Goal: Task Accomplishment & Management: Use online tool/utility

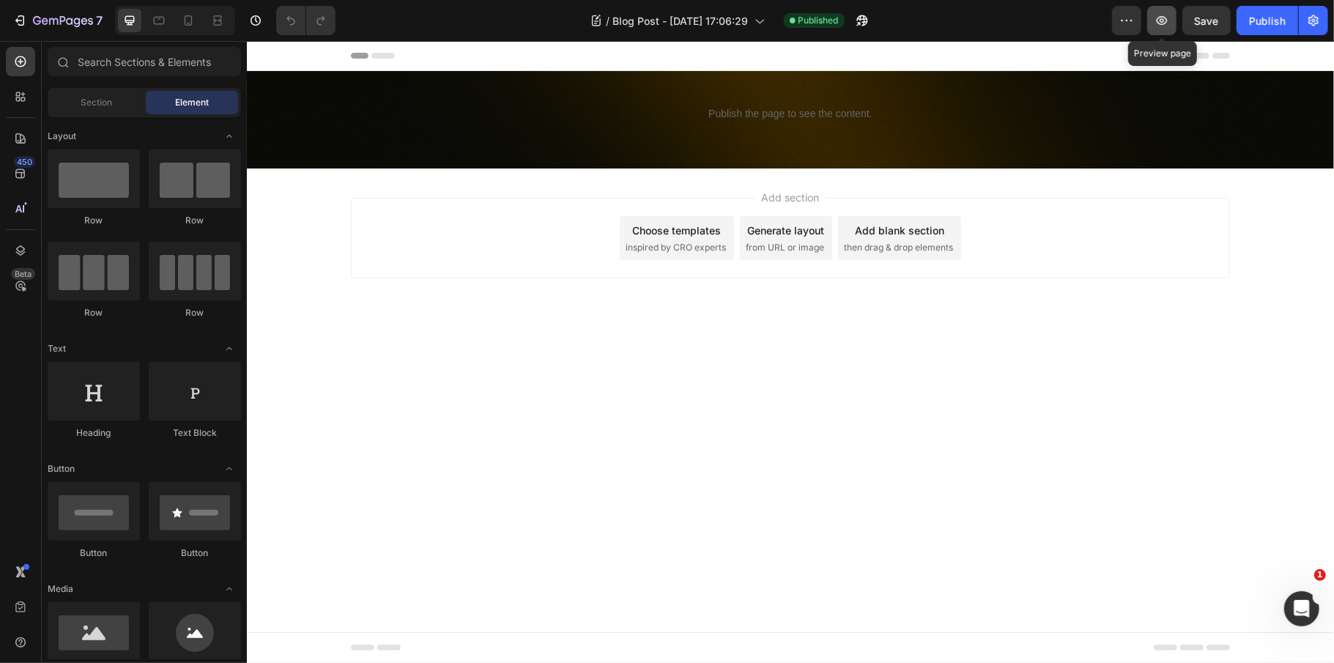
click at [1173, 18] on button "button" at bounding box center [1161, 20] width 29 height 29
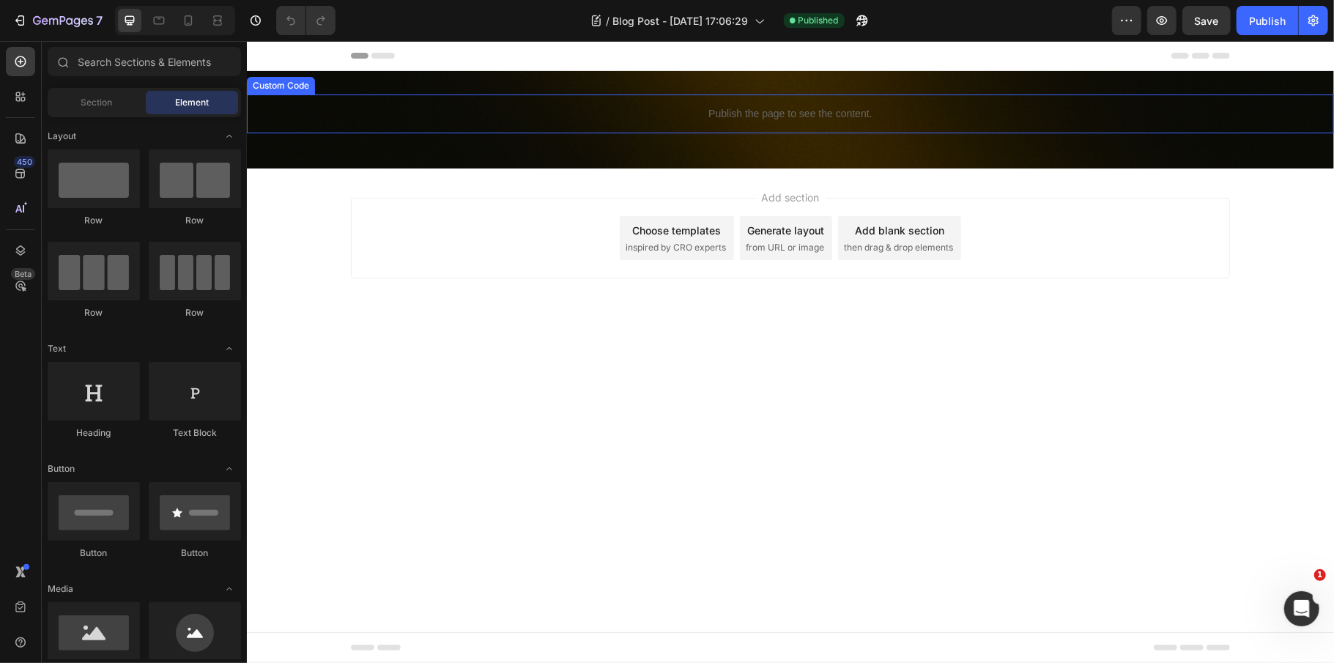
click at [871, 108] on p "Publish the page to see the content." at bounding box center [789, 112] width 1087 height 15
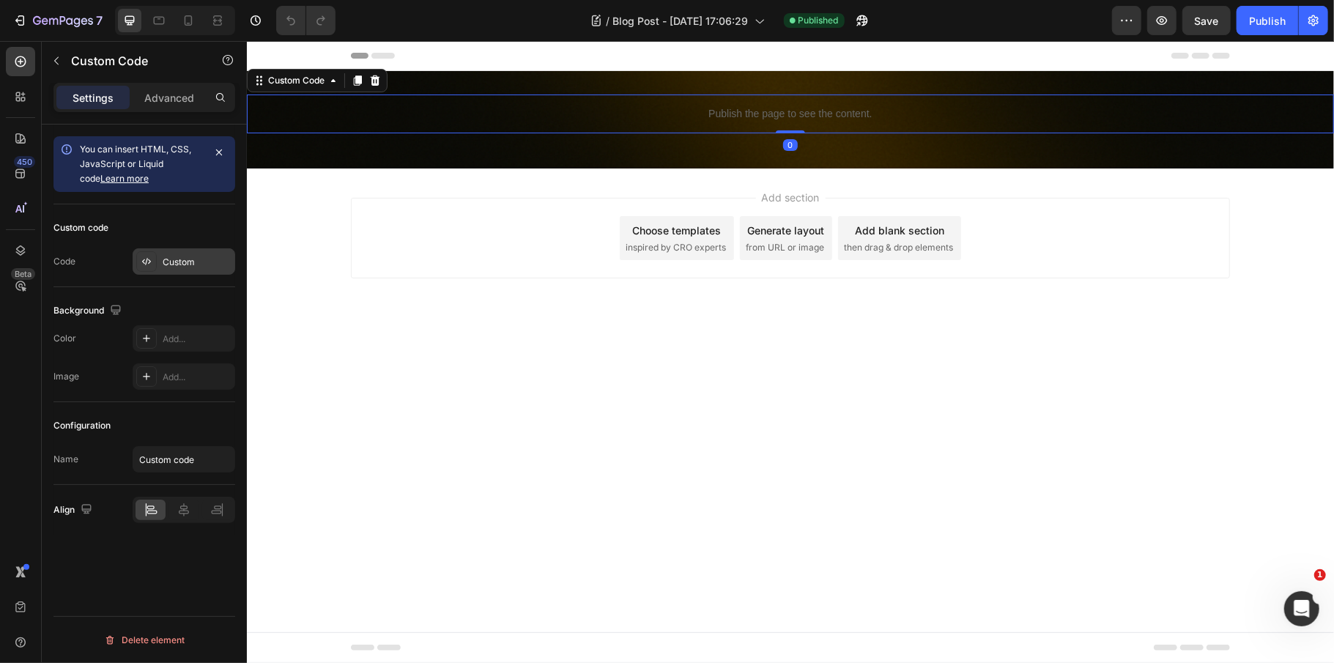
click at [179, 267] on div "Custom" at bounding box center [197, 262] width 69 height 13
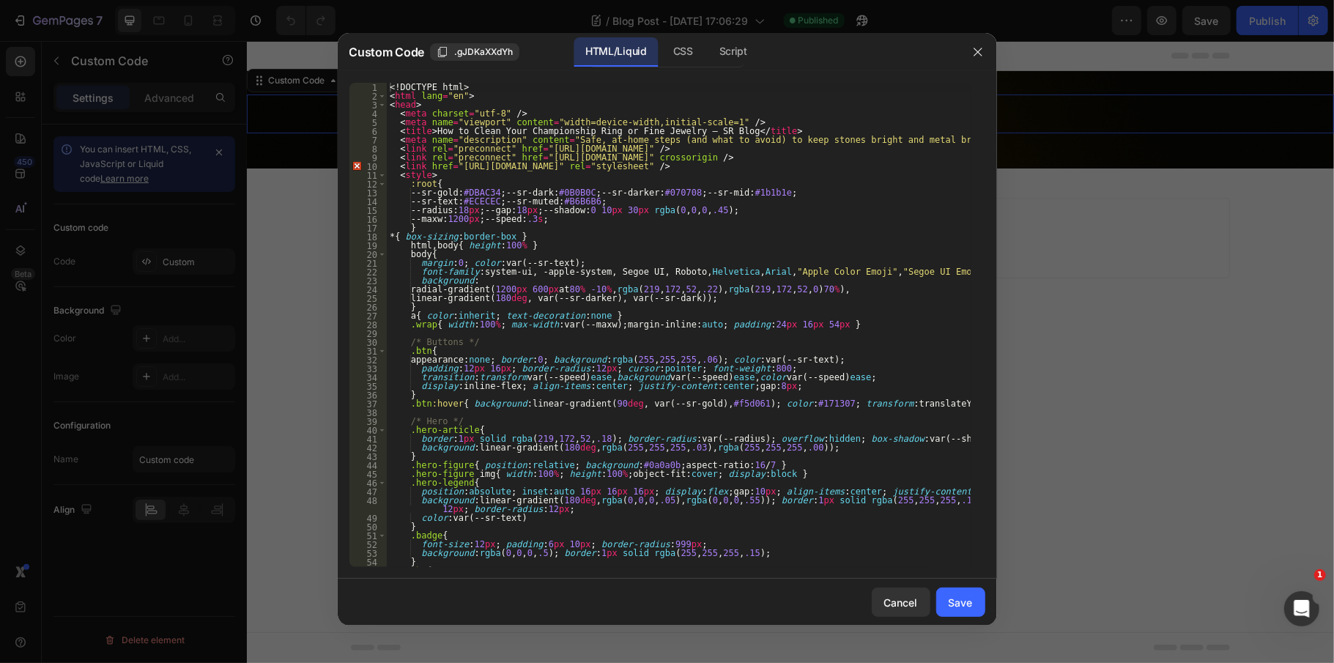
click at [621, 419] on div "<! DOCTYPE html > < html lang = "en" > < head > < meta charset = "utf-8" /> < m…" at bounding box center [679, 334] width 584 height 502
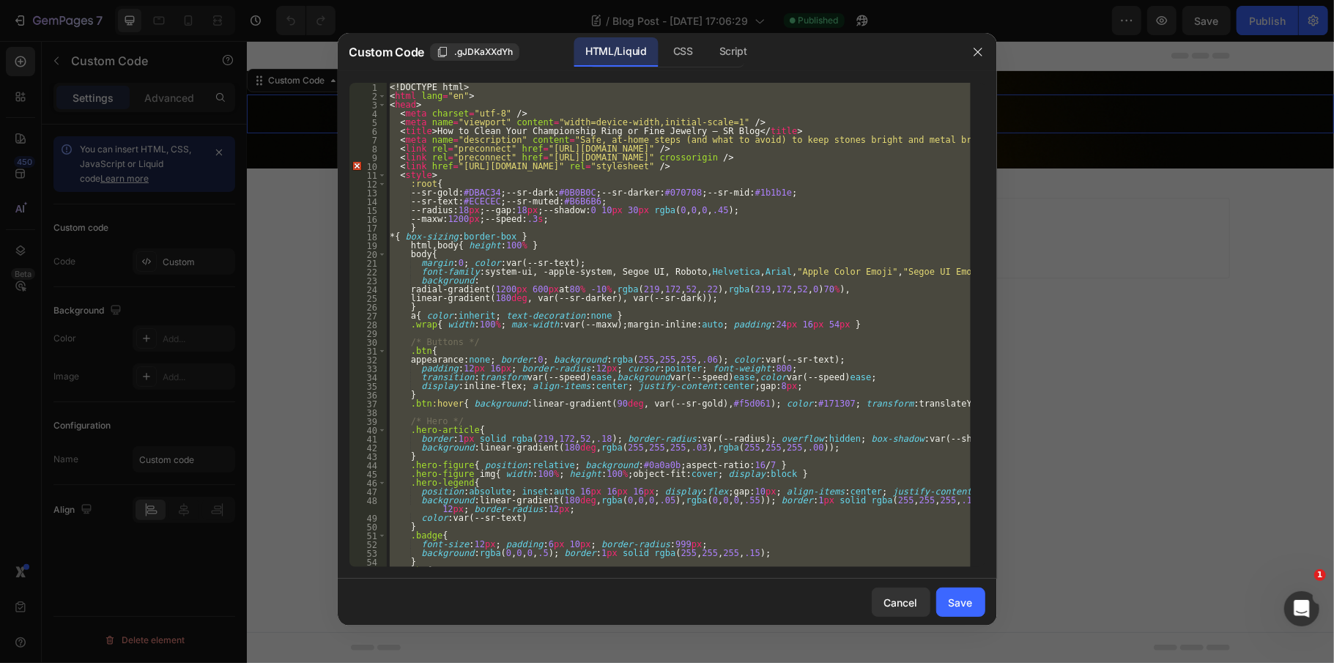
click at [812, 324] on div "<! DOCTYPE html > < html lang = "en" > < head > < meta charset = "utf-8" /> < m…" at bounding box center [679, 325] width 584 height 484
type textarea ".wrap{ width:100%; max-width:var(--maxw); margin-inline:auto; padding:24px 16px…"
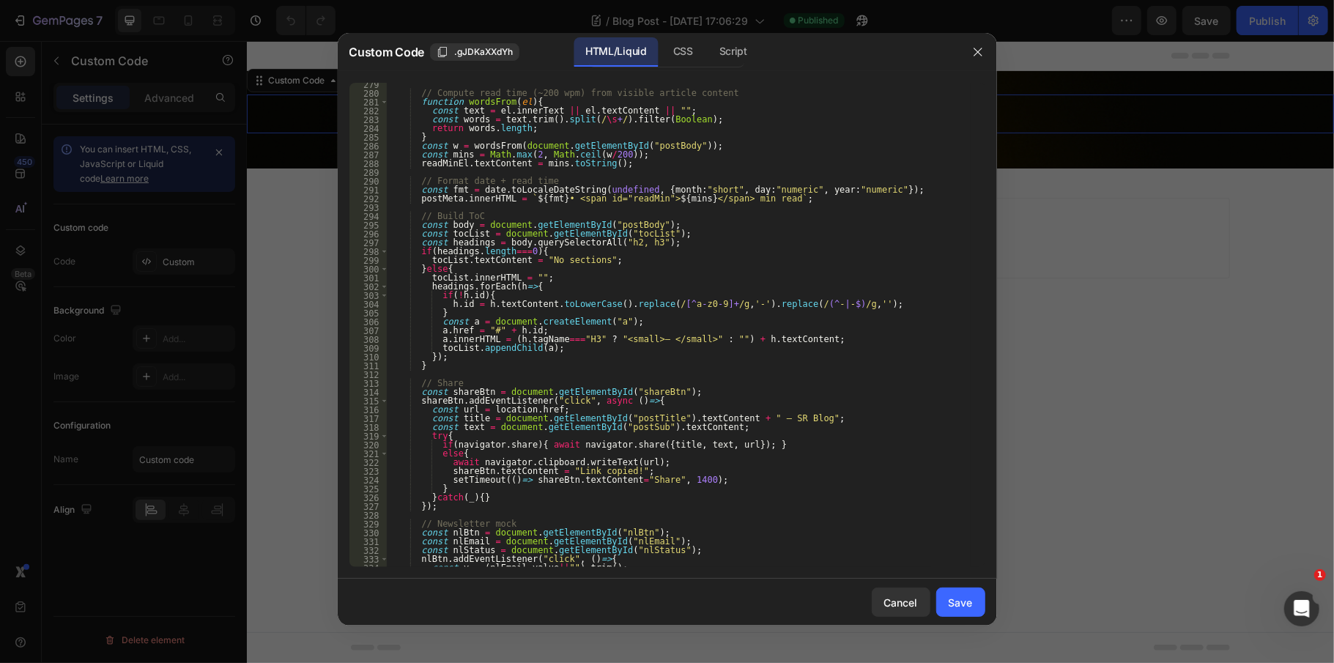
scroll to position [2653, 0]
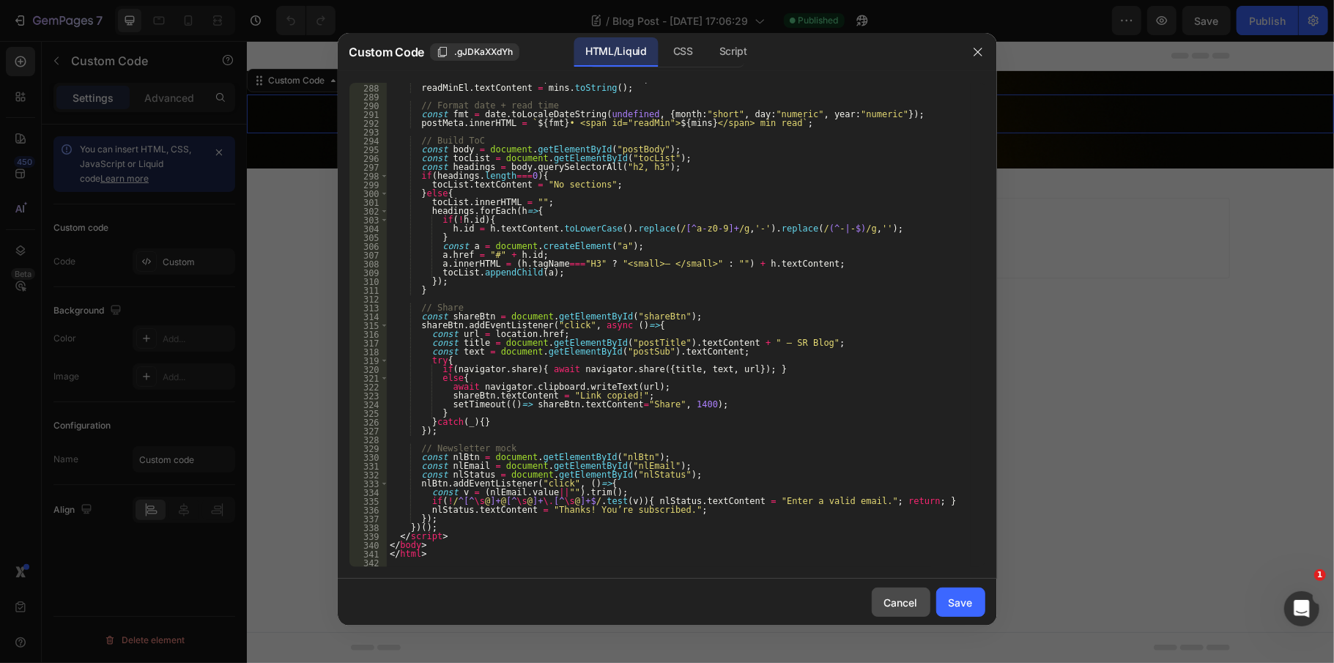
click at [912, 611] on button "Cancel" at bounding box center [901, 601] width 59 height 29
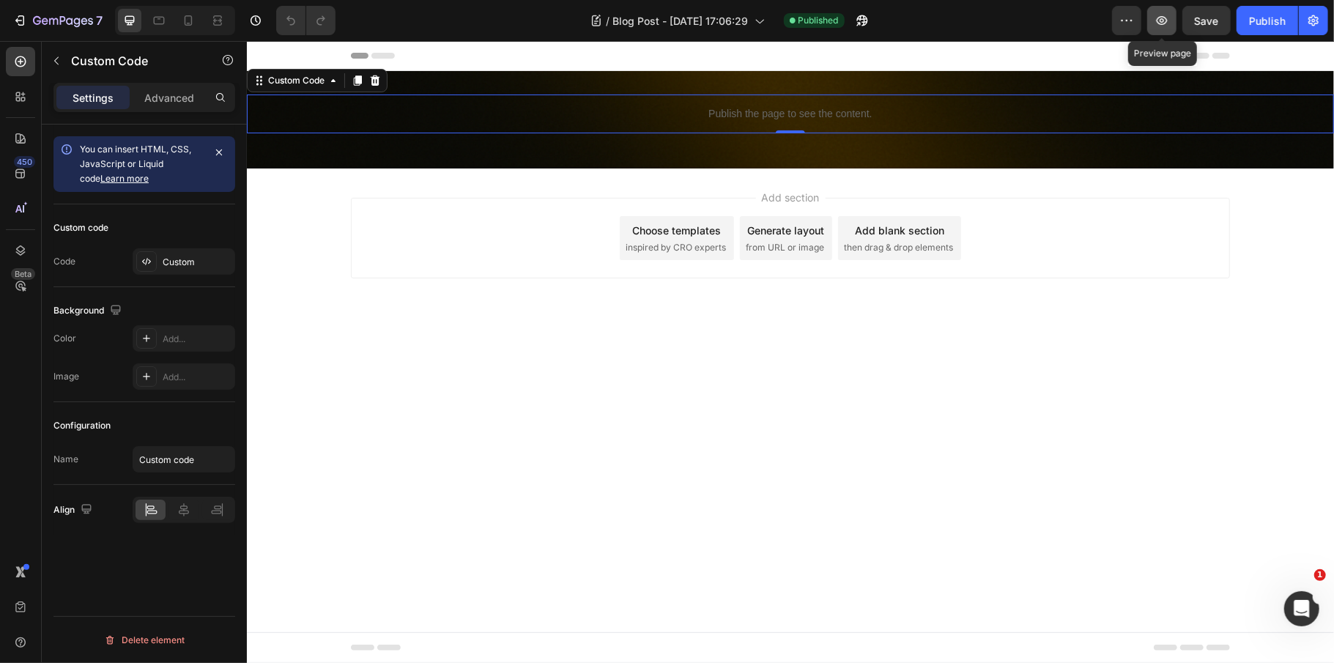
click at [1161, 21] on icon "button" at bounding box center [1162, 20] width 11 height 9
click at [1160, 15] on icon "button" at bounding box center [1161, 20] width 15 height 15
click at [718, 119] on p "Publish the page to see the content." at bounding box center [789, 112] width 1087 height 15
click at [197, 268] on div "Custom" at bounding box center [197, 262] width 69 height 13
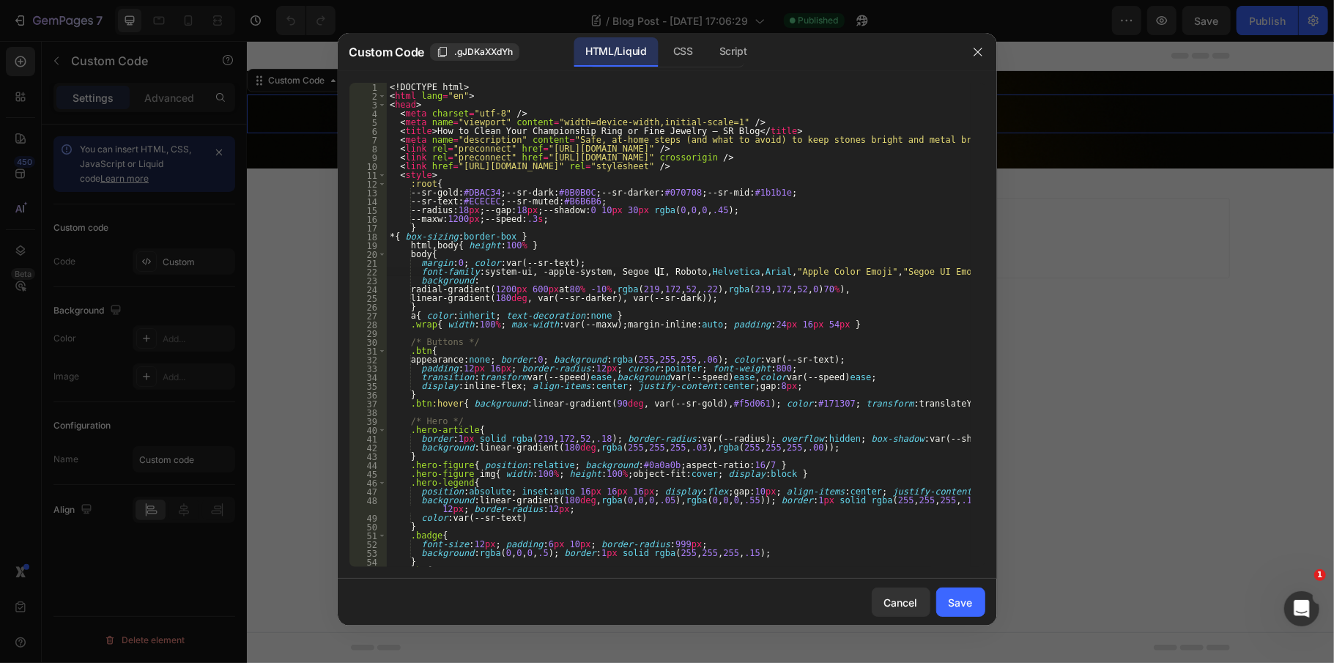
click at [658, 274] on div "<! DOCTYPE html > < html lang = "en" > < head > < meta charset = "utf-8" /> < m…" at bounding box center [679, 334] width 584 height 502
type textarea "</html>"
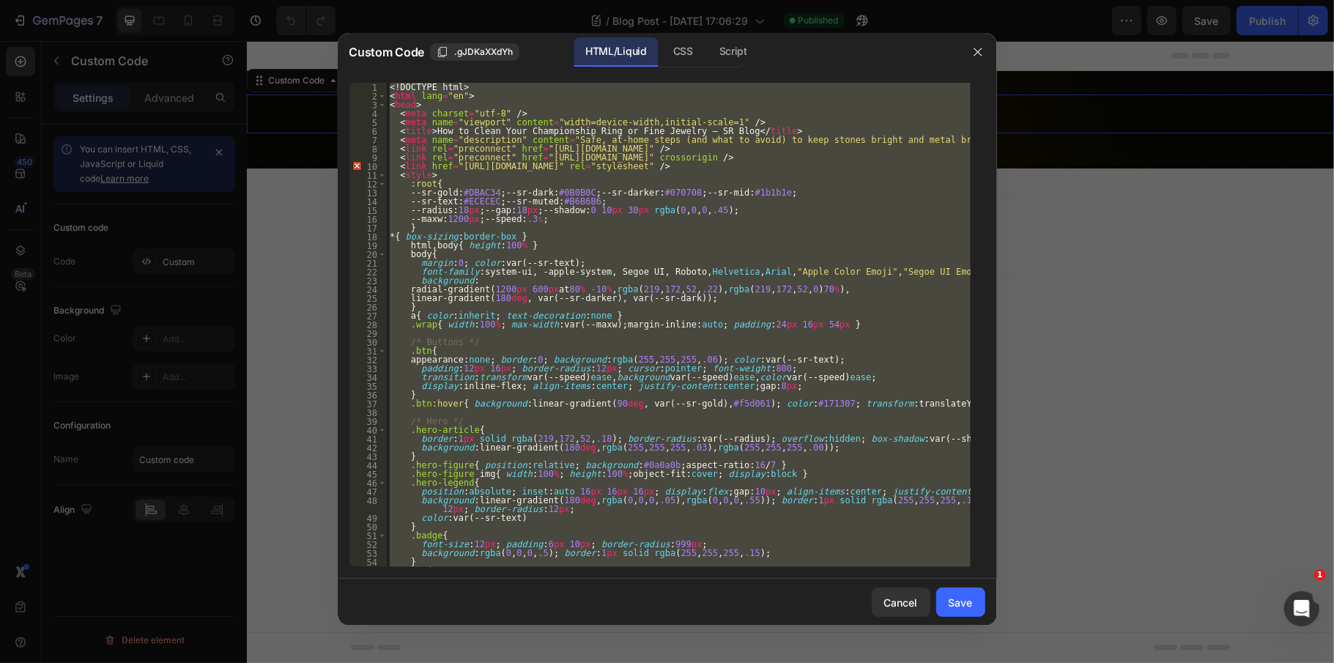
paste textarea
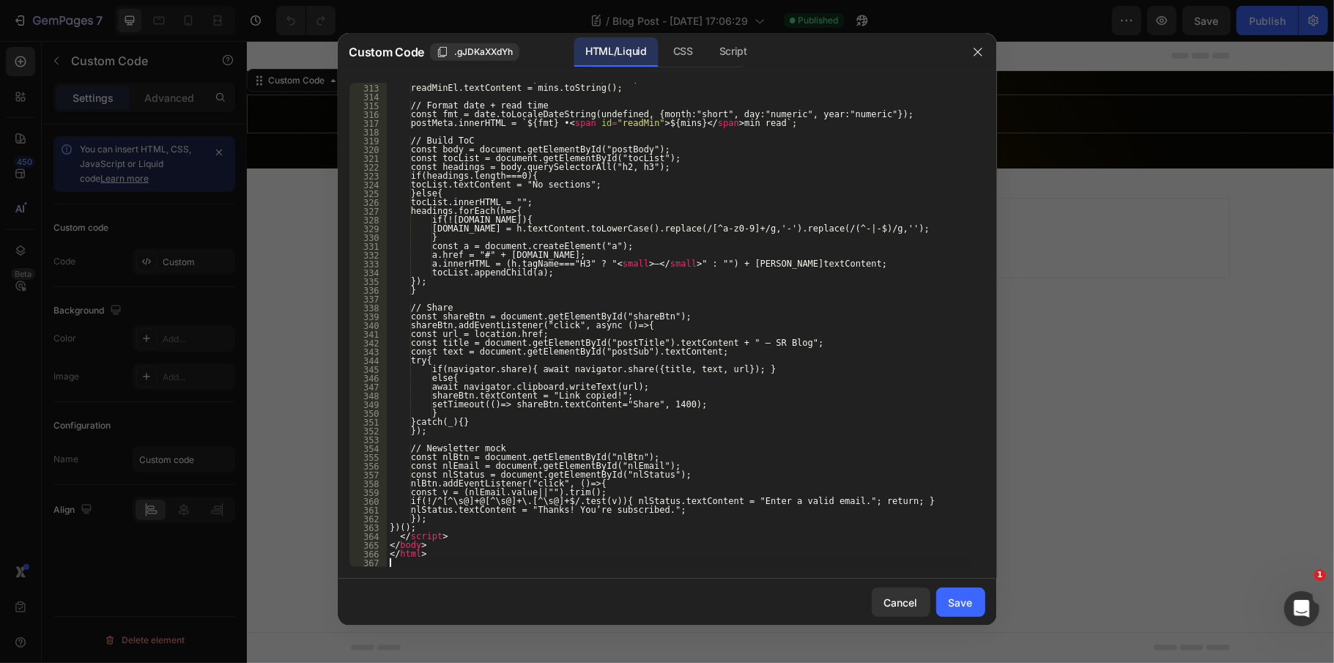
scroll to position [2873, 0]
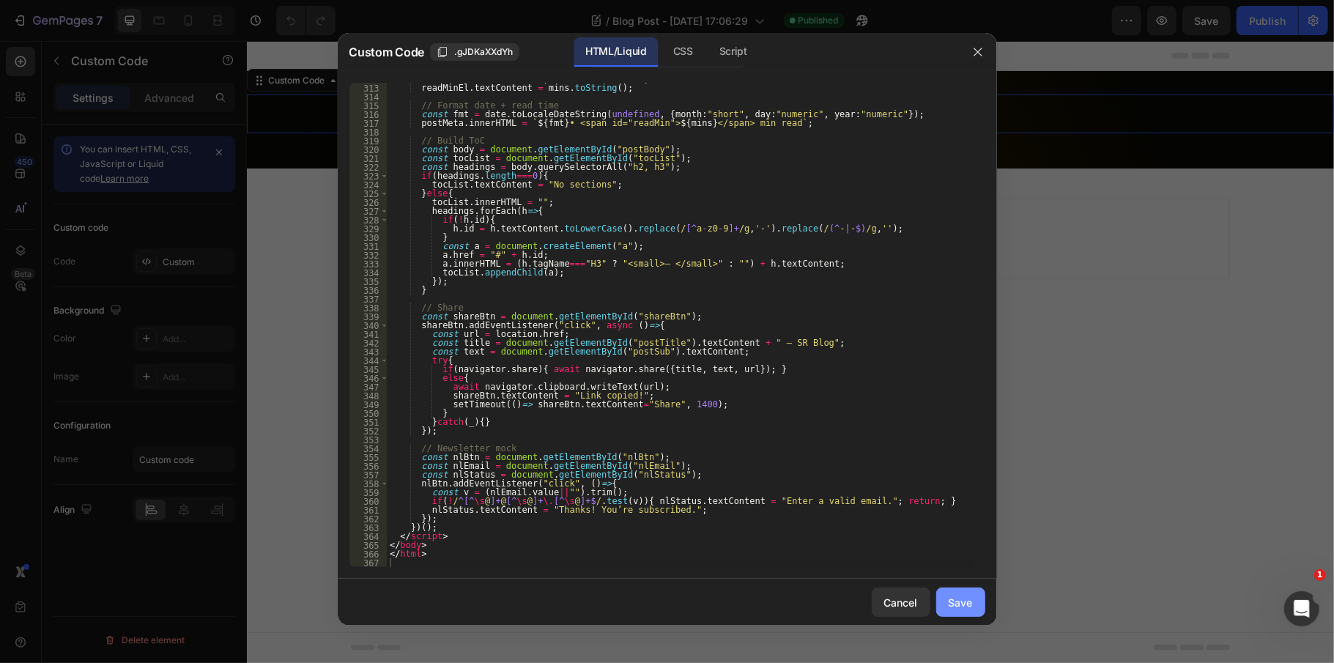
click at [961, 607] on div "Save" at bounding box center [960, 602] width 24 height 15
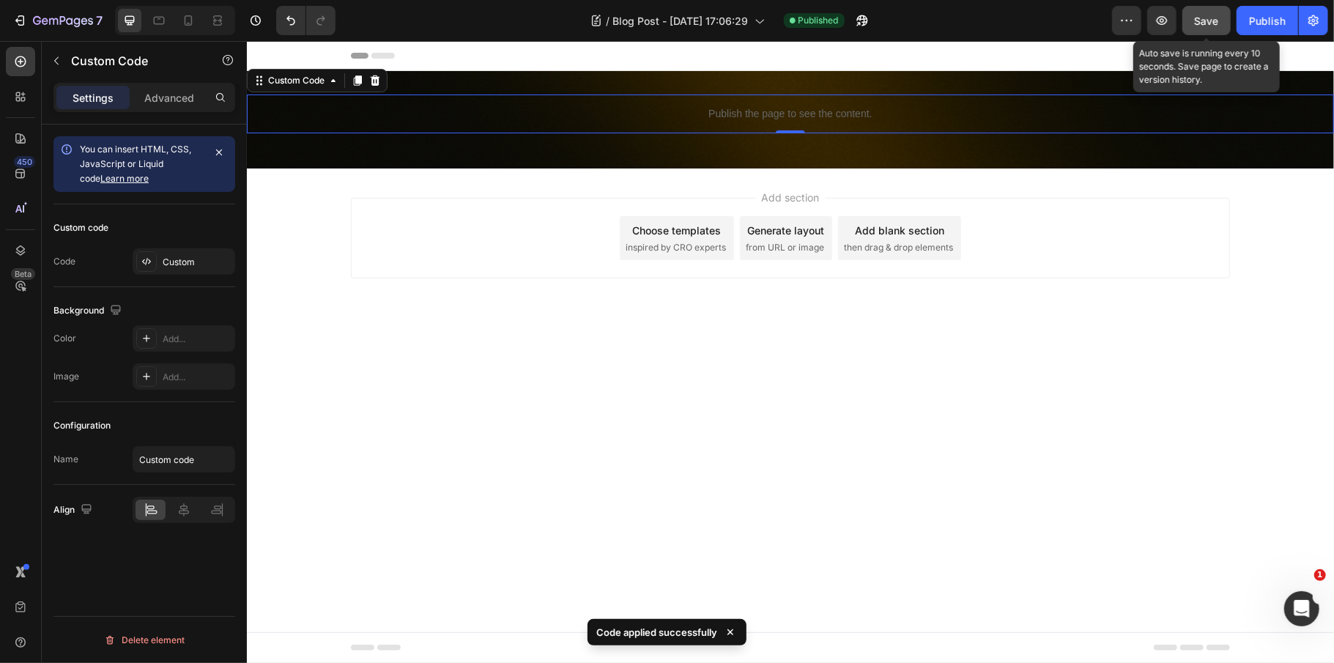
click at [1210, 21] on span "Save" at bounding box center [1207, 21] width 24 height 12
click at [1238, 21] on button "Publish" at bounding box center [1267, 20] width 62 height 29
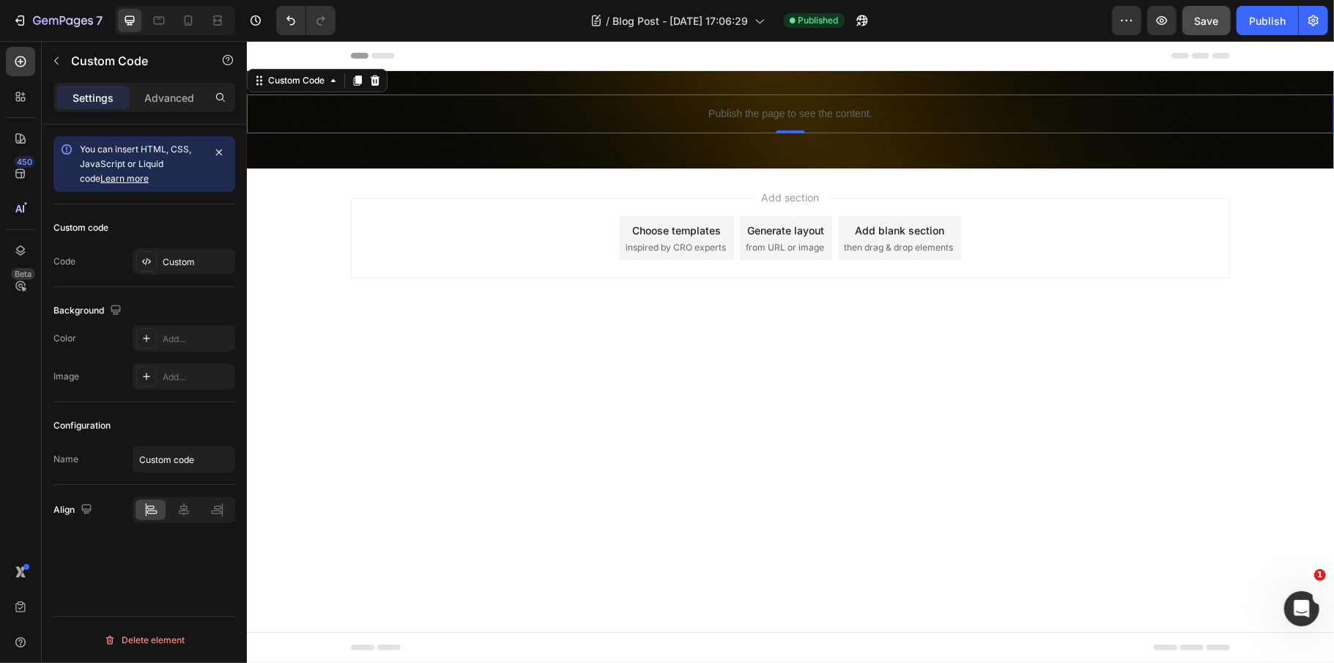
click at [885, 118] on p "Publish the page to see the content." at bounding box center [789, 112] width 1087 height 15
click at [183, 270] on div "Custom" at bounding box center [184, 261] width 103 height 26
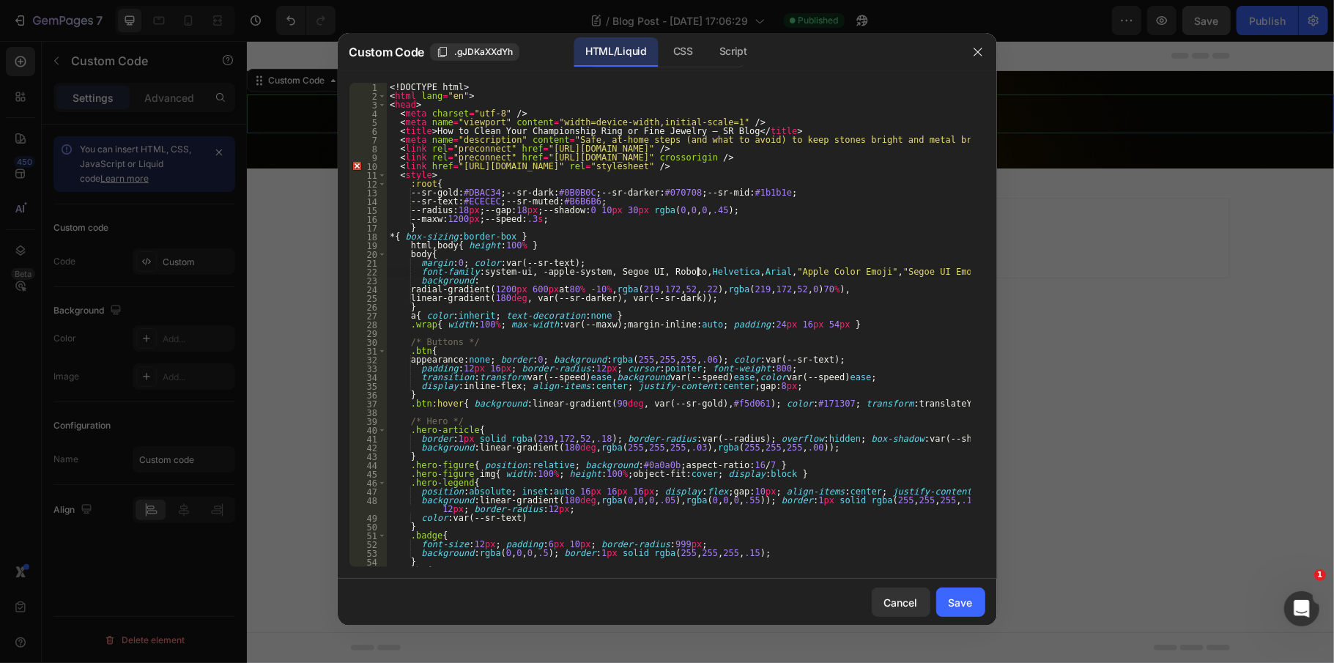
click at [698, 274] on div "<! DOCTYPE html > < html lang = "en" > < head > < meta charset = "utf-8" /> < m…" at bounding box center [679, 334] width 584 height 502
click at [692, 305] on div "<! DOCTYPE html > < html lang = "en" > < head > < meta charset = "utf-8" /> < m…" at bounding box center [679, 334] width 584 height 502
type textarea "</html>"
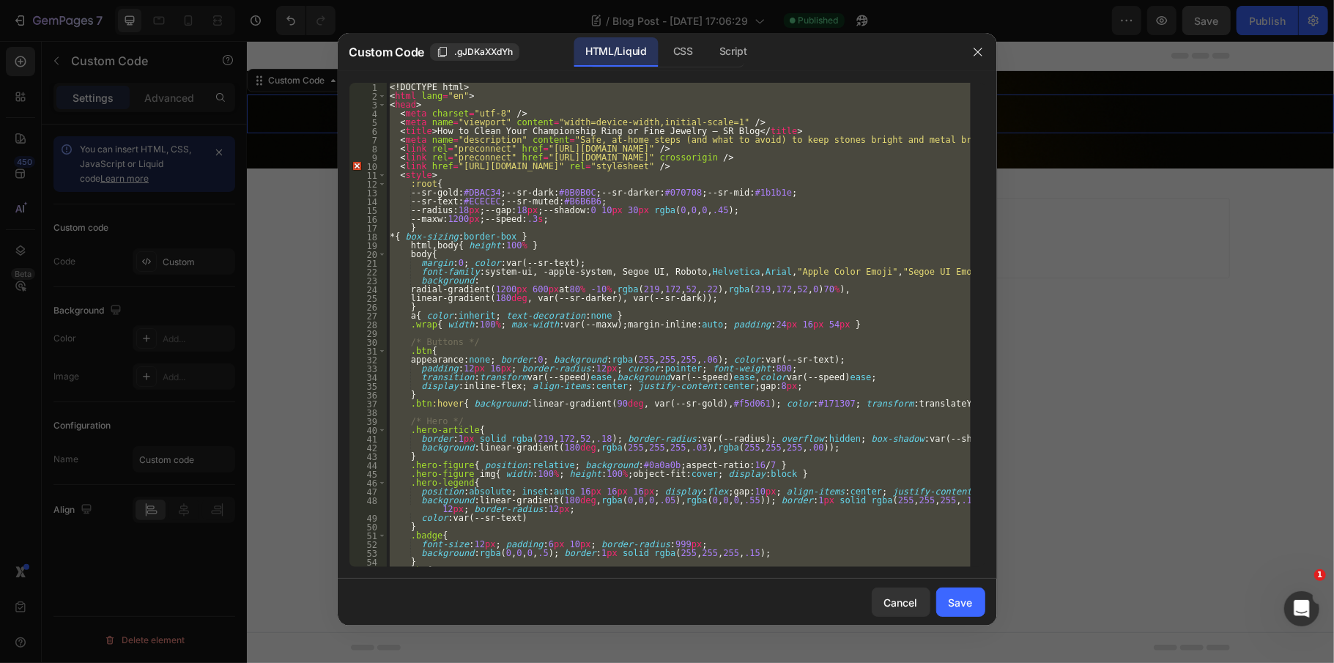
paste textarea
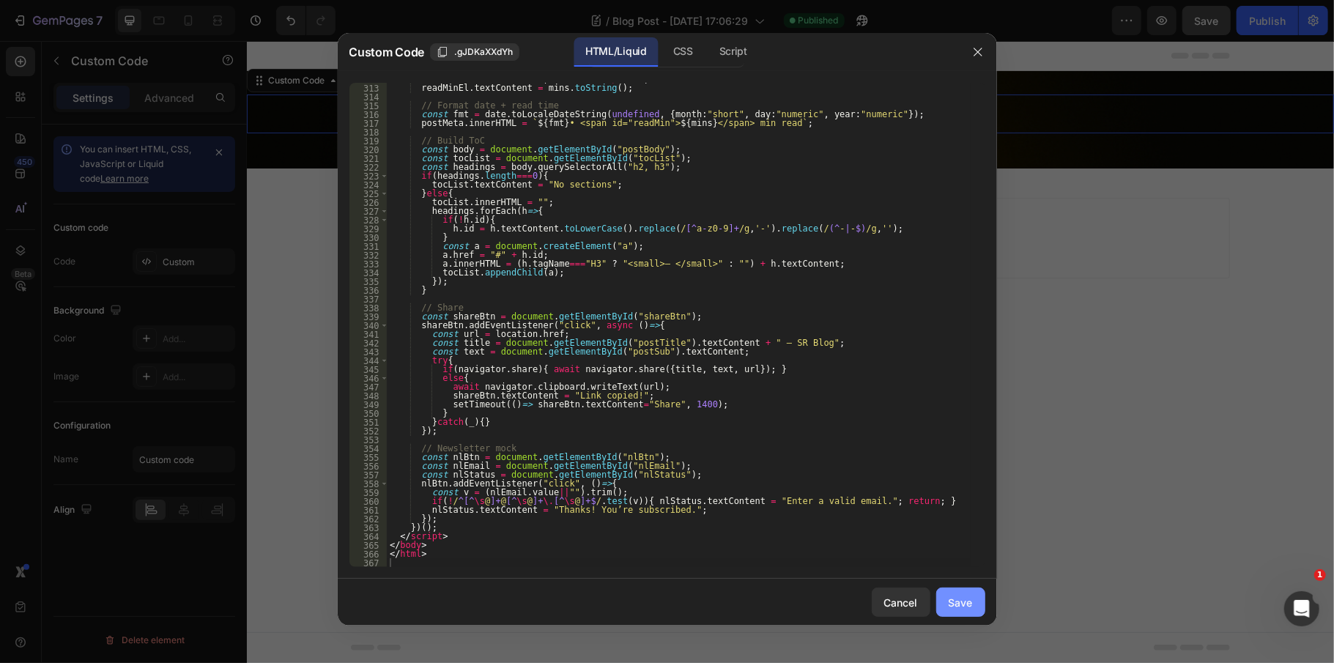
click at [973, 607] on button "Save" at bounding box center [960, 601] width 49 height 29
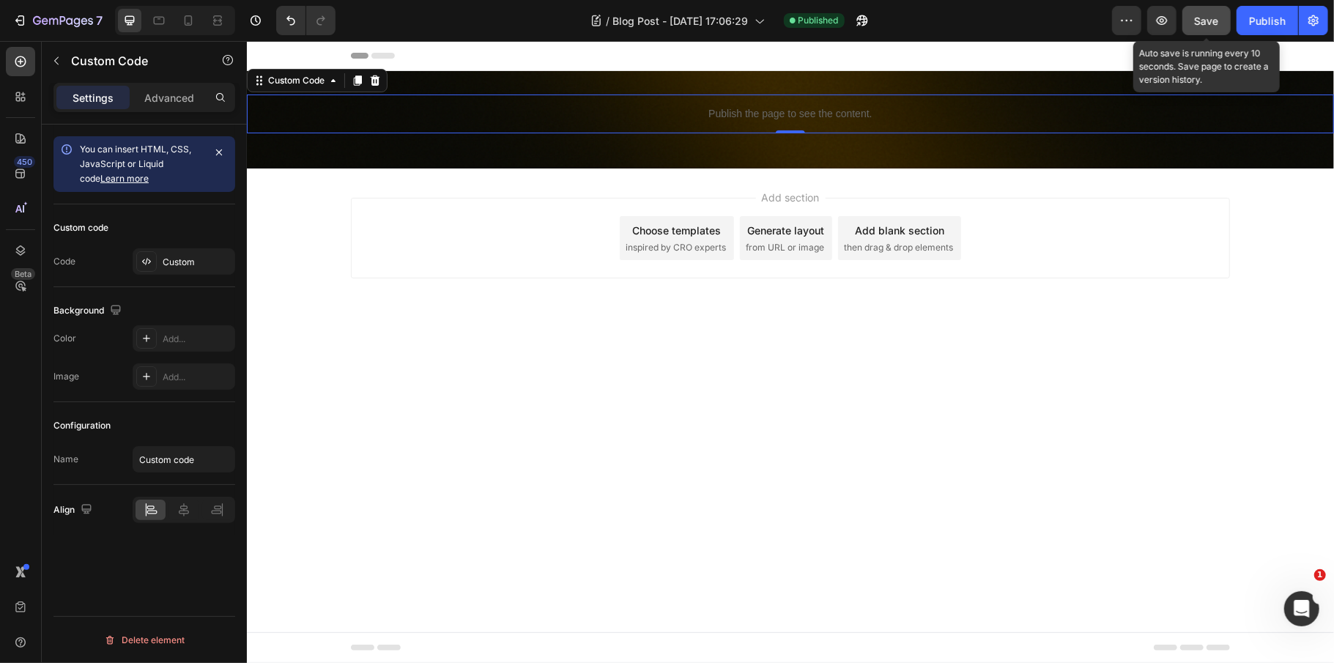
click at [1211, 22] on span "Save" at bounding box center [1207, 21] width 24 height 12
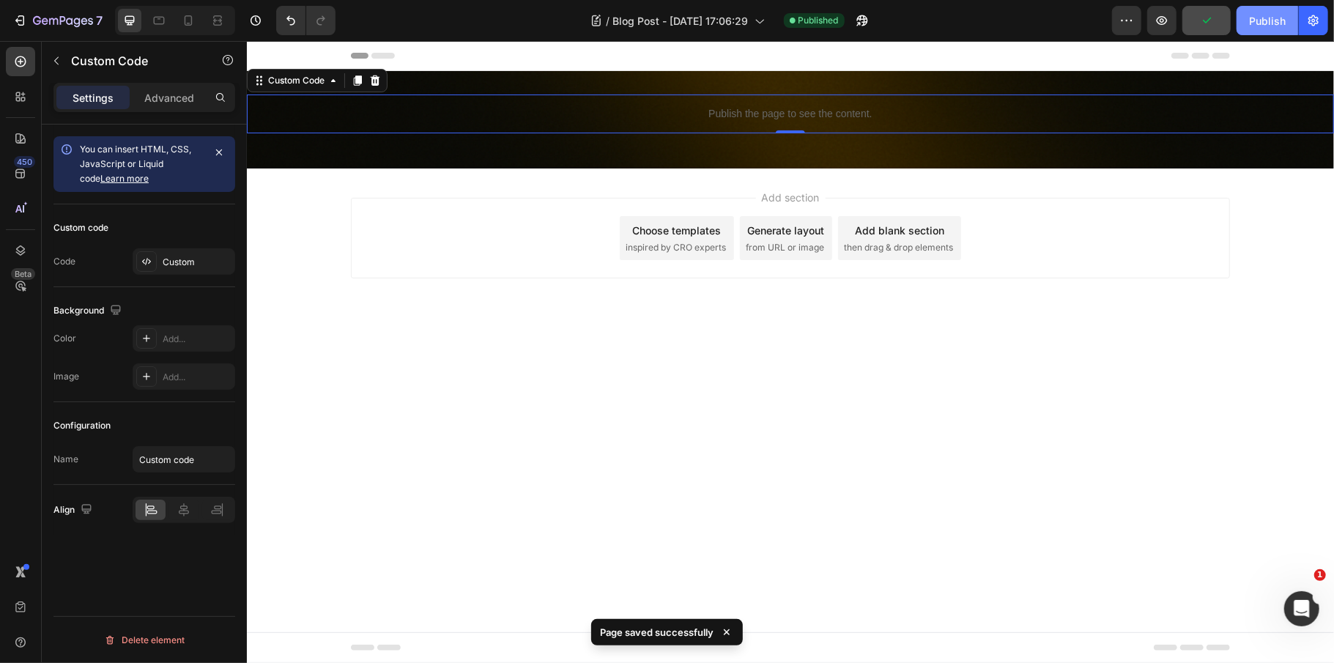
click at [1255, 13] on div "Publish" at bounding box center [1267, 20] width 37 height 15
click at [798, 109] on p "Publish the page to see the content." at bounding box center [789, 112] width 1087 height 15
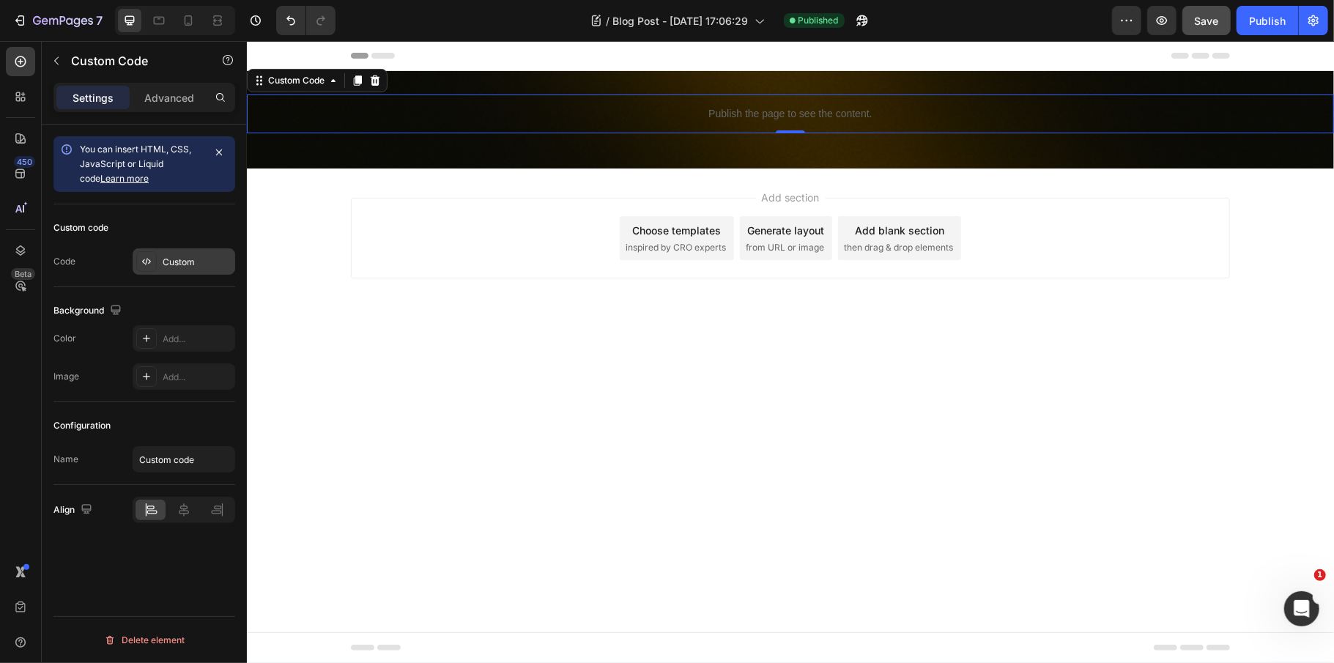
click at [177, 271] on div "Custom" at bounding box center [184, 261] width 103 height 26
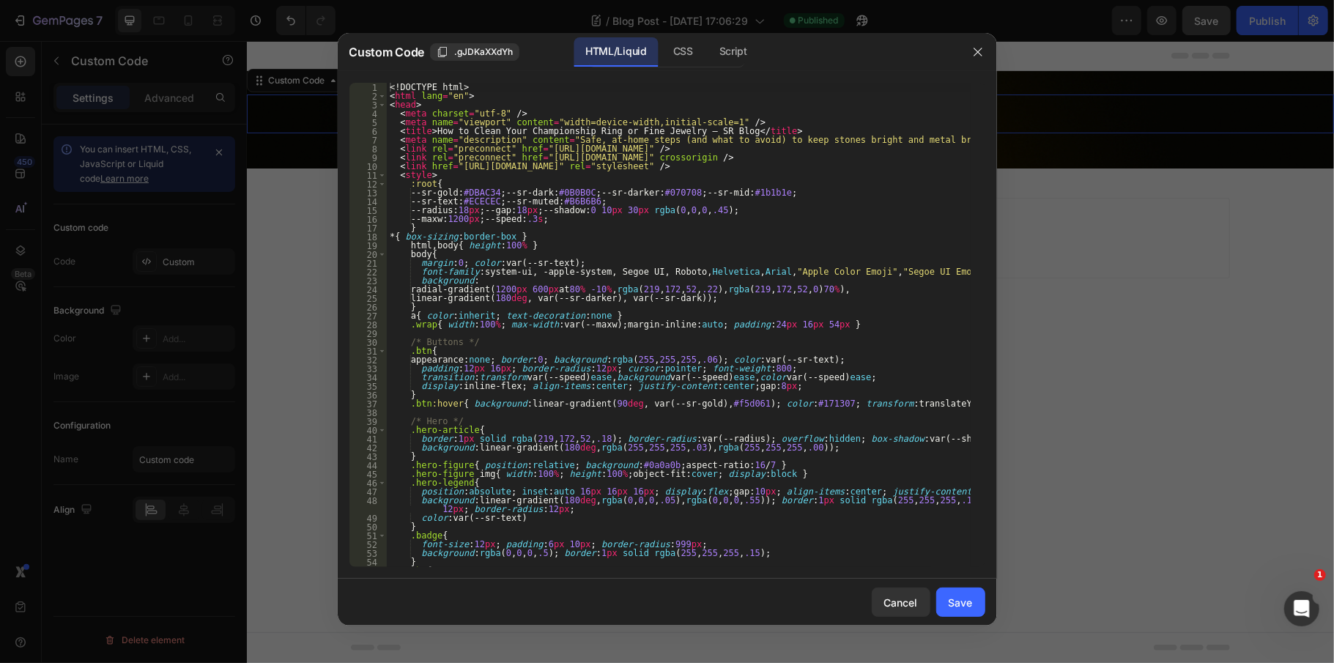
click at [599, 285] on div "<! DOCTYPE html > < html lang = "en" > < head > < meta charset = "utf-8" /> < m…" at bounding box center [679, 334] width 584 height 502
type textarea "</html>"
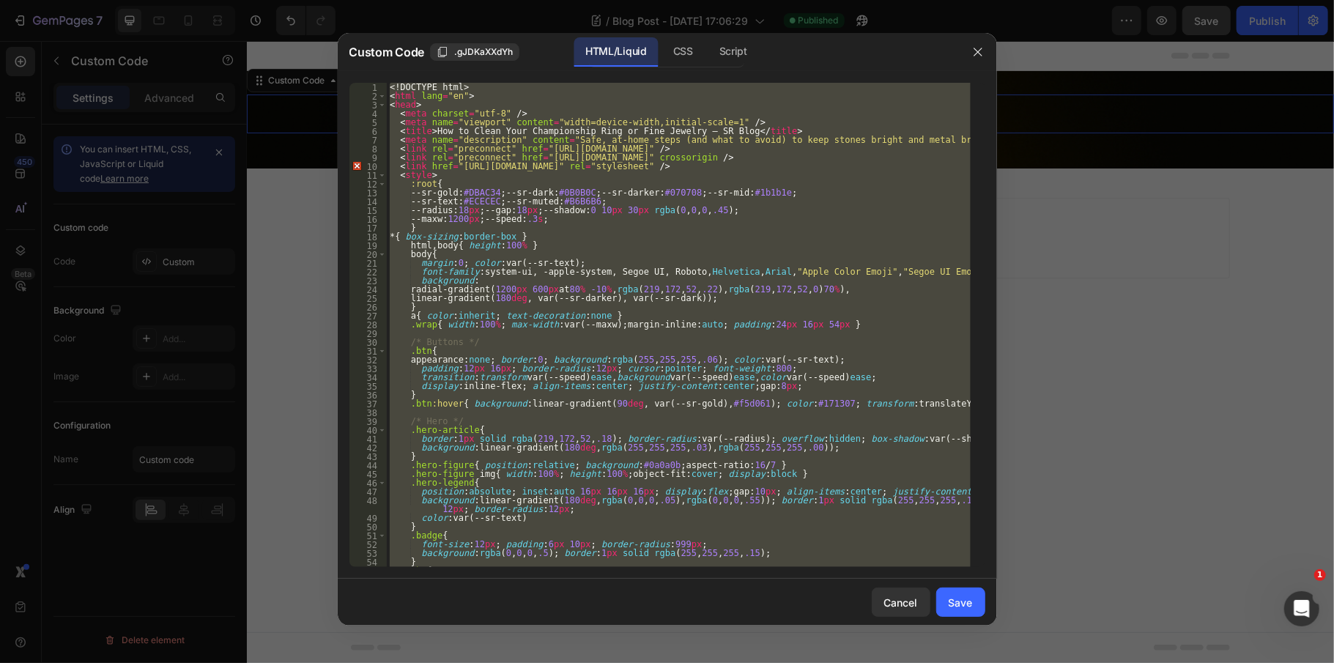
paste textarea
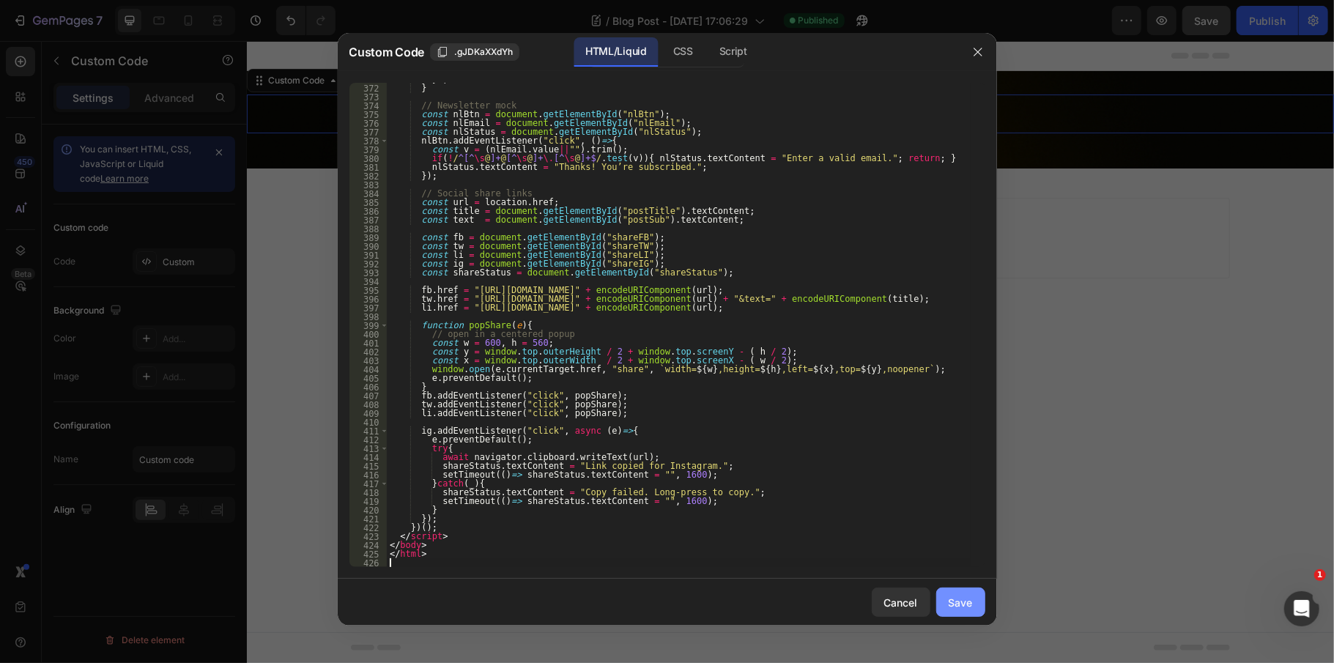
click at [964, 596] on div "Save" at bounding box center [960, 602] width 24 height 15
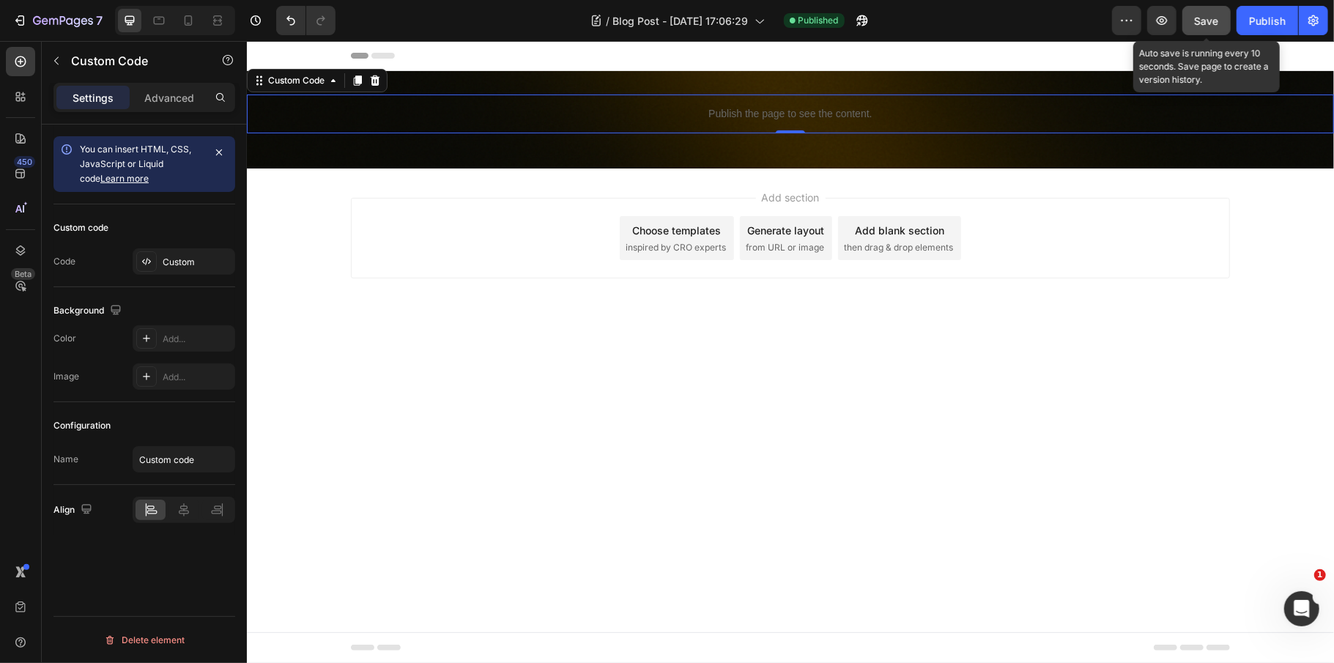
click at [1214, 15] on span "Save" at bounding box center [1207, 21] width 24 height 12
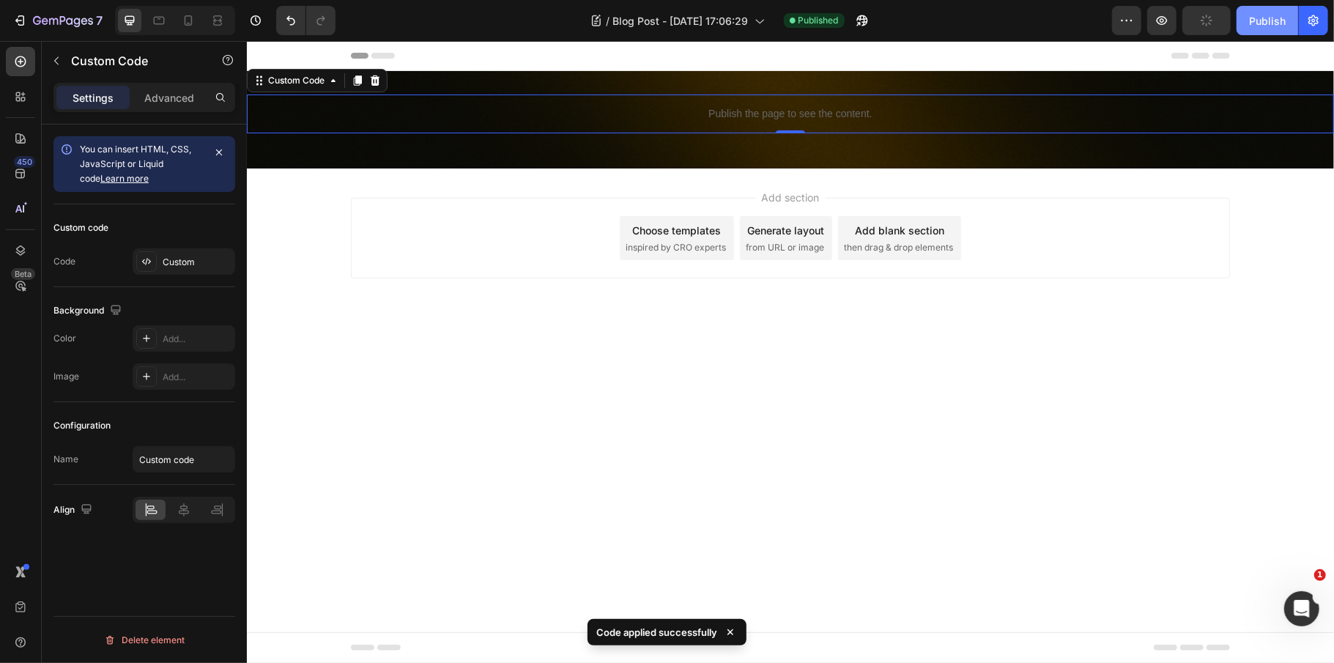
click at [1260, 18] on div "Publish" at bounding box center [1267, 20] width 37 height 15
click at [706, 109] on p "Publish the page to see the content." at bounding box center [789, 112] width 1087 height 15
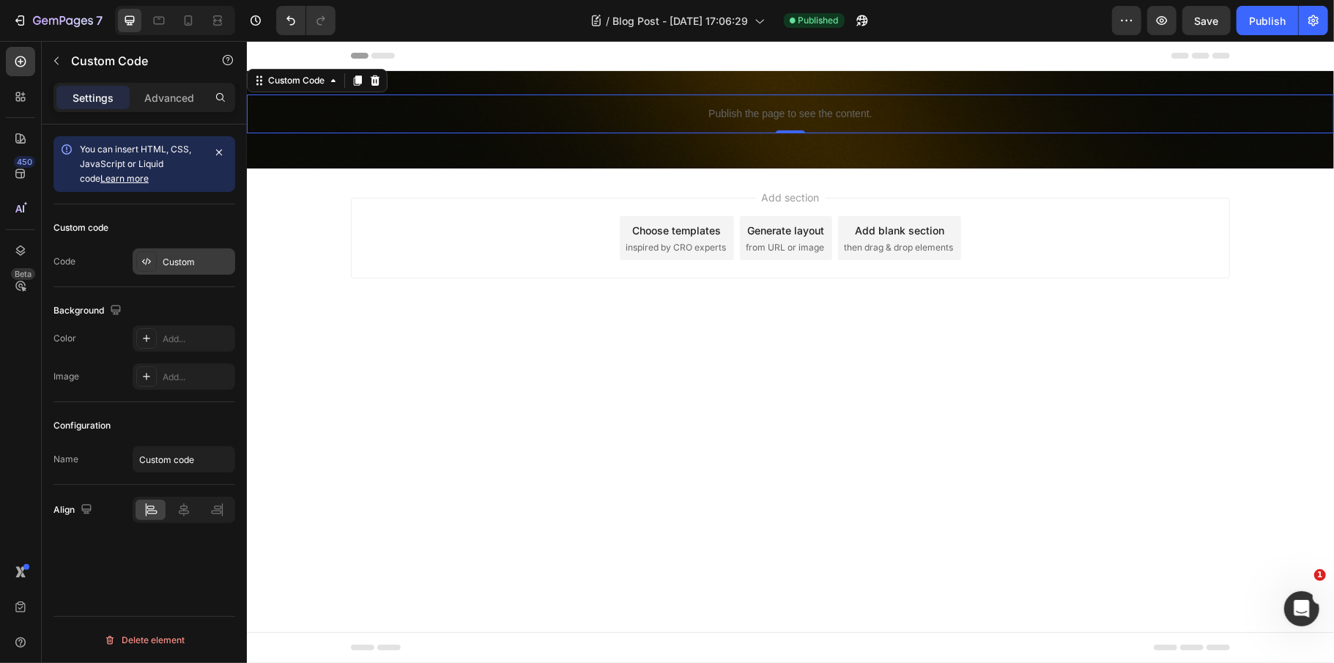
click at [182, 267] on div "Custom" at bounding box center [197, 262] width 69 height 13
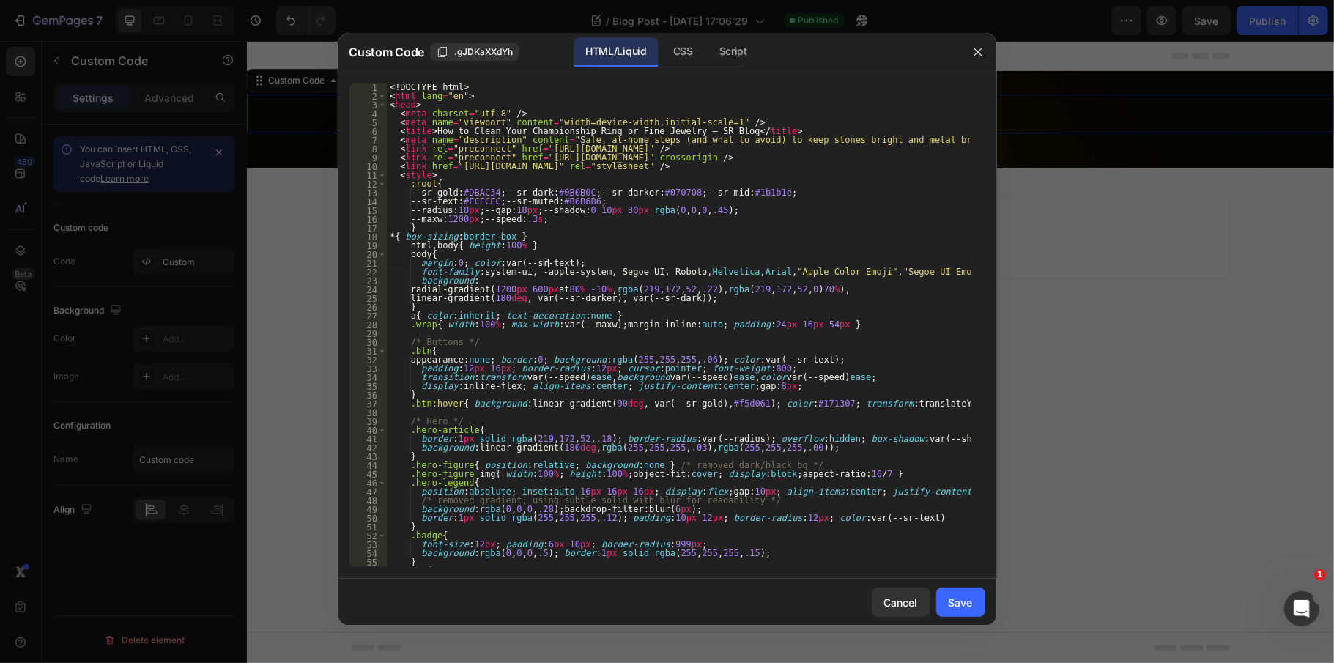
click at [549, 262] on div "<! DOCTYPE html > < html lang = "en" > < head > < meta charset = "utf-8" /> < m…" at bounding box center [679, 334] width 584 height 502
type textarea "</html>"
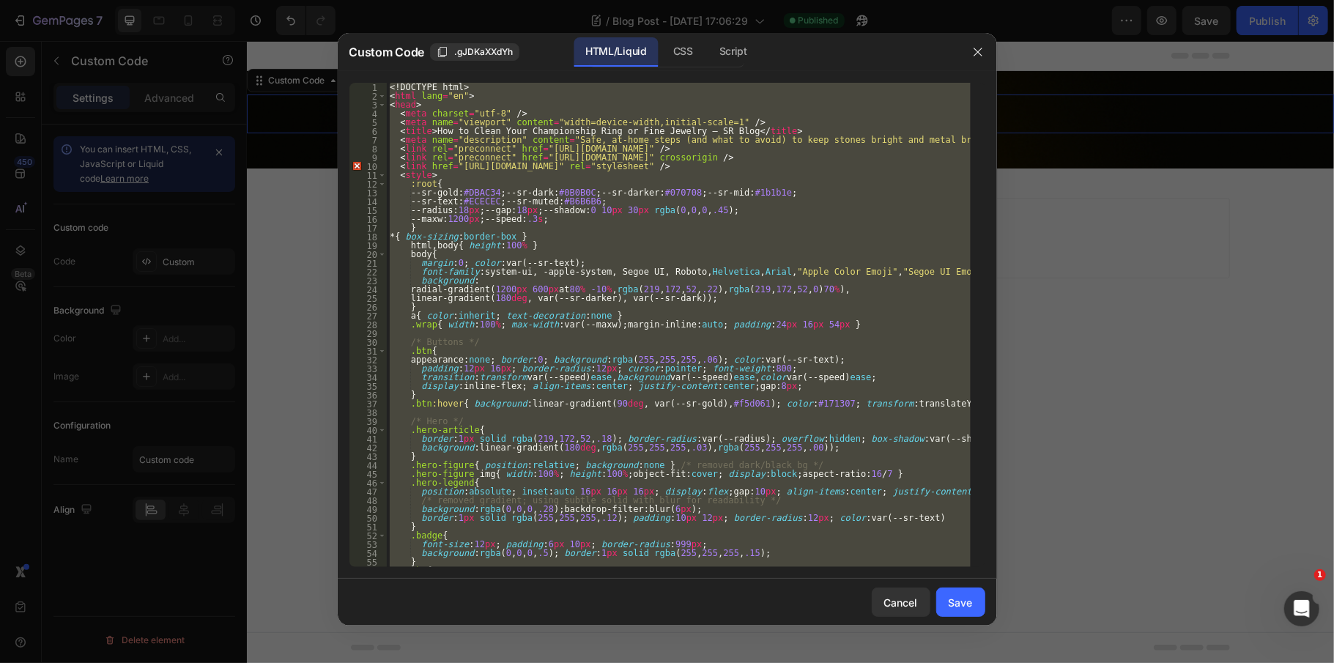
paste textarea
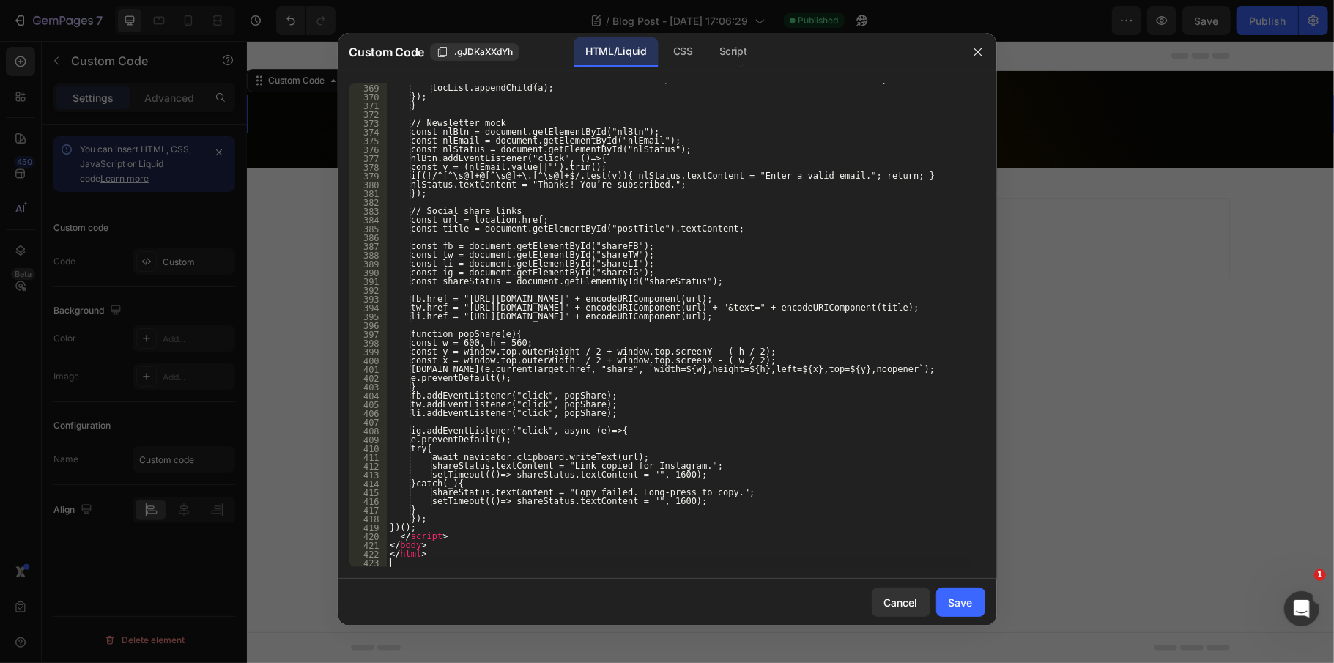
scroll to position [3409, 0]
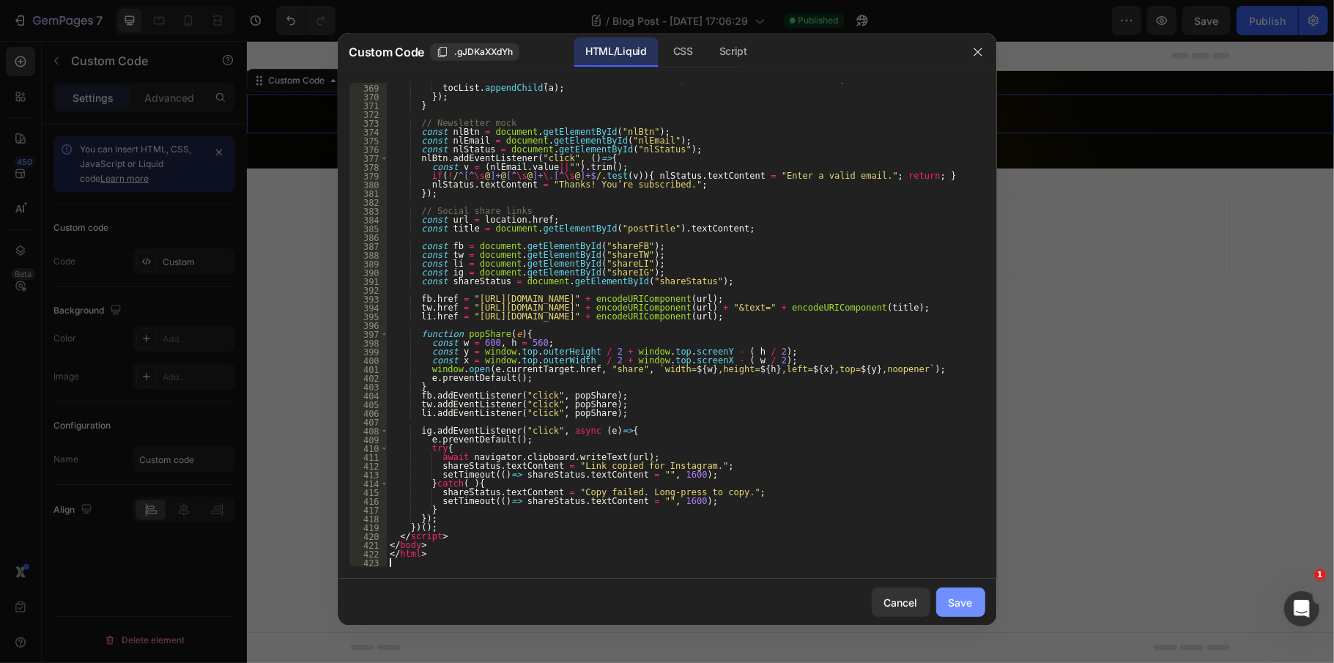
click at [962, 604] on div "Save" at bounding box center [960, 602] width 24 height 15
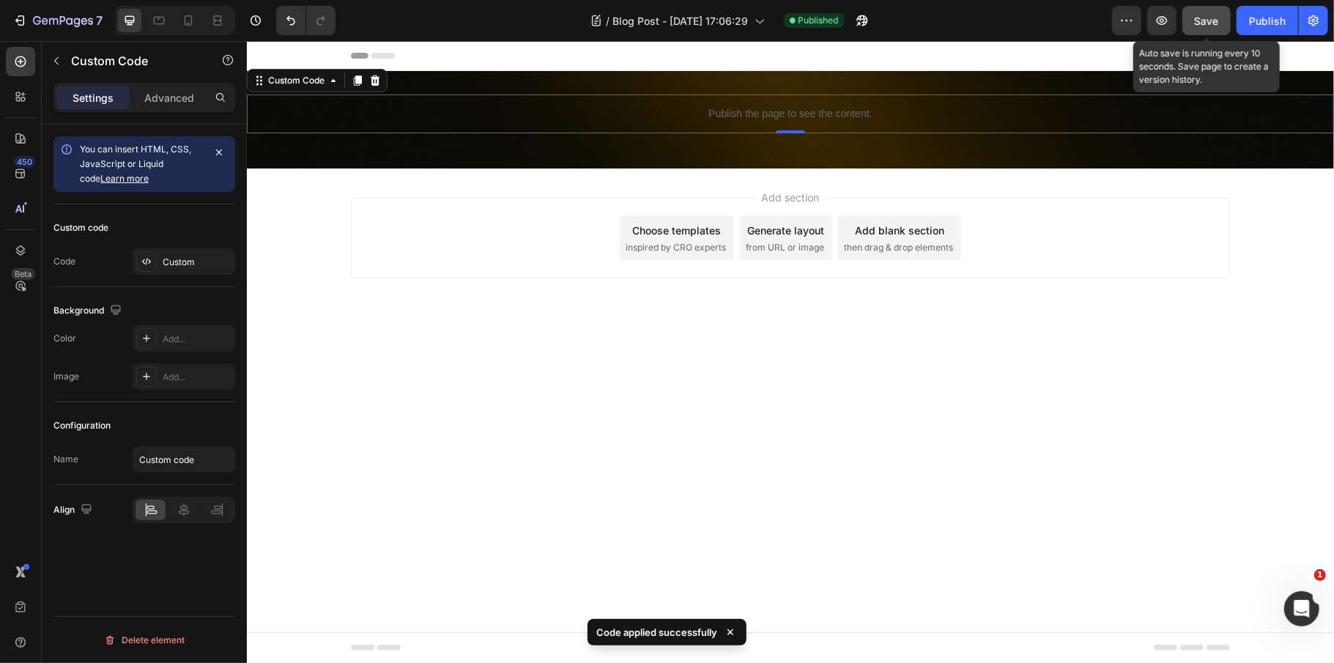
click at [1213, 27] on div "Save" at bounding box center [1207, 20] width 24 height 15
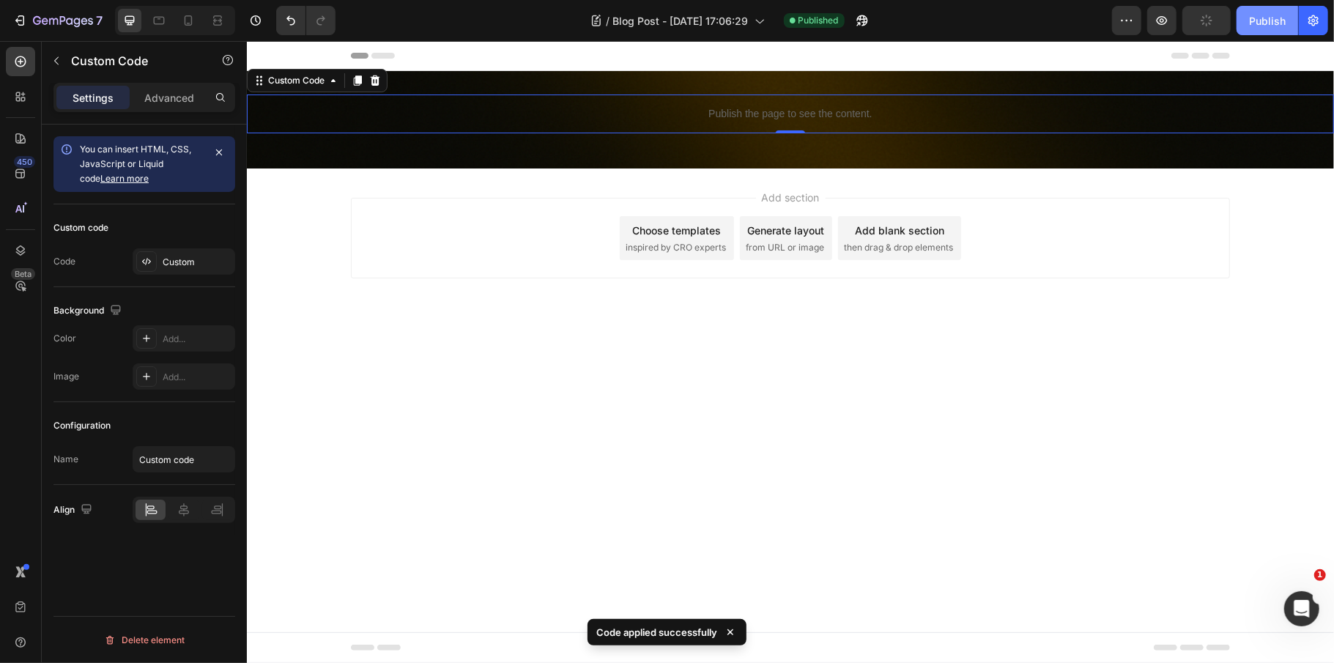
click at [1287, 27] on button "Publish" at bounding box center [1267, 20] width 62 height 29
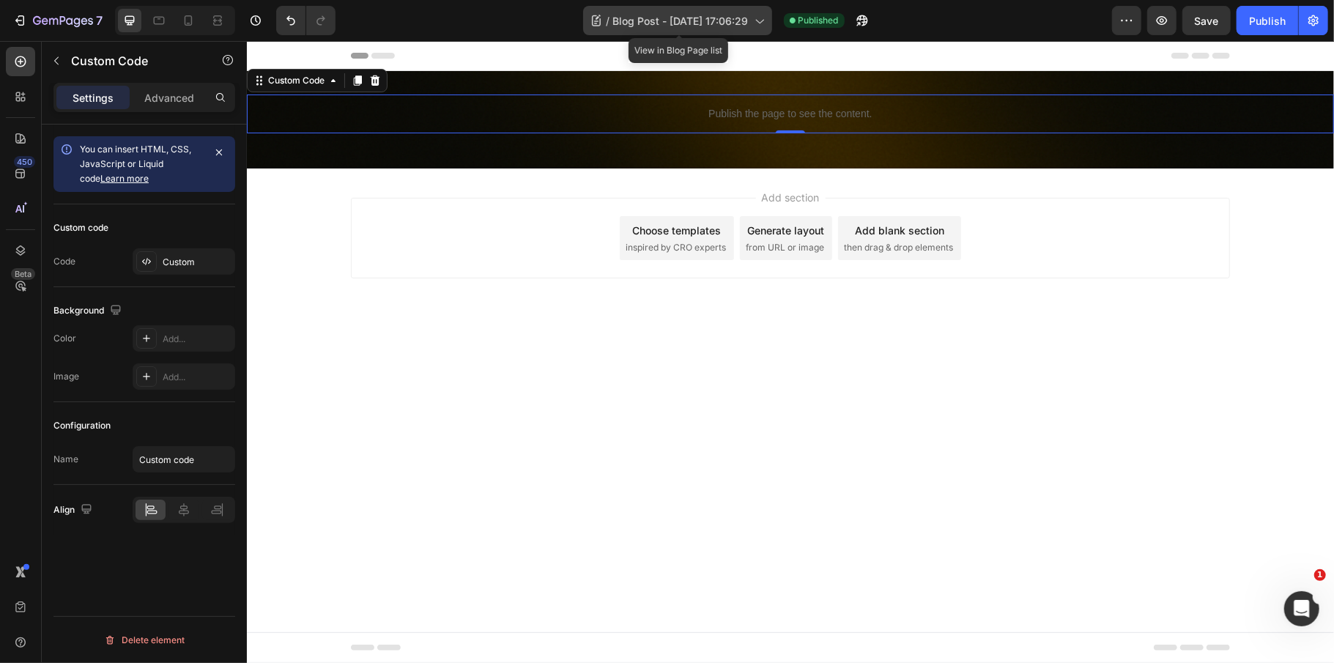
click at [623, 16] on span "Blog Post - Aug 26, 17:06:29" at bounding box center [680, 20] width 135 height 15
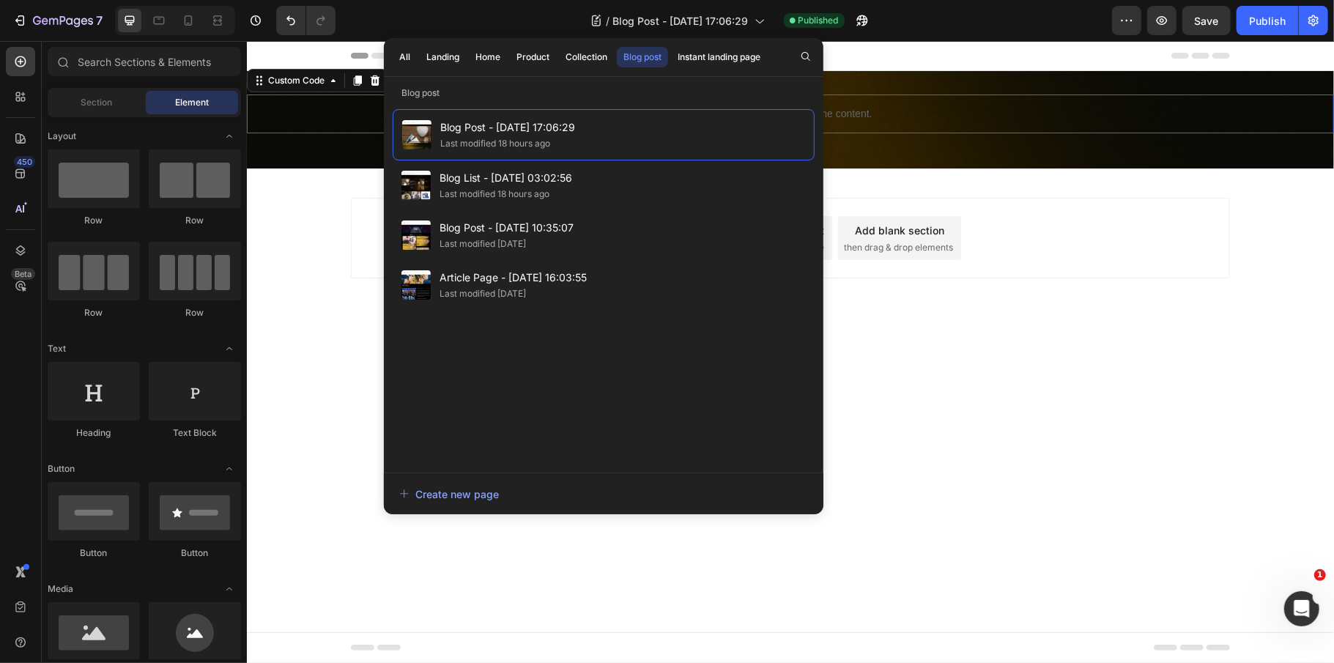
click at [1114, 339] on div "Add section Choose templates inspired by CRO experts Generate layout from URL o…" at bounding box center [789, 258] width 1087 height 180
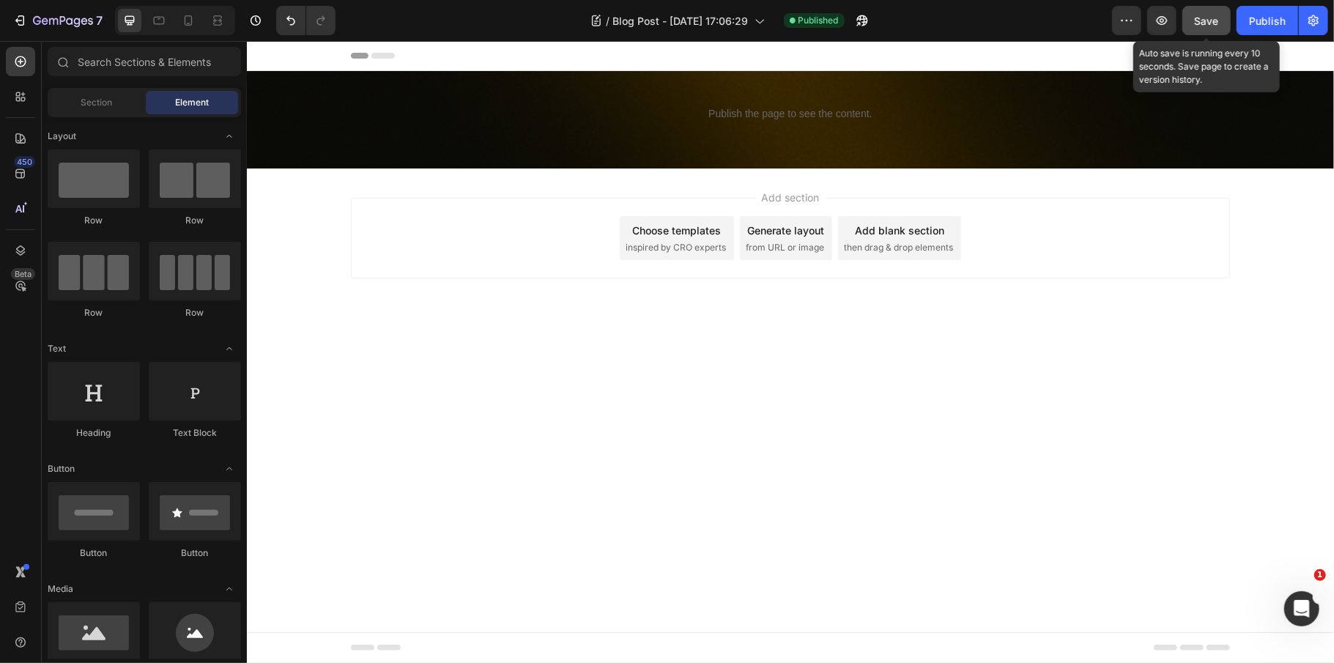
click at [1217, 21] on span "Save" at bounding box center [1207, 21] width 24 height 12
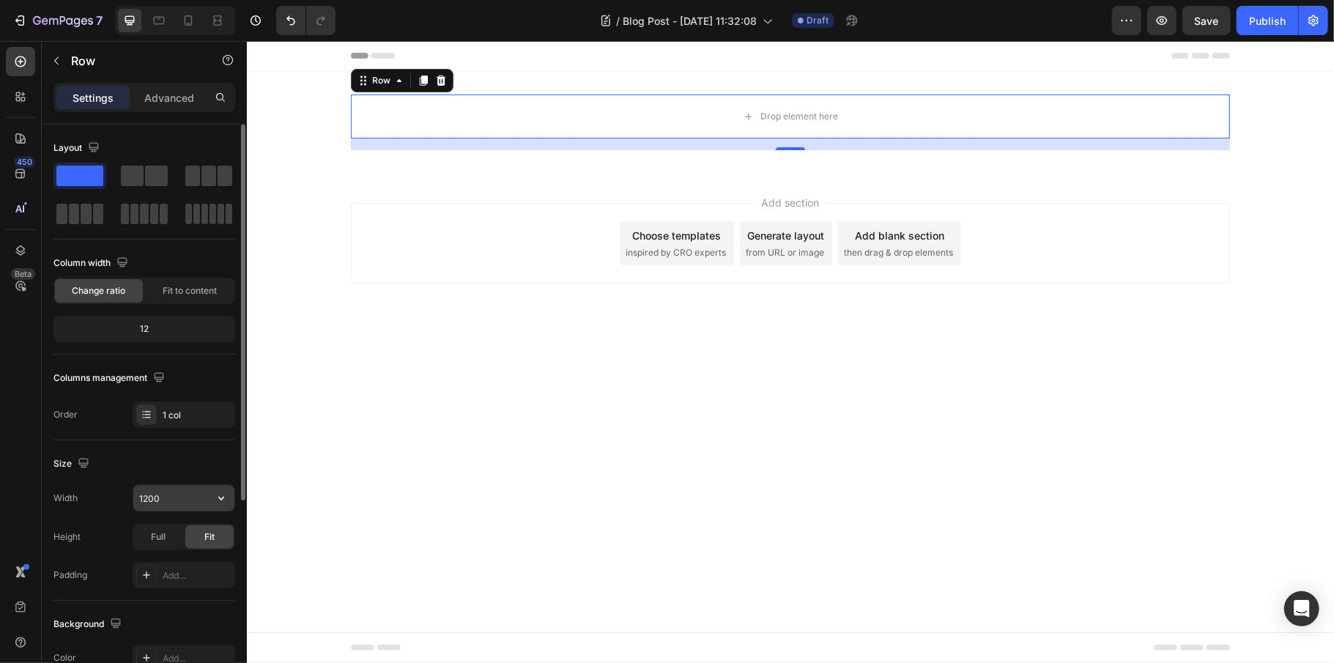
click at [174, 485] on div "1200" at bounding box center [184, 498] width 103 height 28
click at [224, 502] on icon "button" at bounding box center [221, 498] width 15 height 15
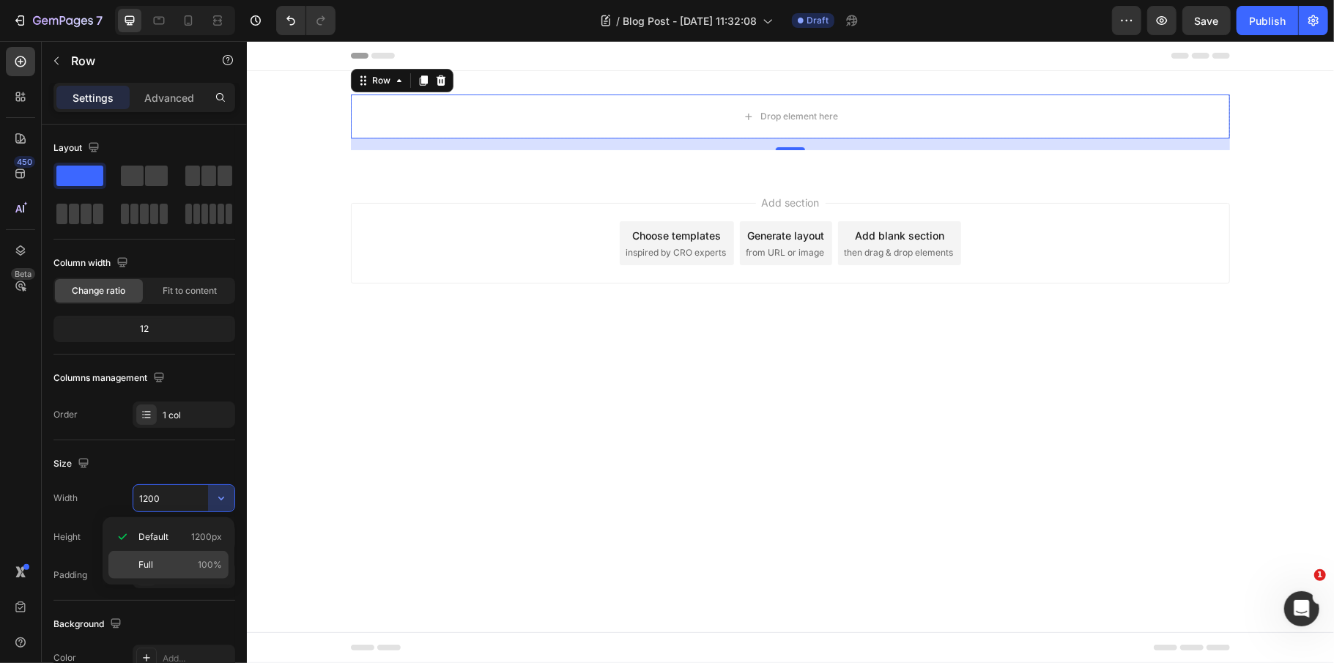
click at [165, 561] on p "Full 100%" at bounding box center [179, 564] width 83 height 13
type input "100%"
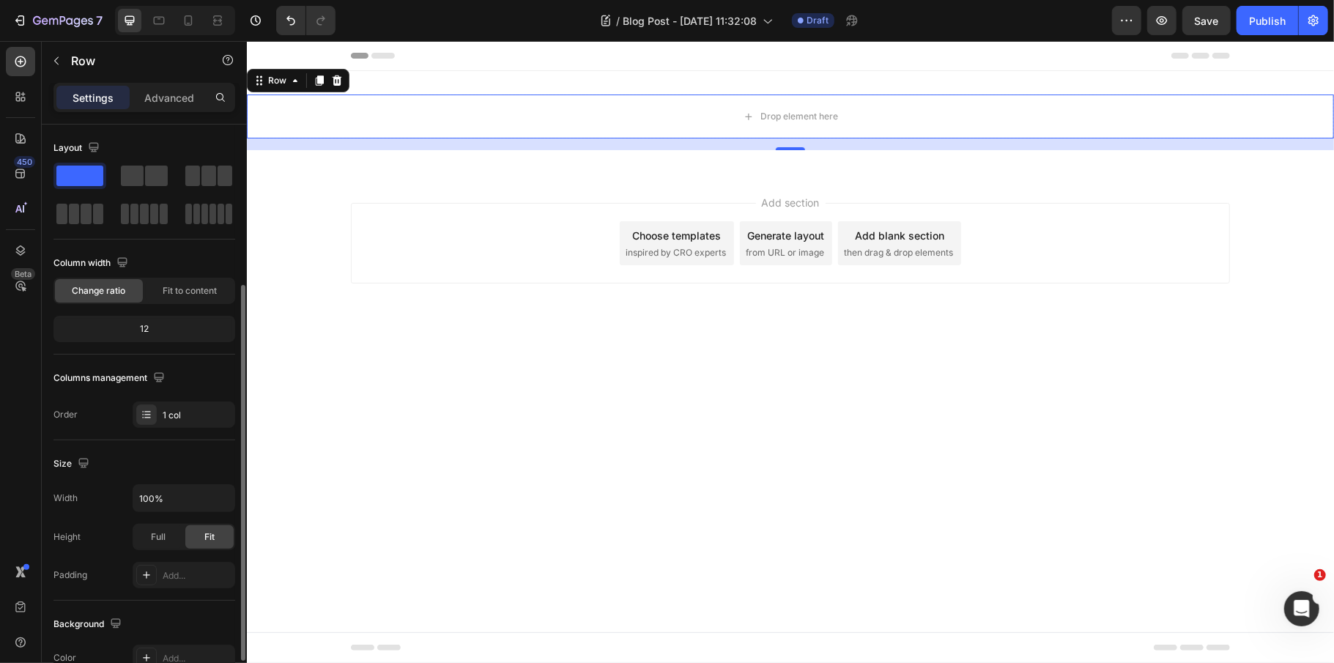
scroll to position [315, 0]
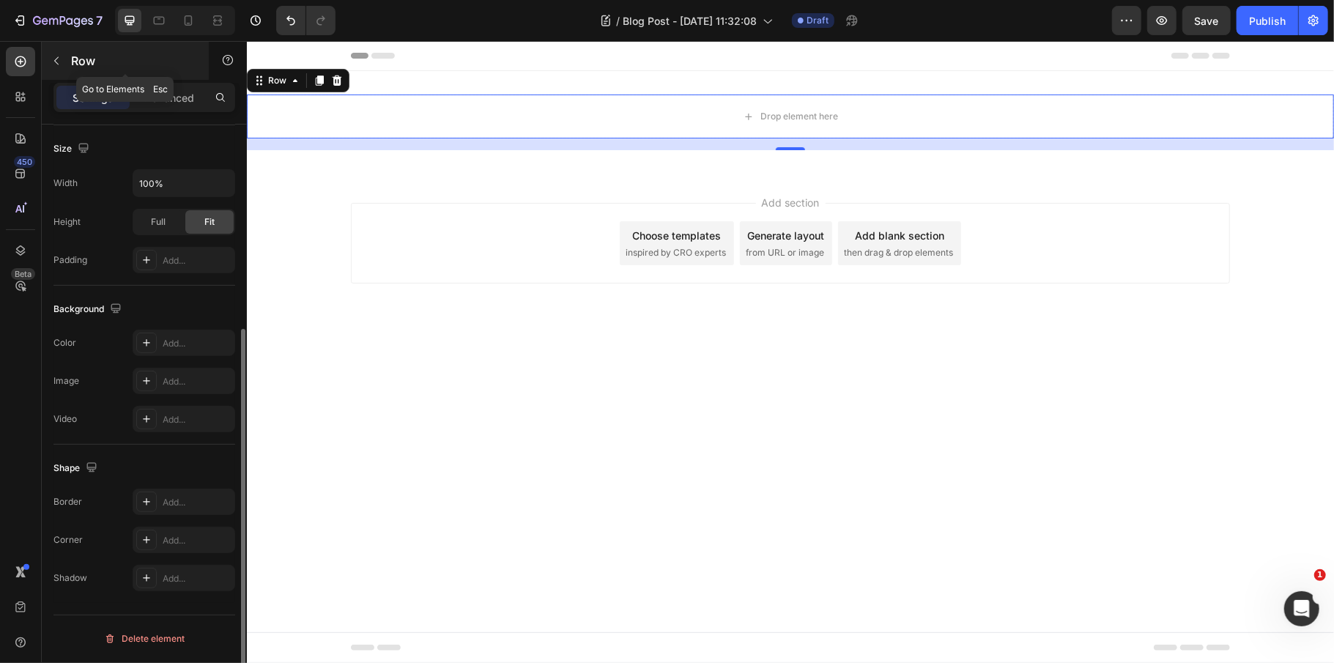
click at [74, 67] on p "Row" at bounding box center [133, 61] width 125 height 18
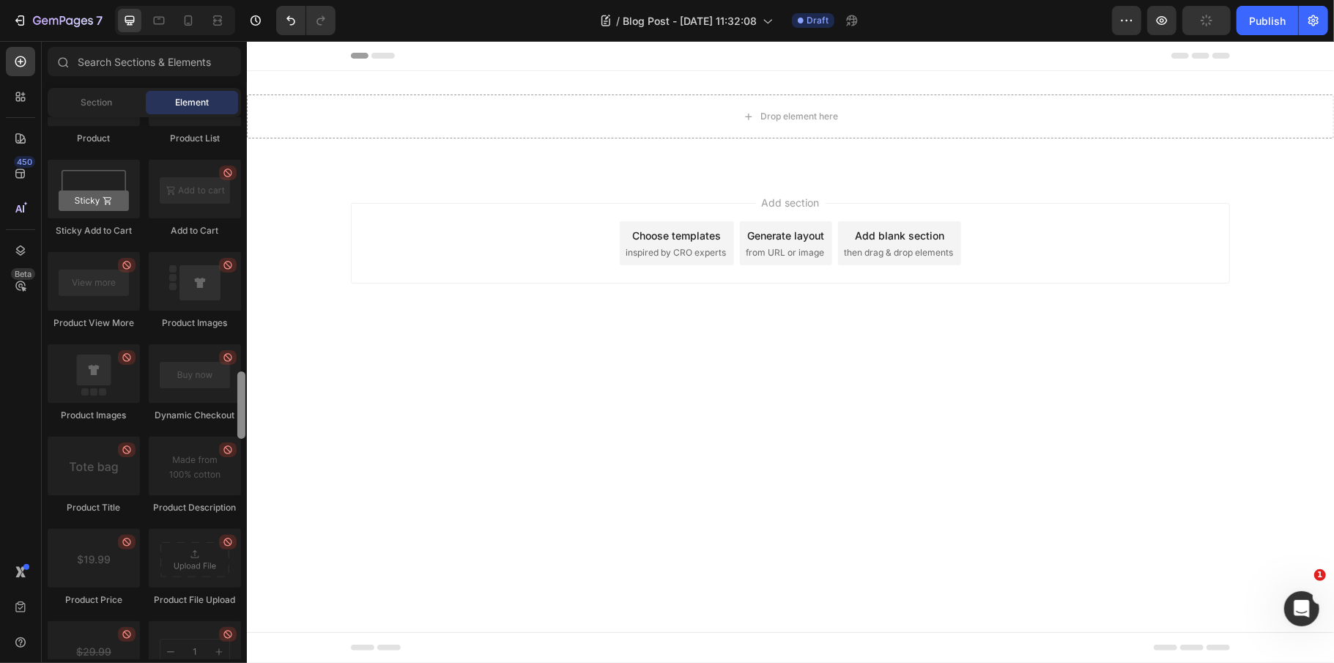
scroll to position [3800, 0]
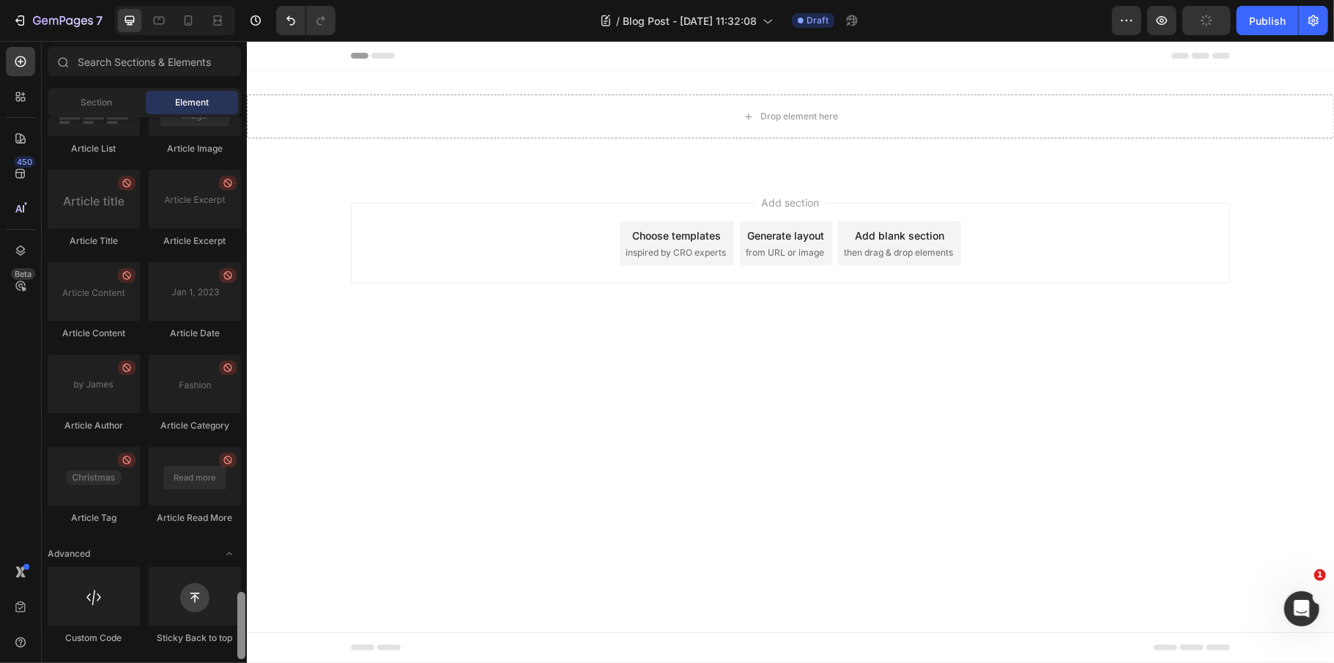
drag, startPoint x: 241, startPoint y: 373, endPoint x: 232, endPoint y: 645, distance: 271.9
click at [246, 662] on div "Sections(18) Elements(83) Section Element Hero Section Product Detail Brands Tr…" at bounding box center [144, 352] width 205 height 622
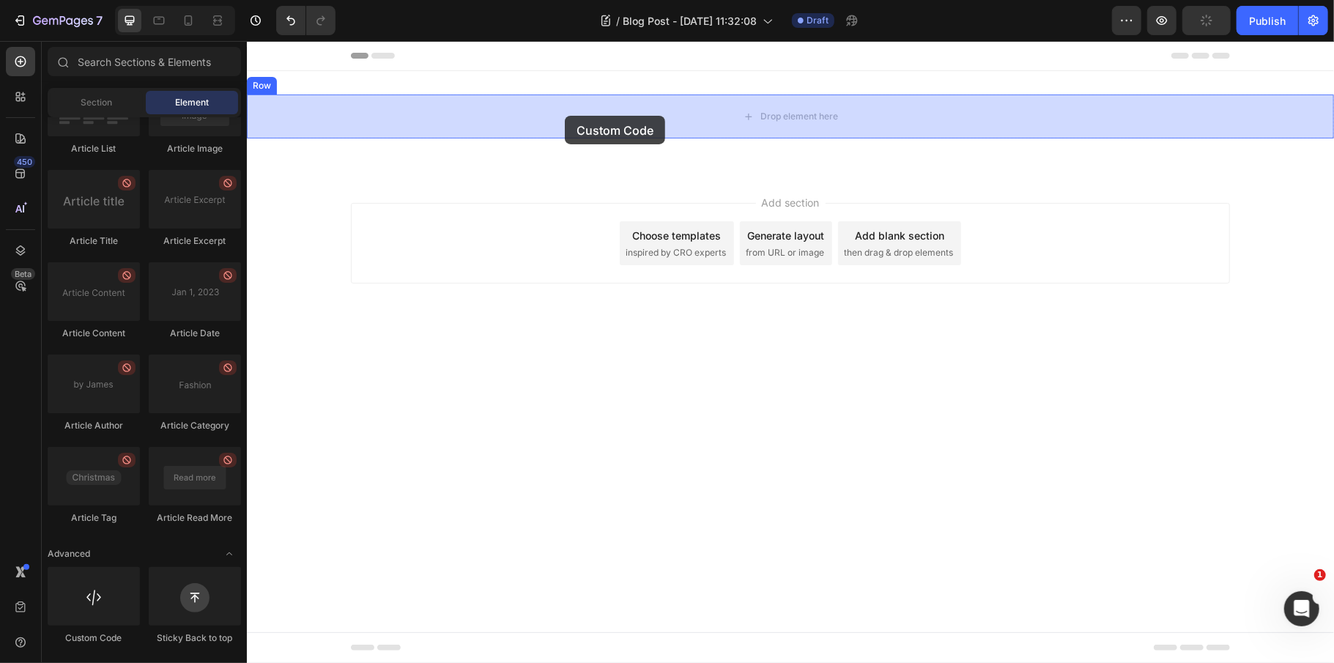
drag, startPoint x: 333, startPoint y: 657, endPoint x: 564, endPoint y: 115, distance: 589.3
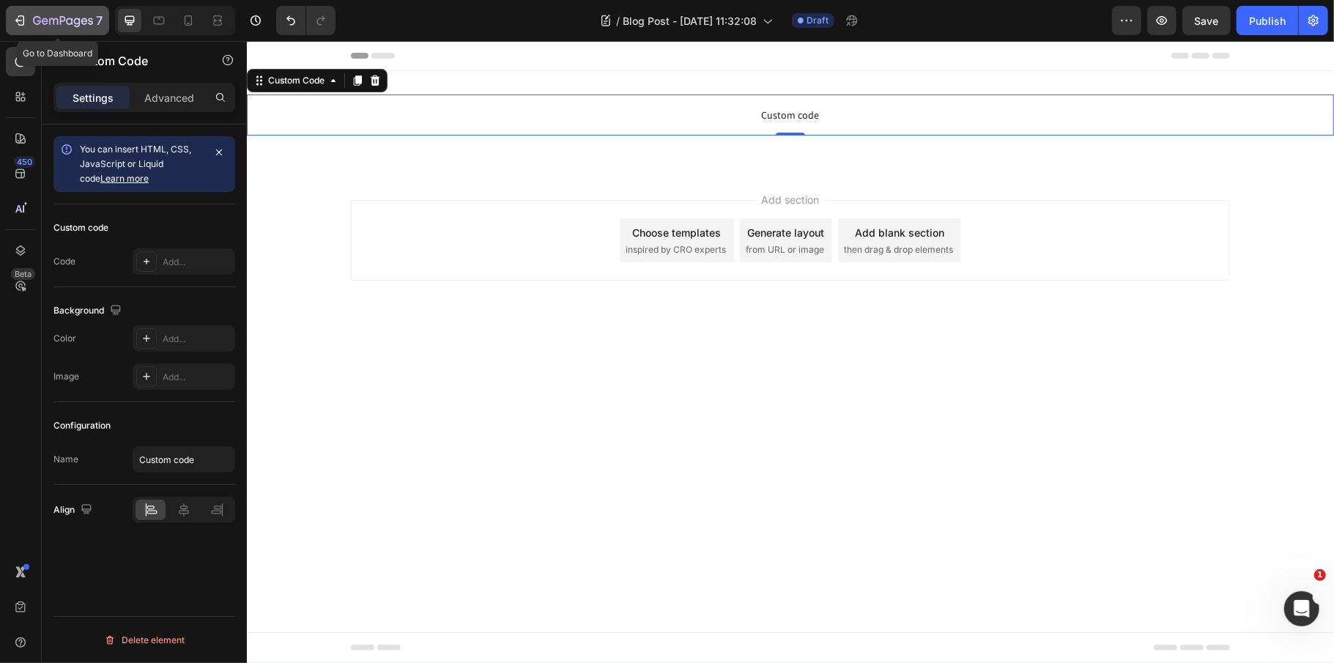
click at [27, 21] on div "7" at bounding box center [57, 21] width 90 height 18
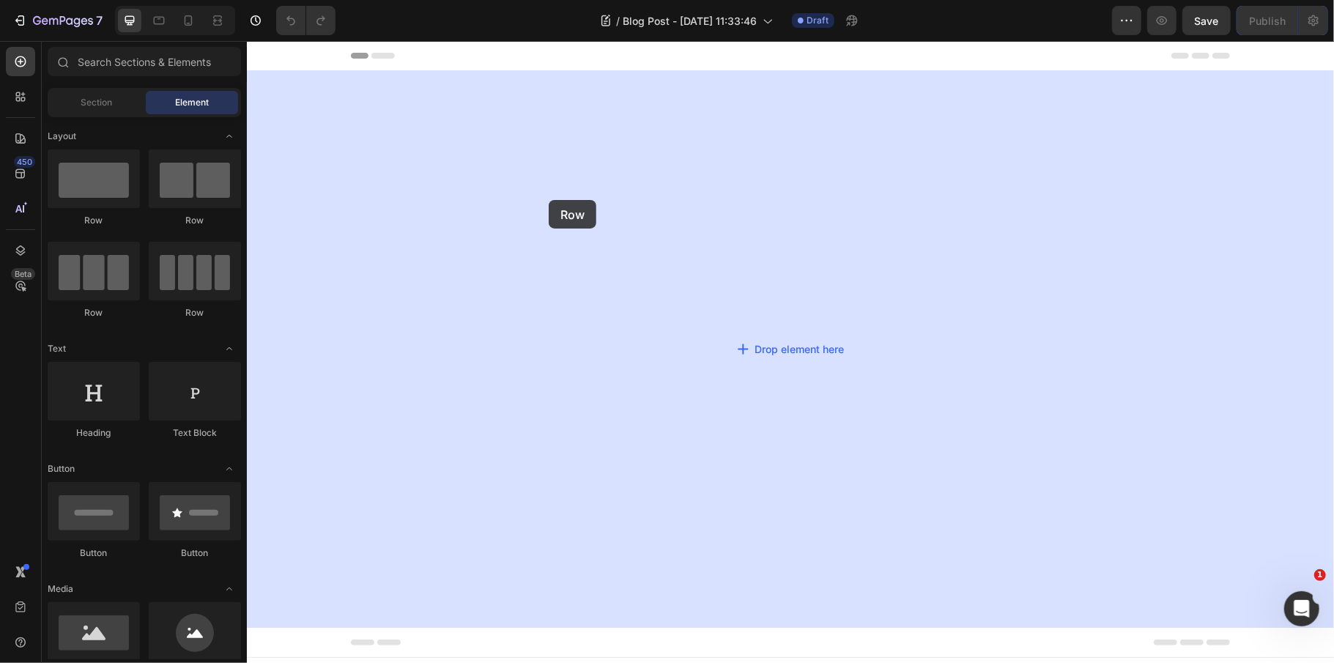
drag, startPoint x: 388, startPoint y: 240, endPoint x: 548, endPoint y: 199, distance: 164.7
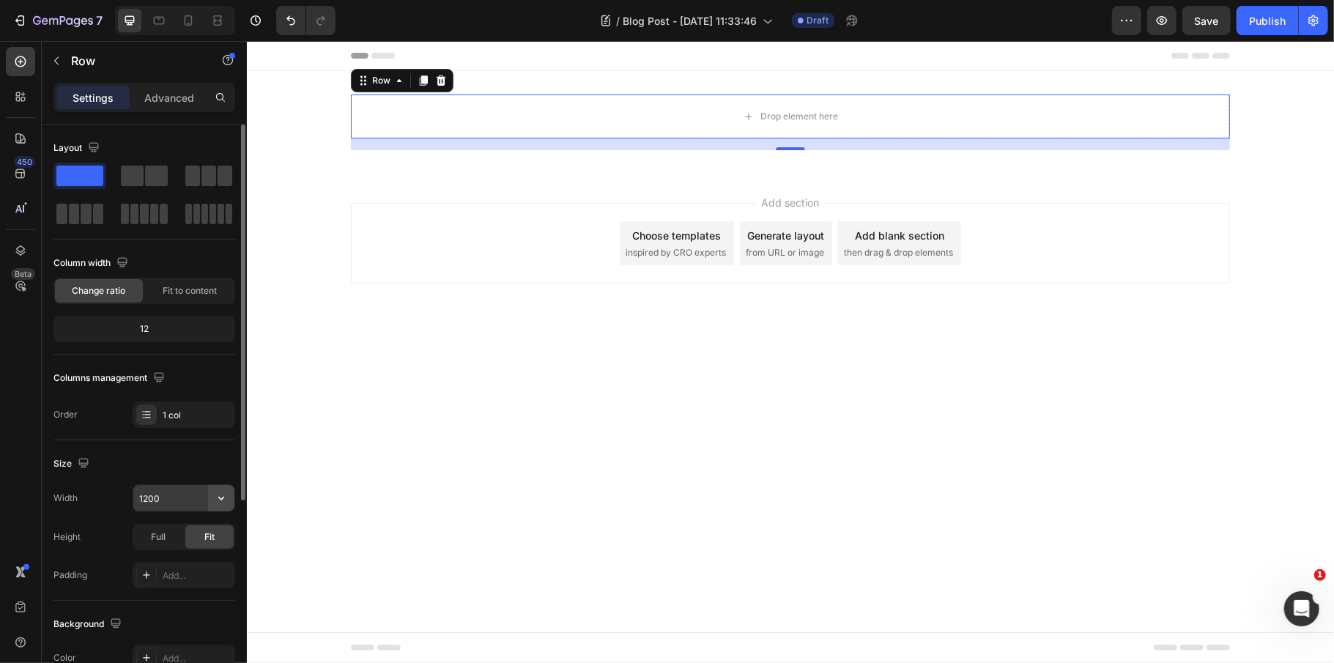
click at [223, 501] on icon "button" at bounding box center [221, 498] width 15 height 15
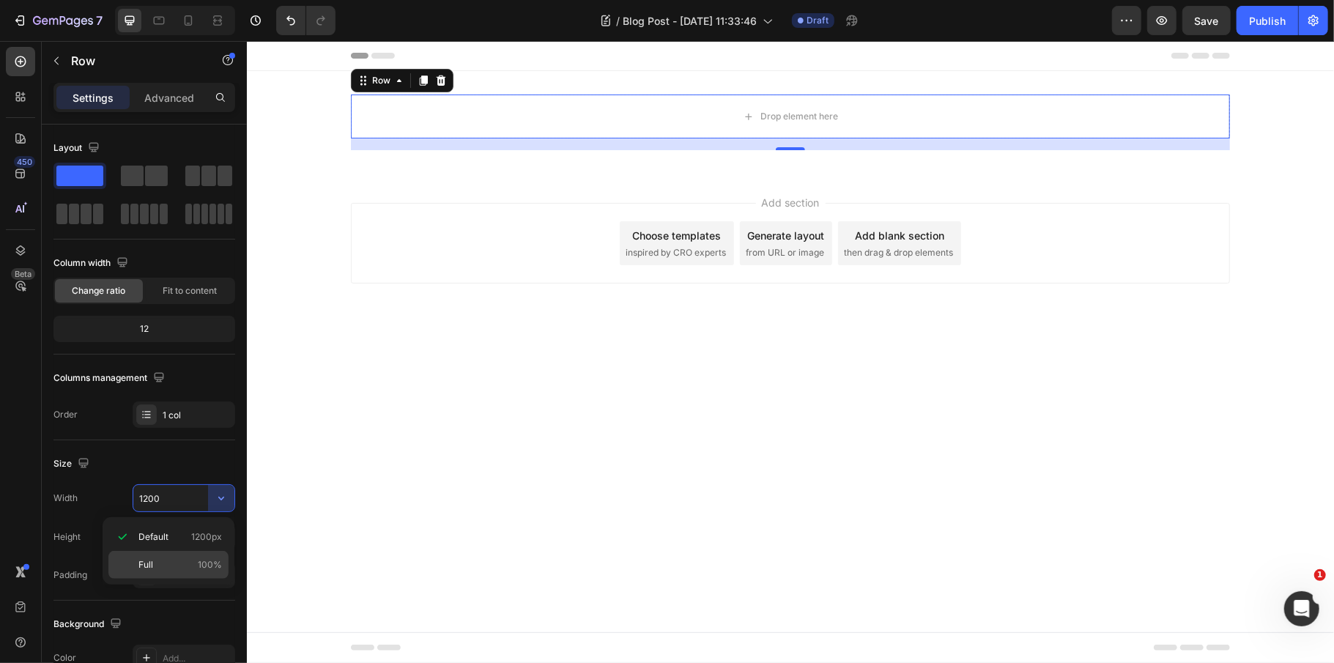
click at [200, 561] on span "100%" at bounding box center [210, 564] width 24 height 13
type input "100%"
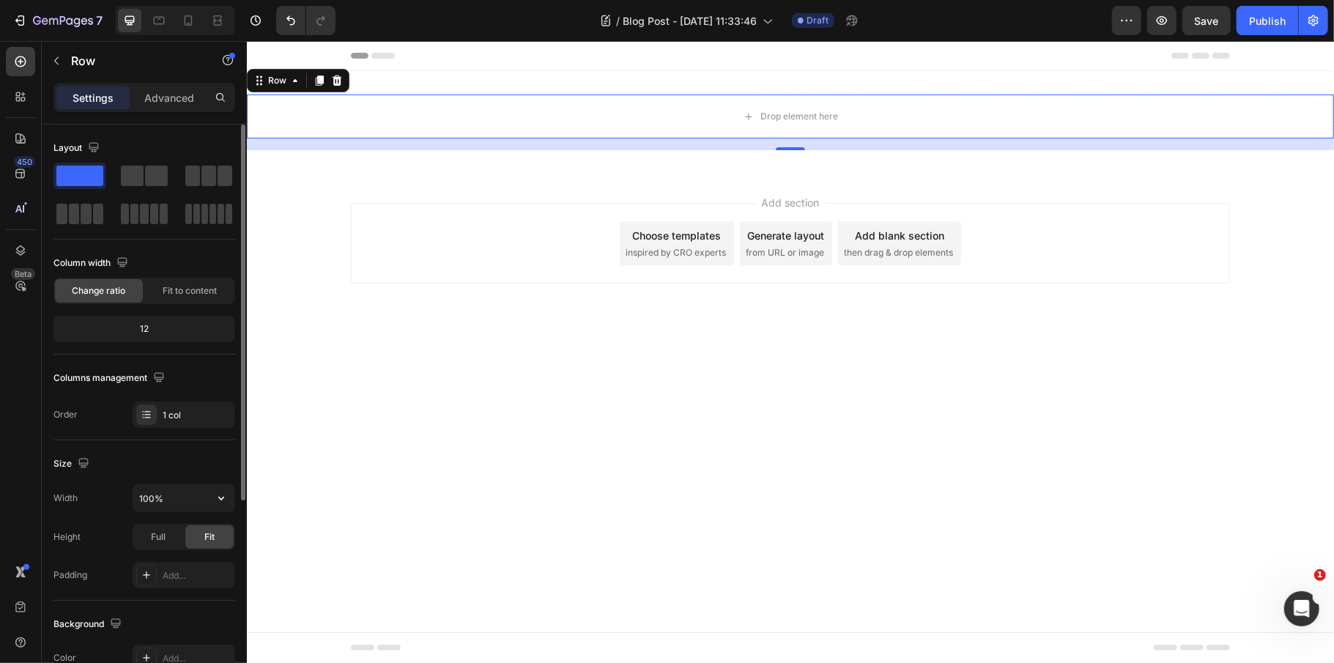
scroll to position [315, 0]
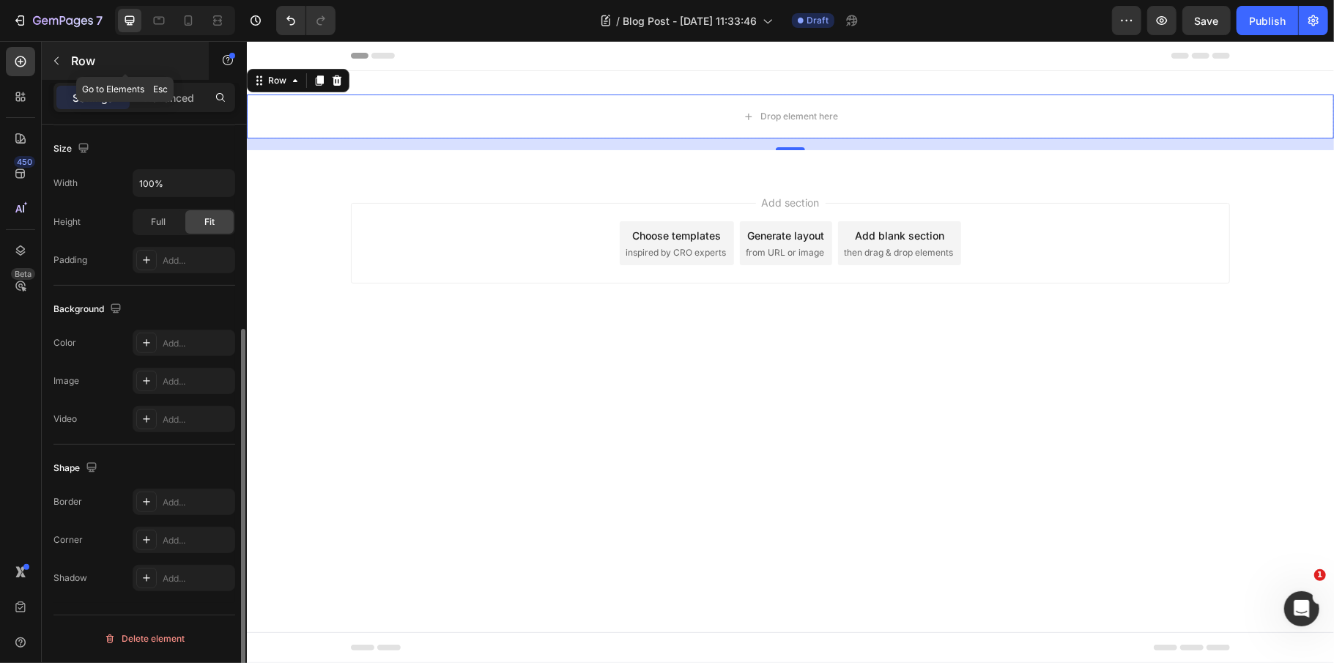
click at [88, 56] on p "Row" at bounding box center [133, 61] width 125 height 18
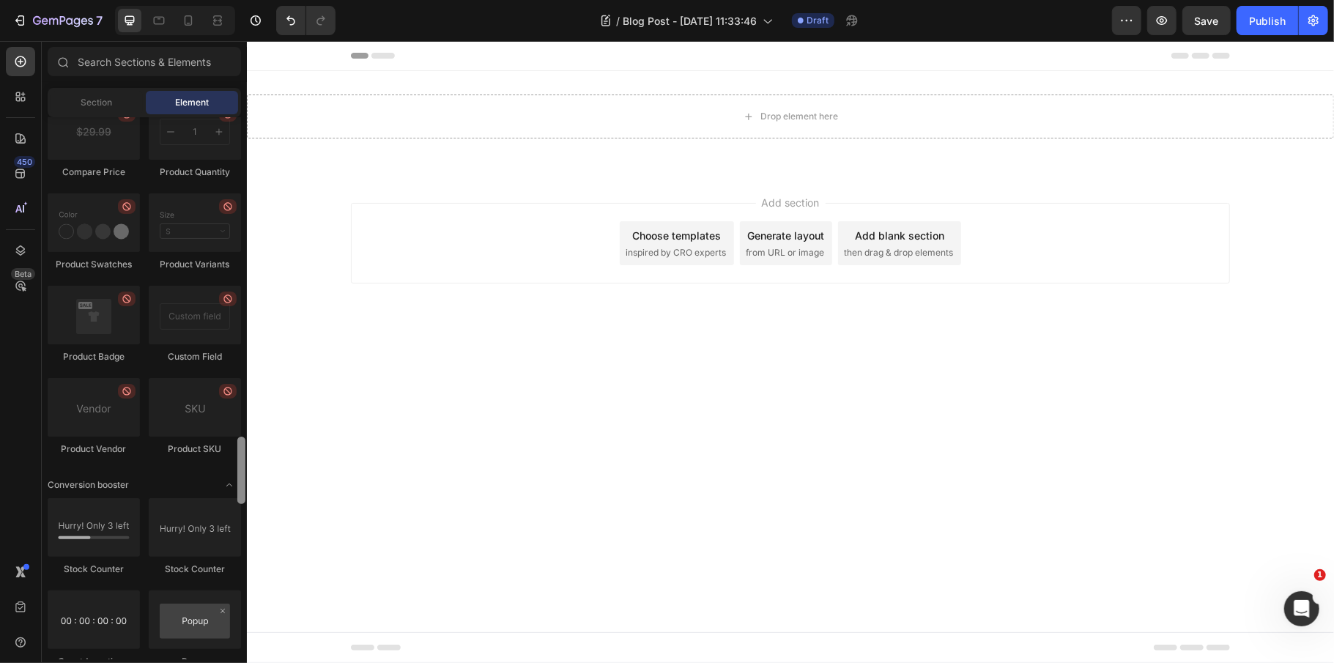
scroll to position [3800, 0]
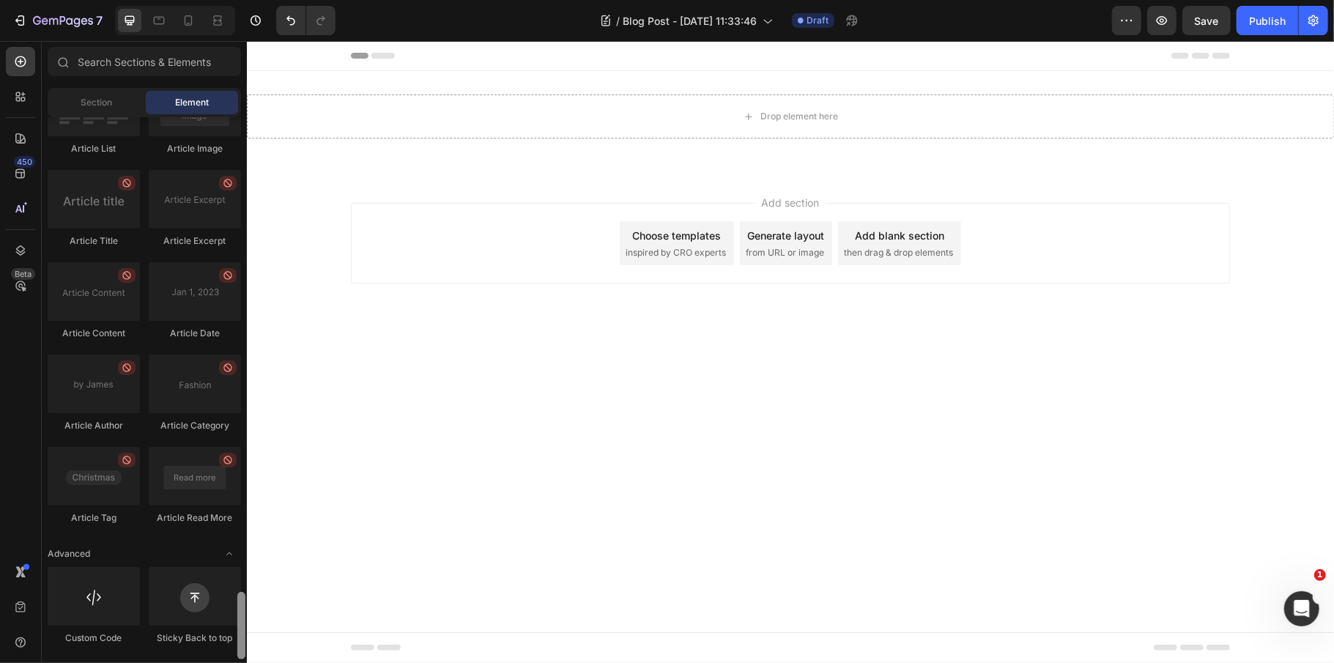
drag, startPoint x: 241, startPoint y: 311, endPoint x: 209, endPoint y: 664, distance: 354.5
click at [209, 0] on html "7 Version history / Blog Post - Aug 27, 11:33:46 Draft Preview Save Publish 450…" at bounding box center [667, 0] width 1334 height 0
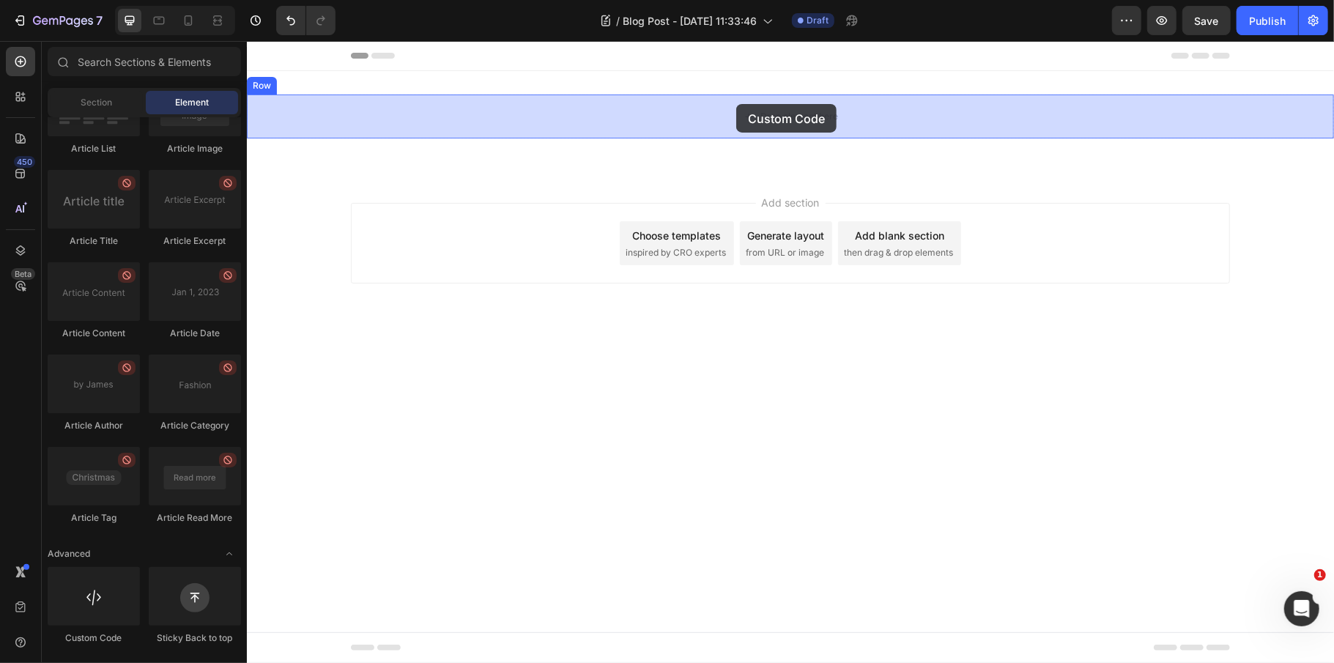
drag, startPoint x: 410, startPoint y: 341, endPoint x: 733, endPoint y: 105, distance: 399.9
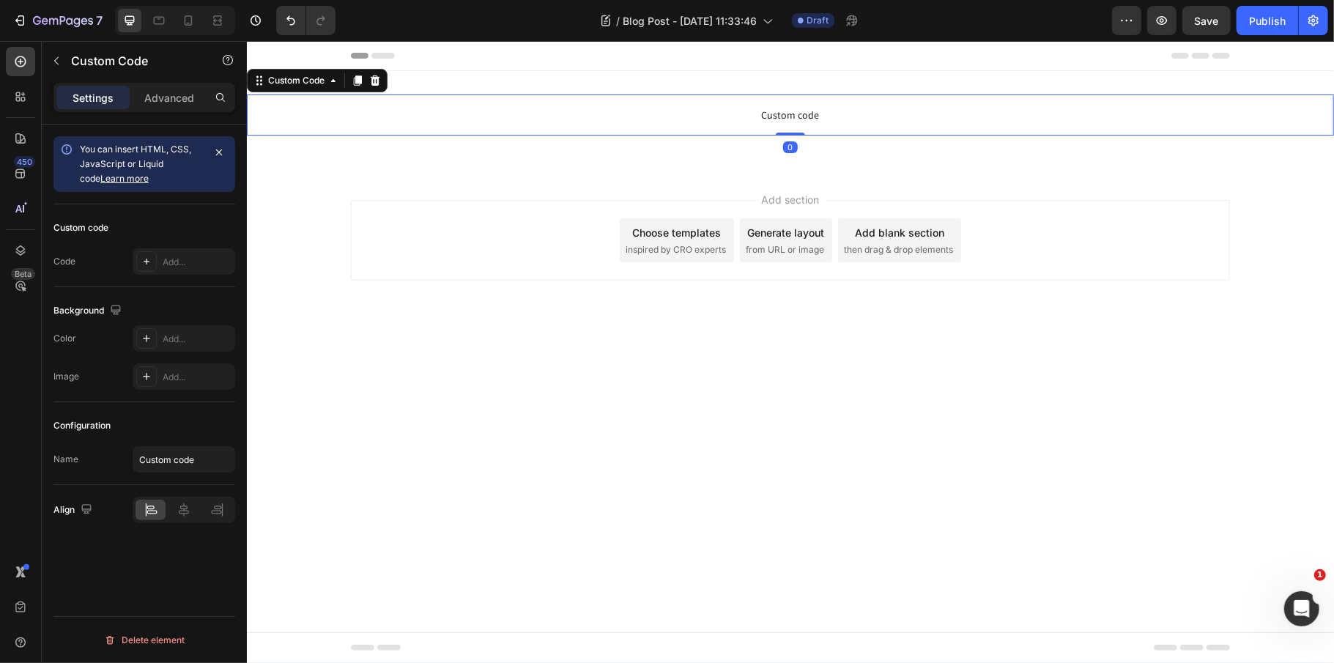
scroll to position [0, 0]
click at [32, 10] on button "7" at bounding box center [57, 20] width 103 height 29
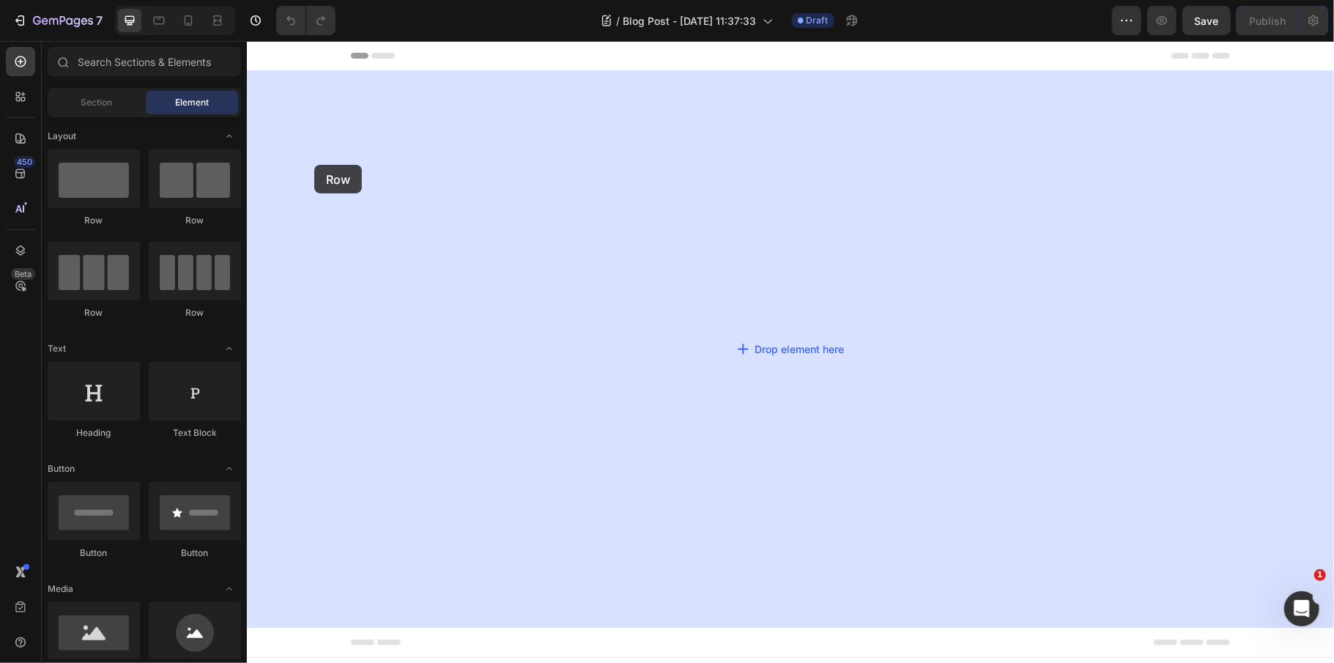
drag, startPoint x: 270, startPoint y: 177, endPoint x: 382, endPoint y: 144, distance: 116.8
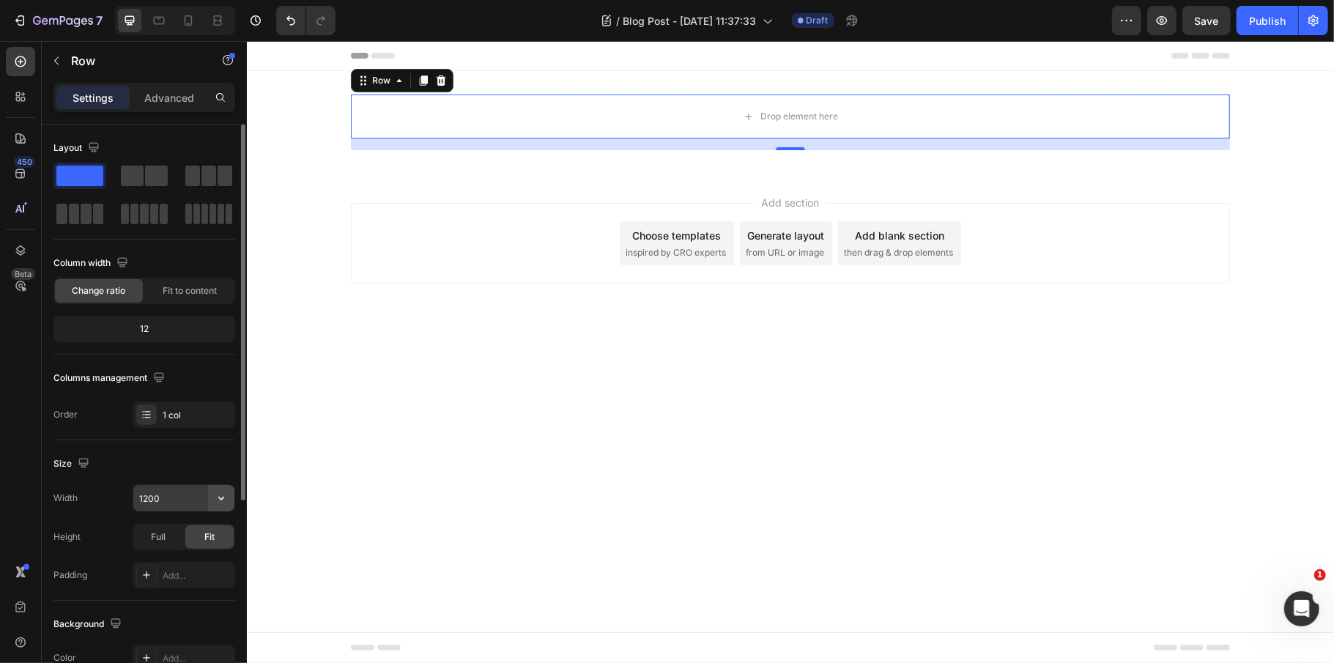
click at [221, 499] on icon "button" at bounding box center [221, 498] width 15 height 15
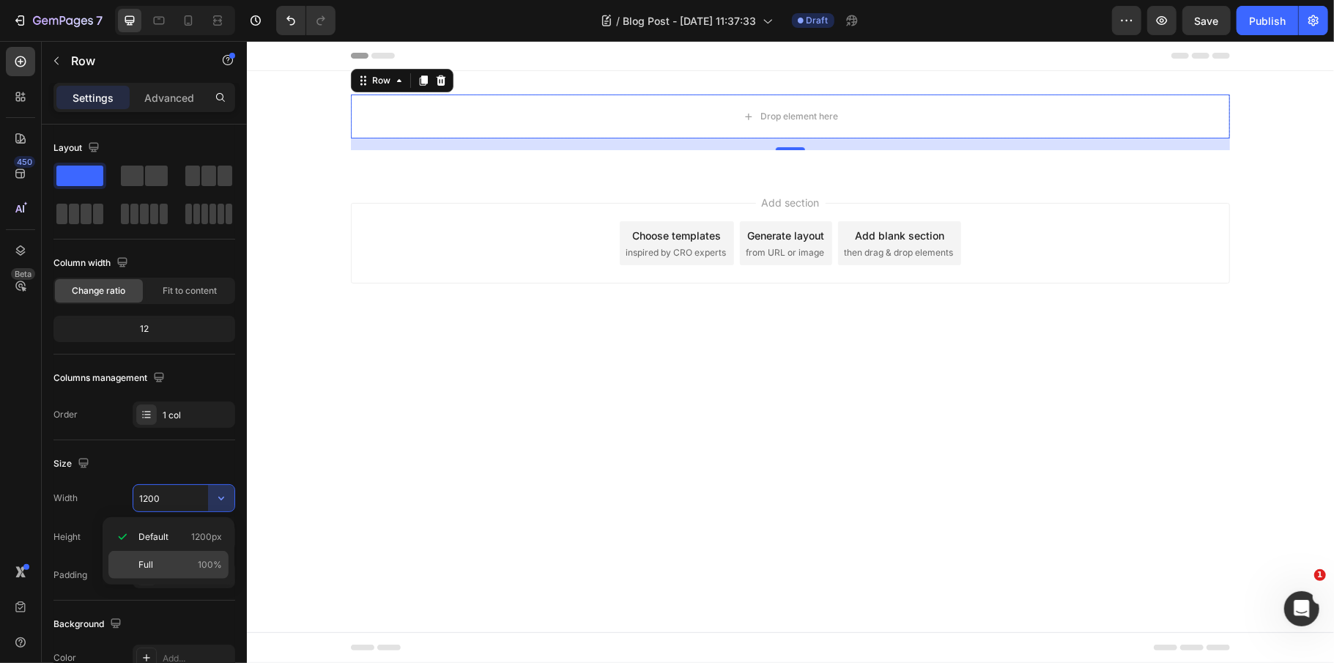
click at [204, 566] on span "100%" at bounding box center [210, 564] width 24 height 13
type input "100%"
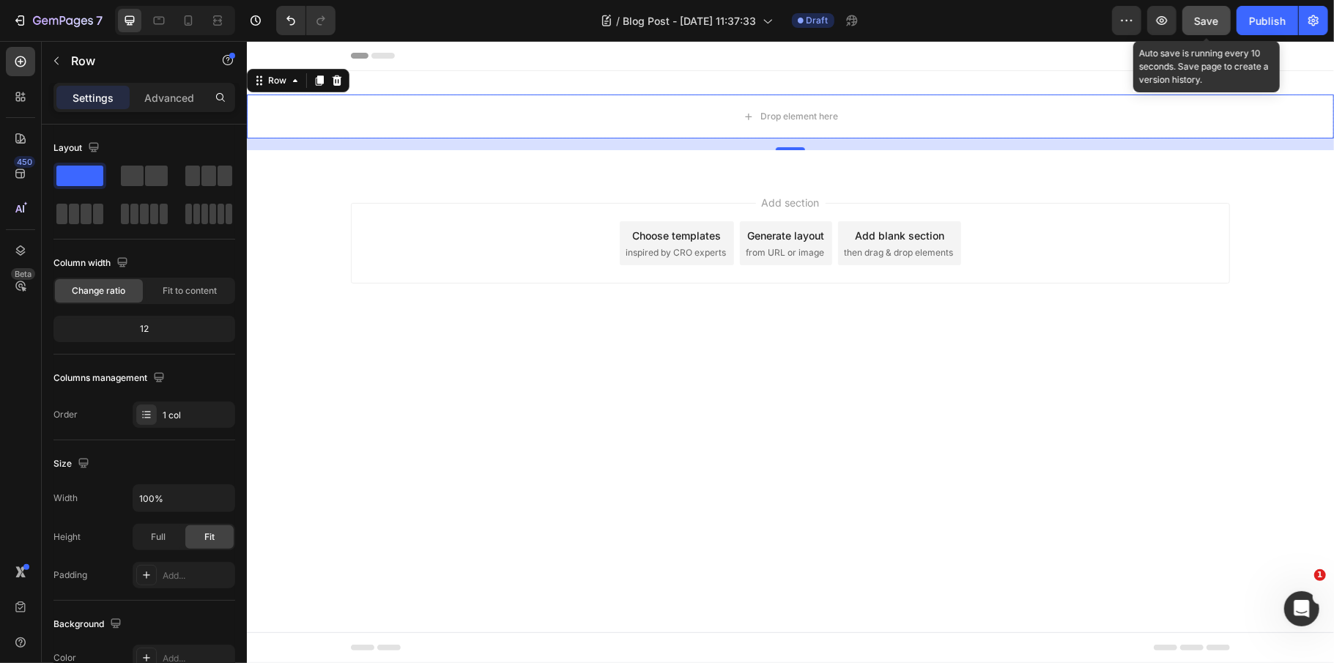
click at [1200, 16] on span "Save" at bounding box center [1207, 21] width 24 height 12
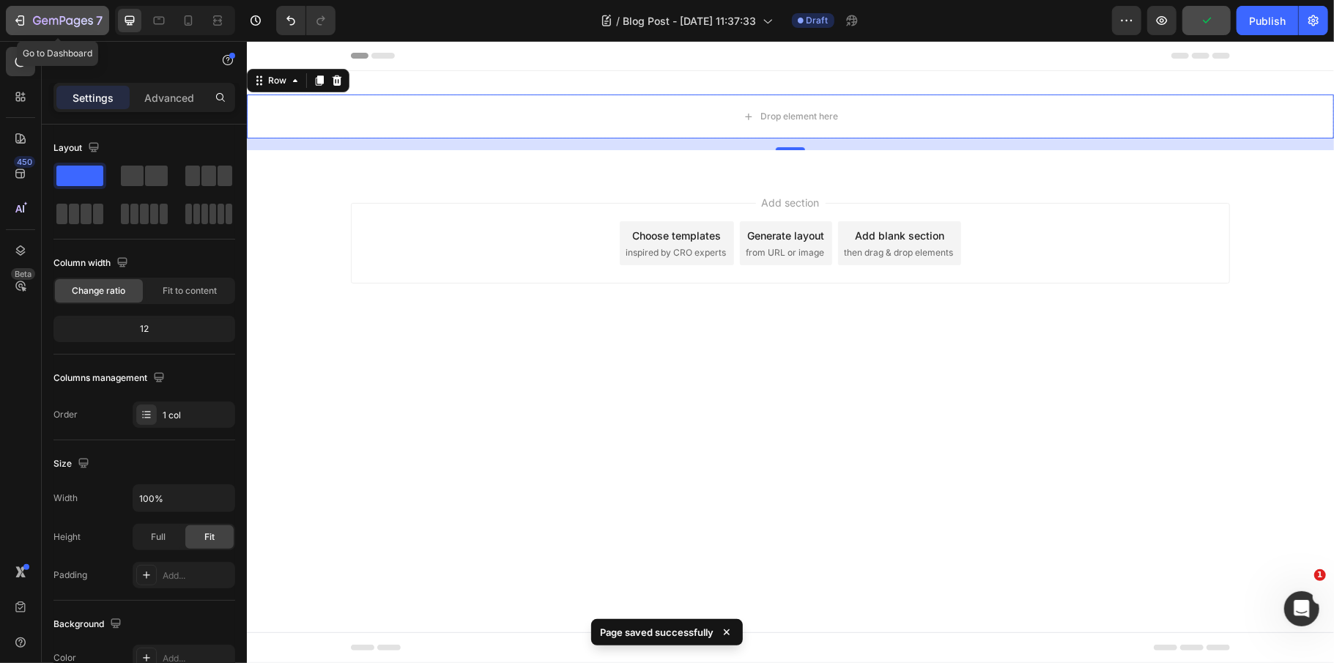
click at [26, 13] on icon "button" at bounding box center [19, 20] width 15 height 15
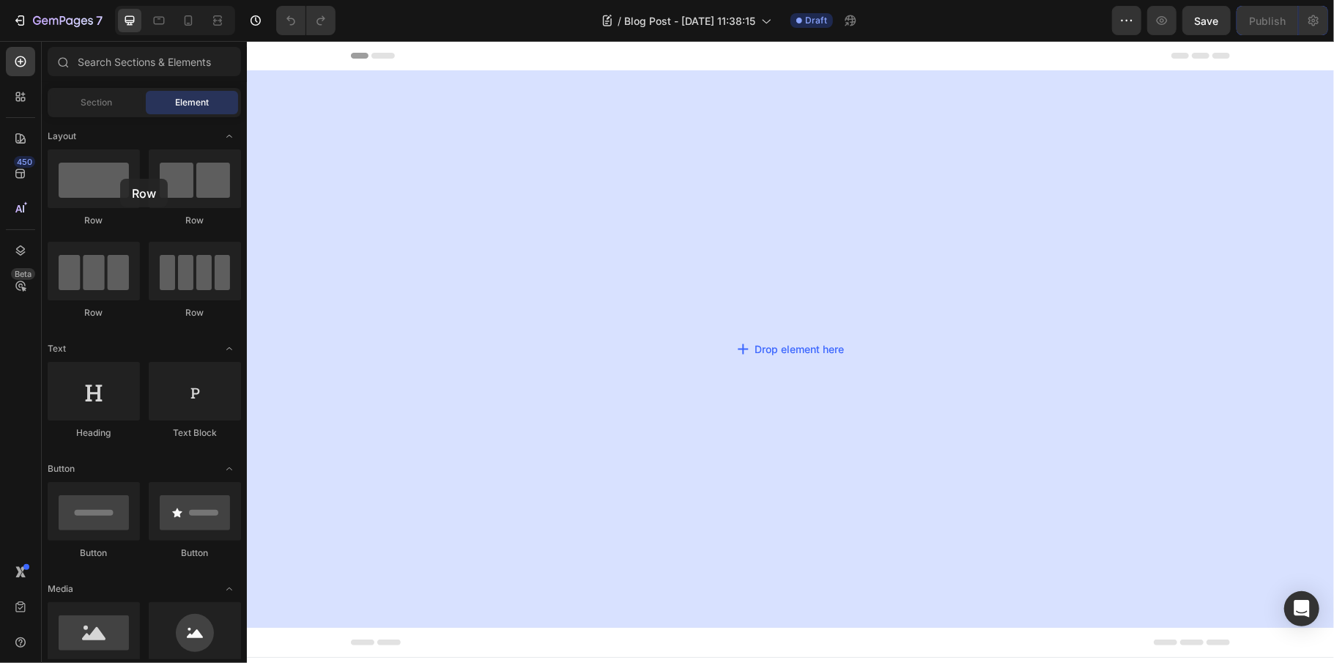
drag, startPoint x: 346, startPoint y: 223, endPoint x: 586, endPoint y: 167, distance: 245.9
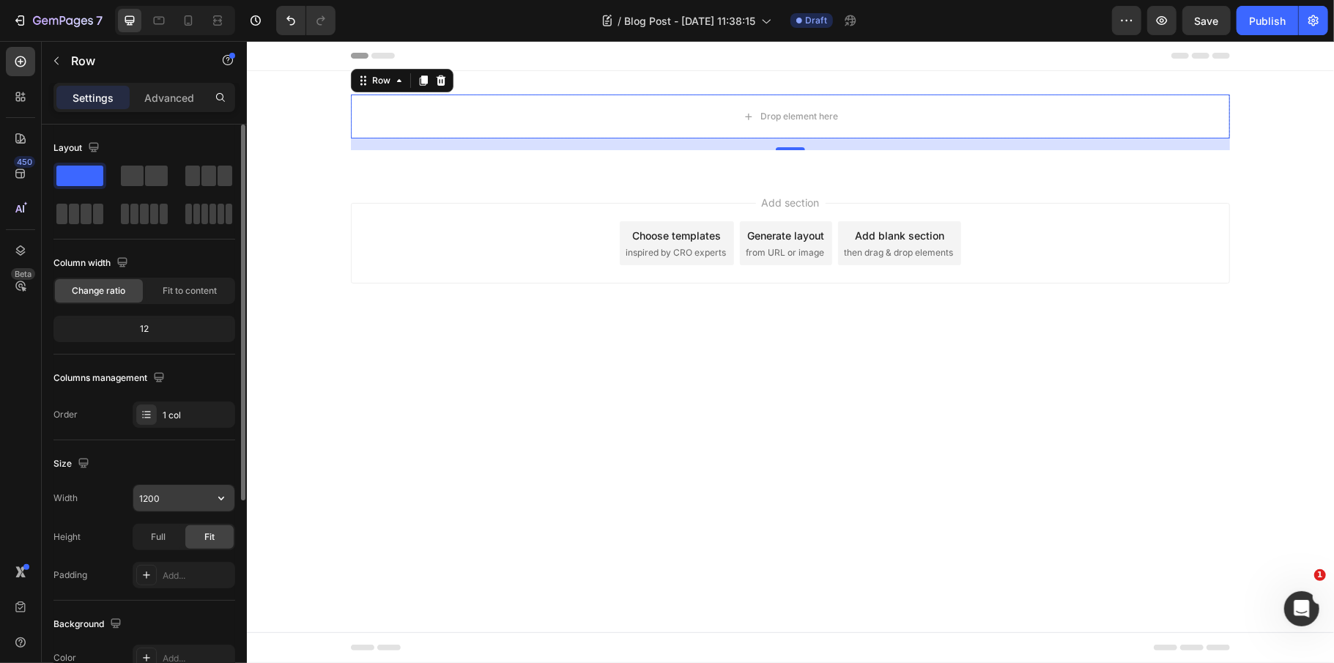
click at [223, 502] on icon "button" at bounding box center [221, 498] width 15 height 15
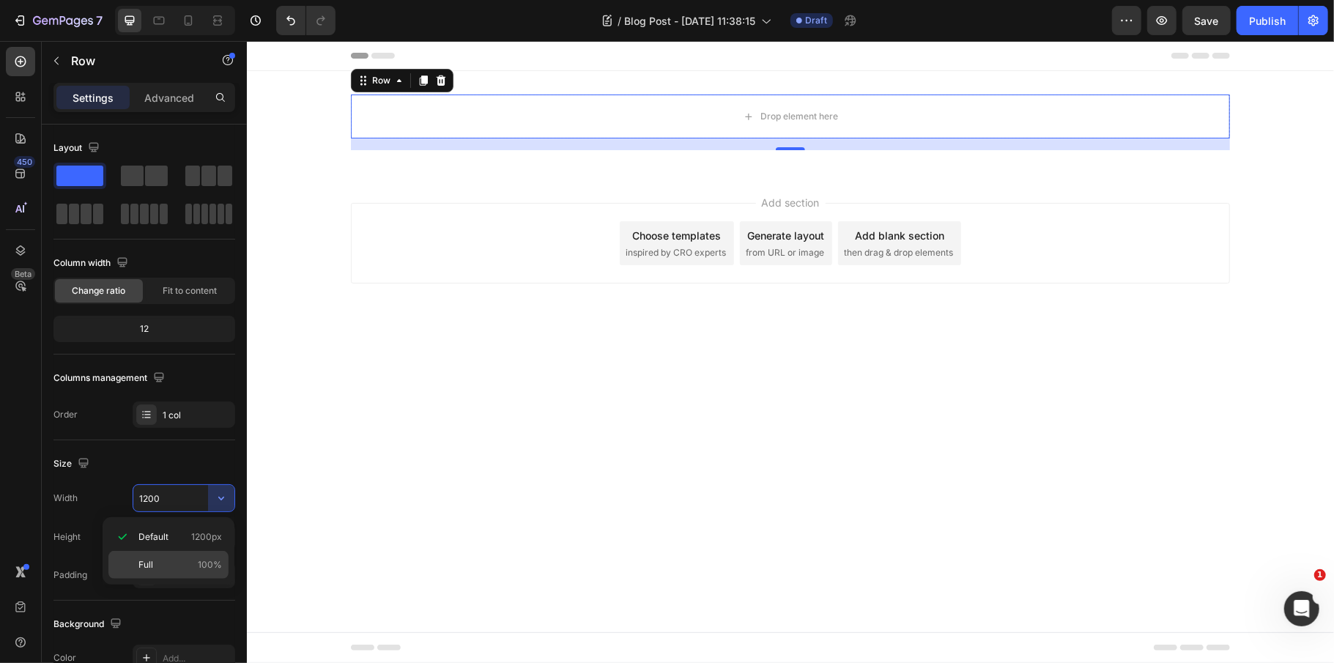
click at [198, 570] on span "100%" at bounding box center [210, 564] width 24 height 13
type input "100%"
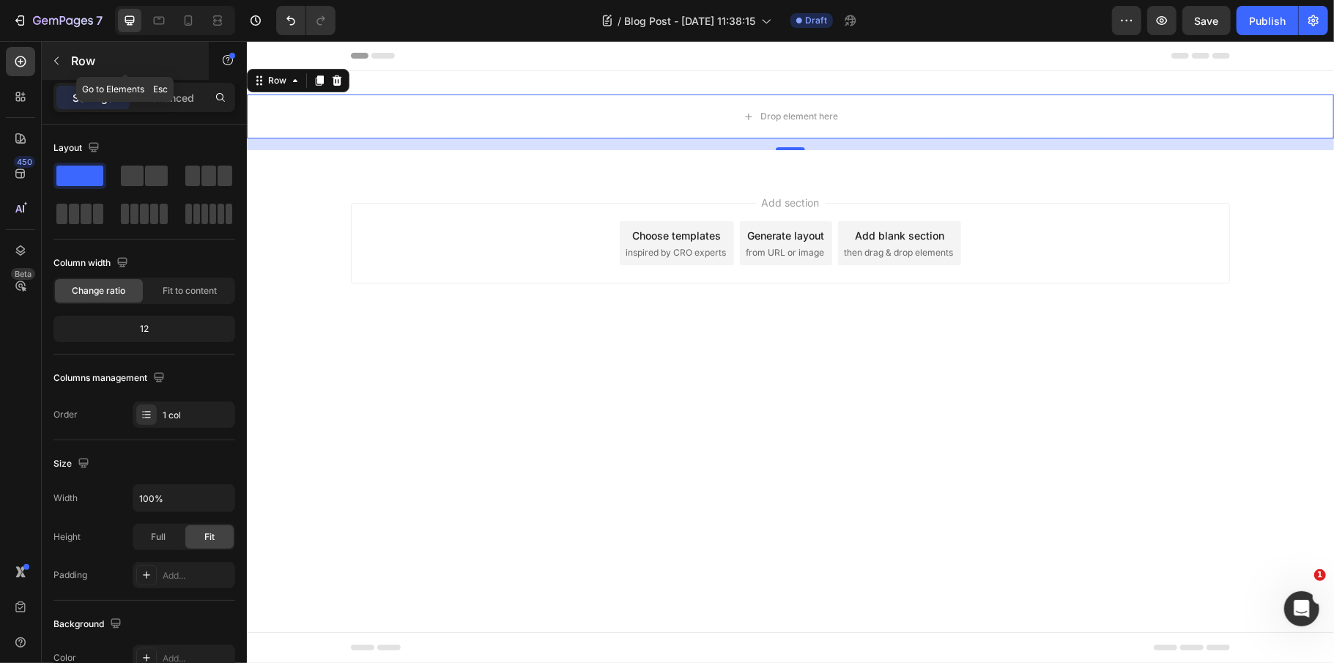
click at [94, 42] on div "Row" at bounding box center [125, 61] width 167 height 38
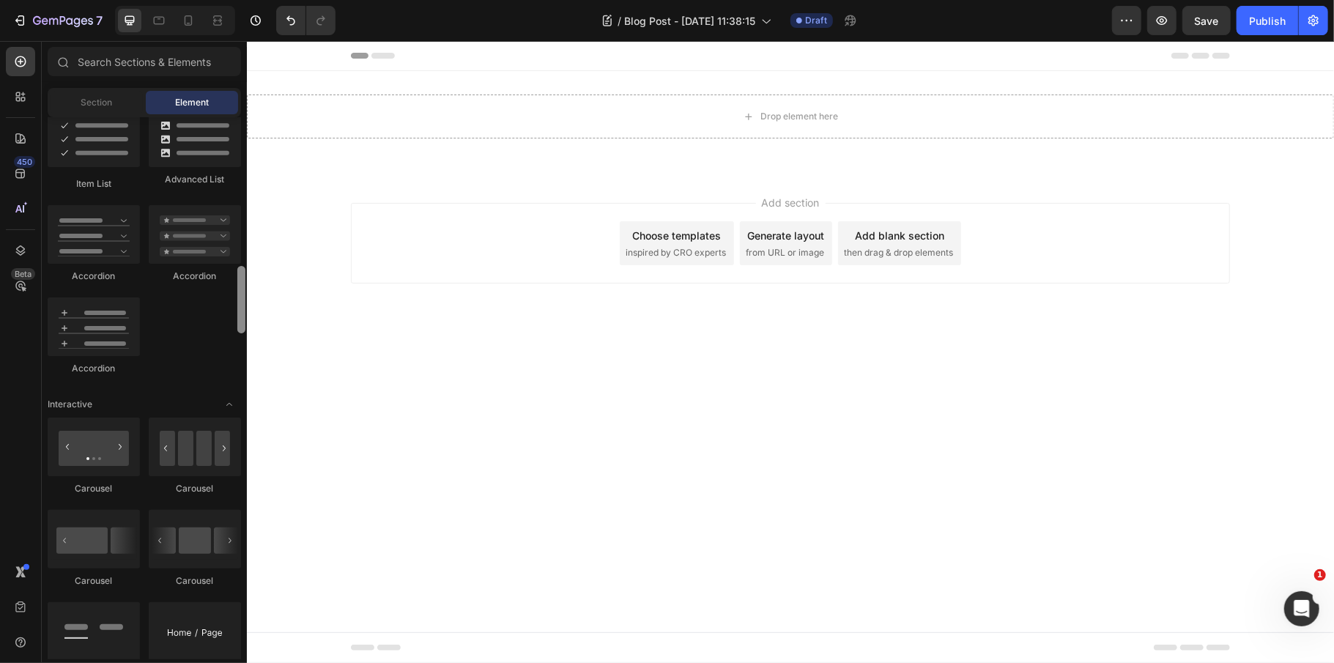
scroll to position [3800, 0]
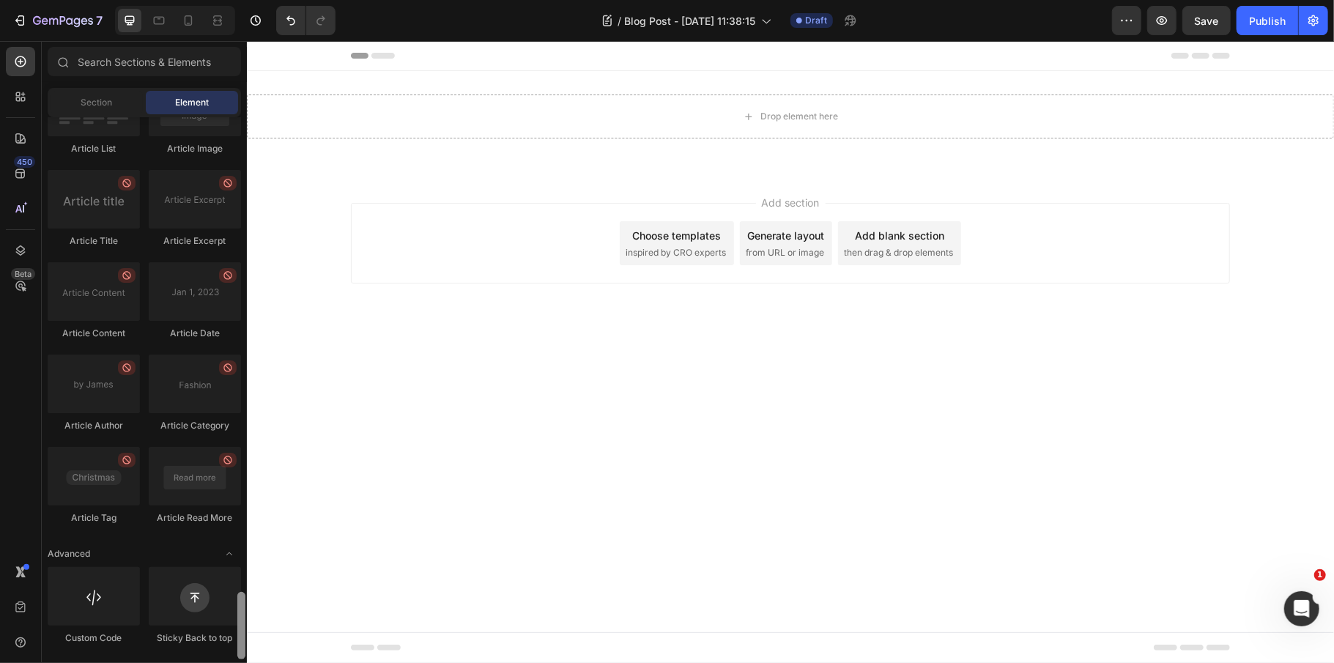
drag, startPoint x: 240, startPoint y: 261, endPoint x: 242, endPoint y: 650, distance: 389.7
click at [277, 0] on html "7 Version history / Blog Post - Aug 27, 11:38:15 Draft Preview Save Publish 450…" at bounding box center [667, 0] width 1334 height 0
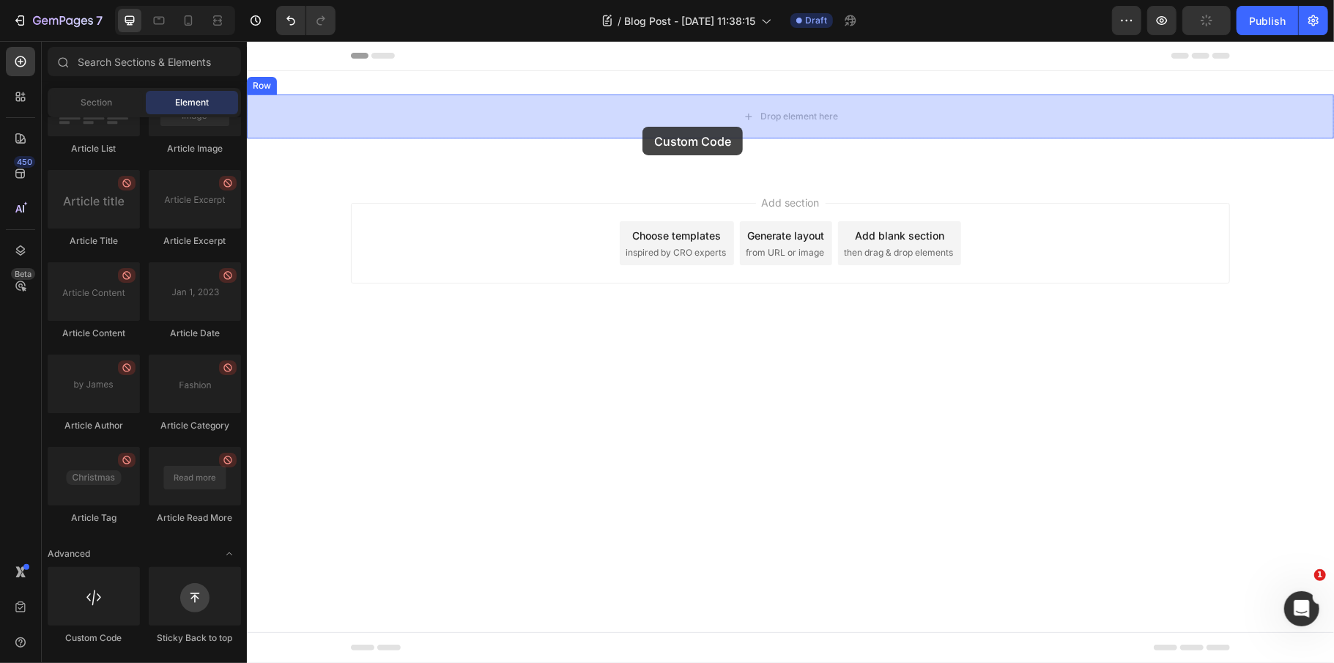
drag, startPoint x: 353, startPoint y: 636, endPoint x: 642, endPoint y: 126, distance: 585.8
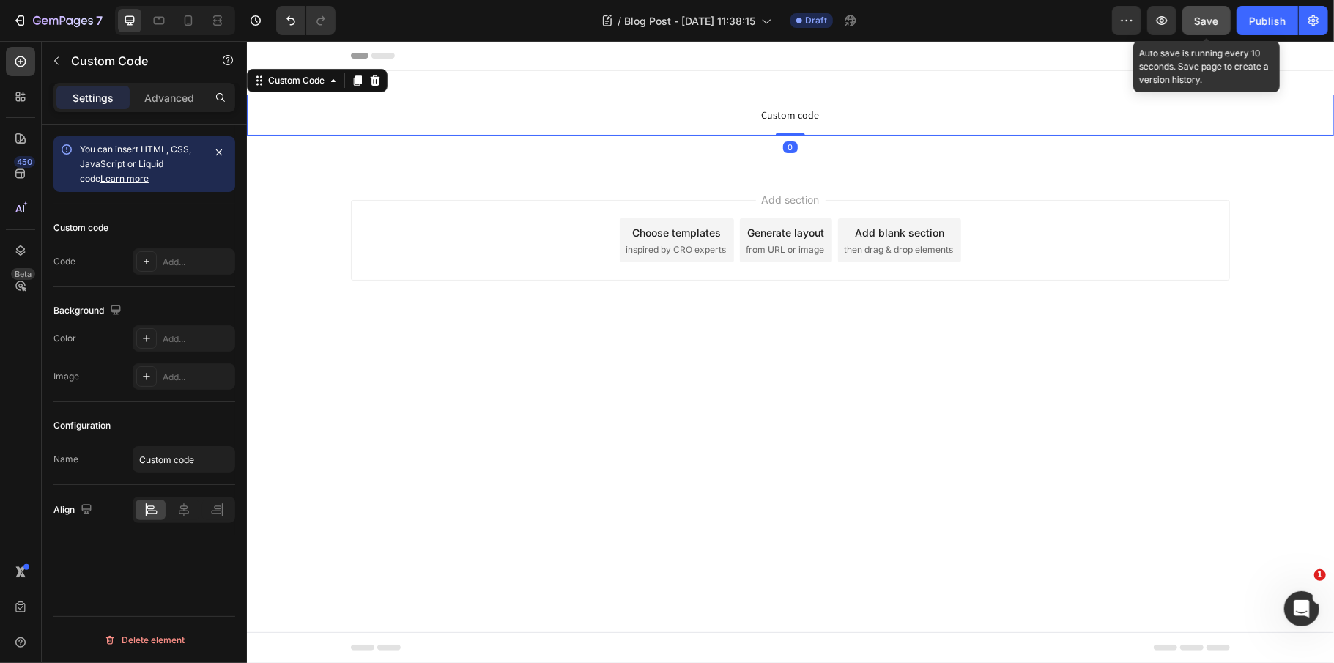
click at [1225, 19] on button "Save" at bounding box center [1206, 20] width 48 height 29
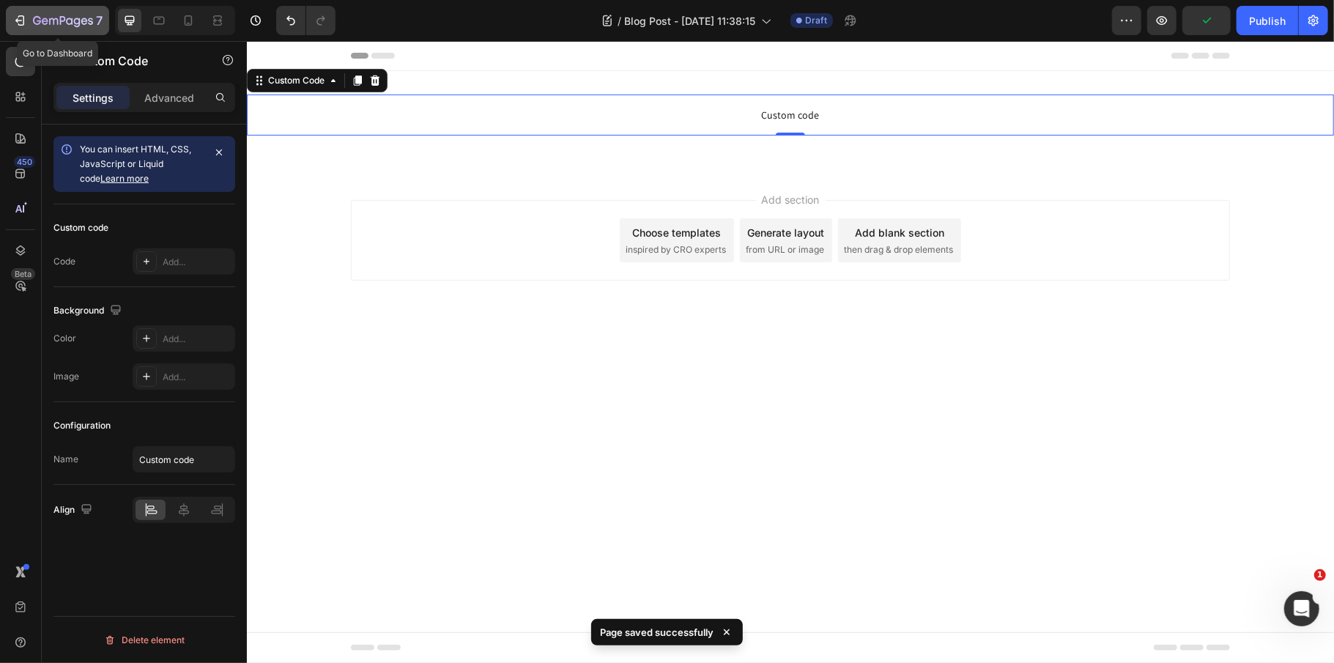
click at [28, 15] on div "7" at bounding box center [57, 21] width 90 height 18
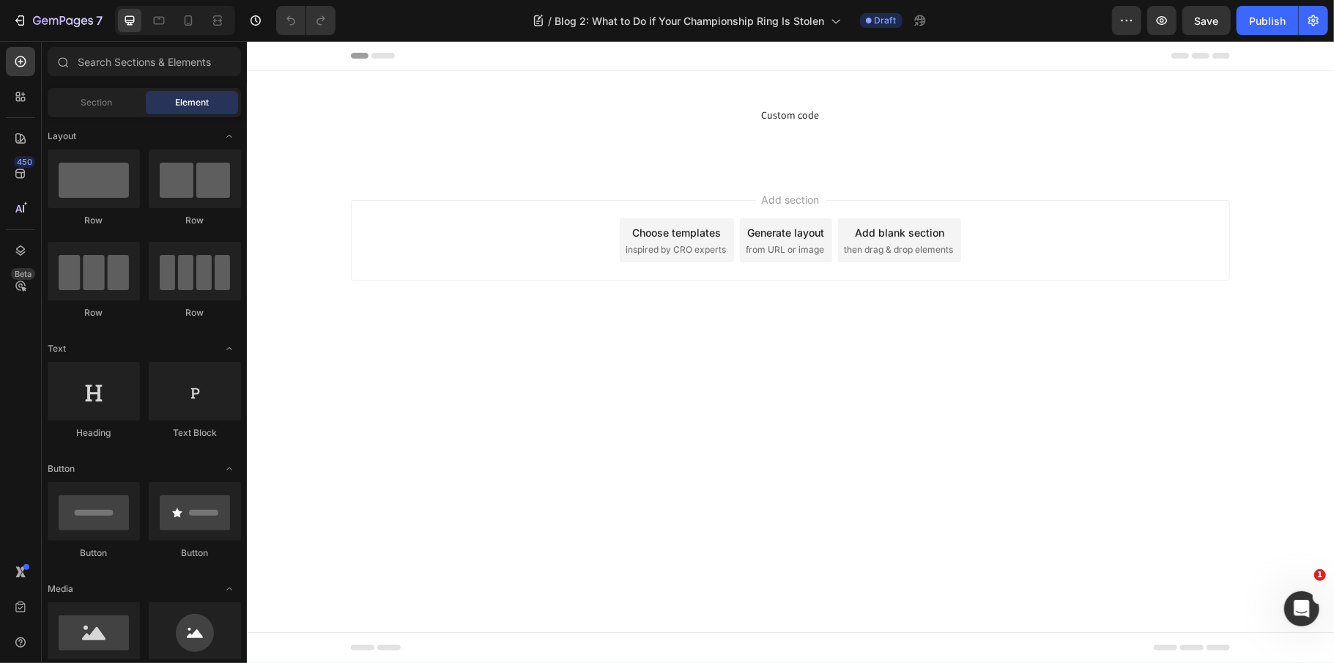
click at [792, 114] on span "Custom code" at bounding box center [789, 114] width 1087 height 18
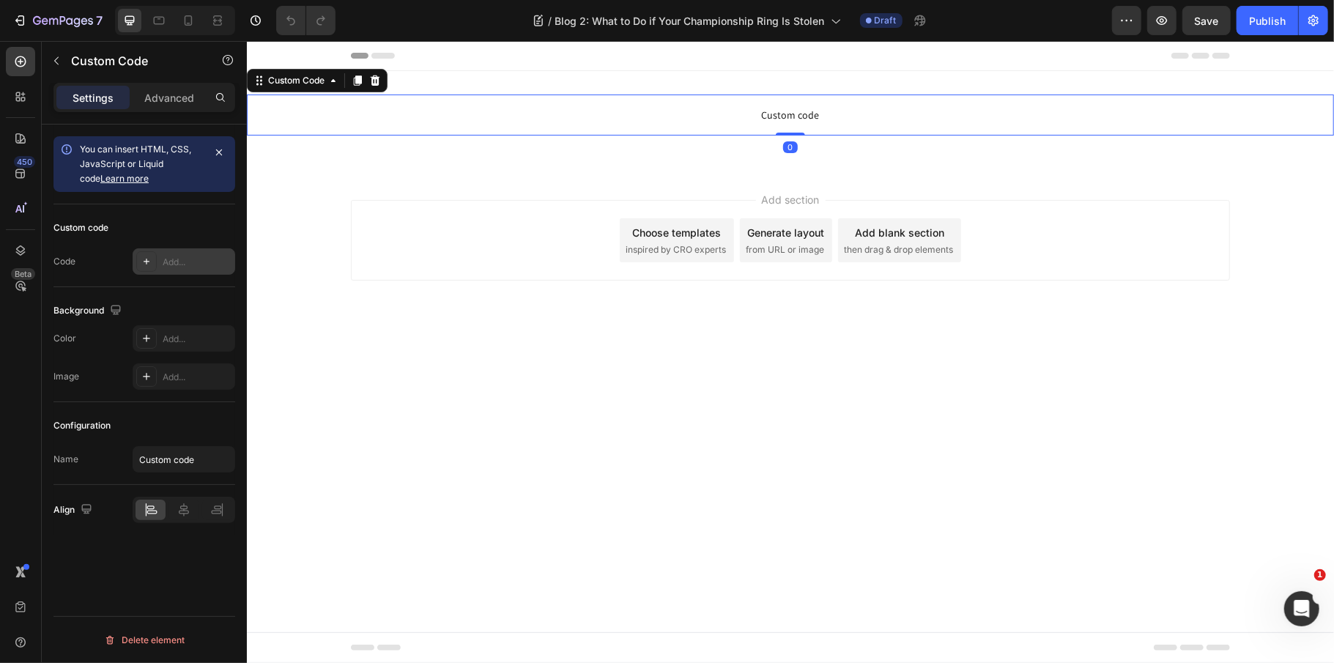
click at [202, 256] on div "Add..." at bounding box center [197, 262] width 69 height 13
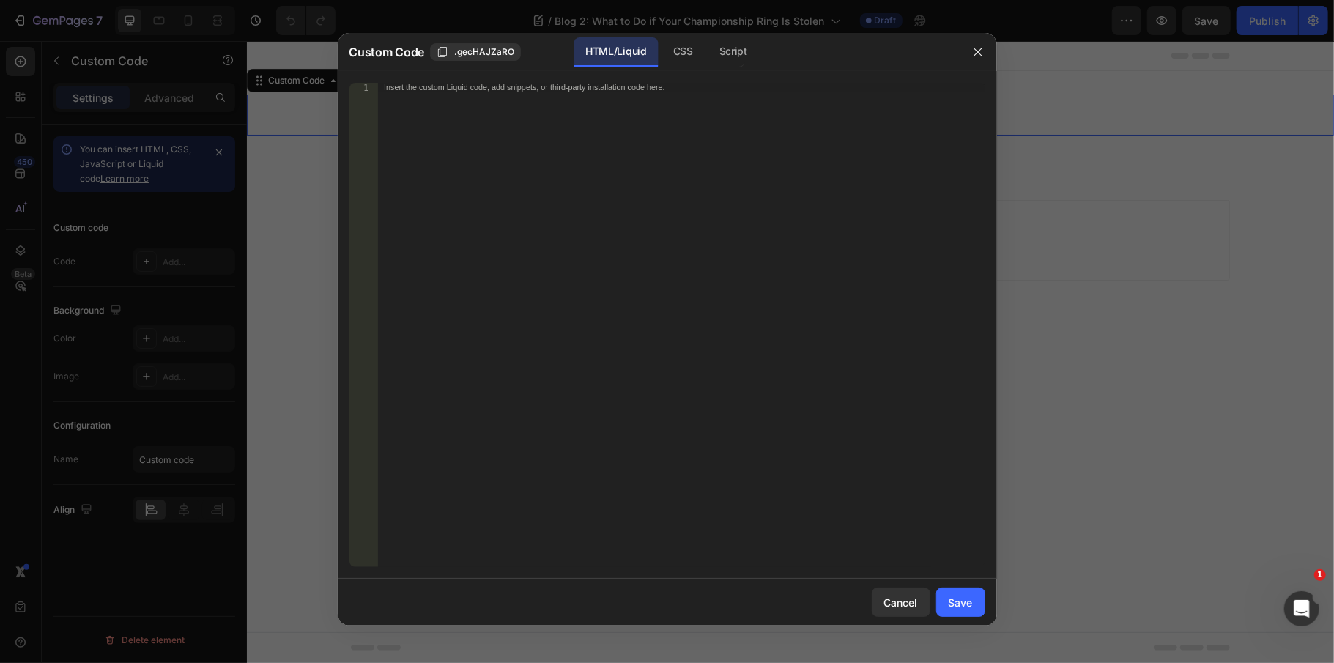
click at [552, 280] on div "Insert the custom Liquid code, add snippets, or third-party installation code h…" at bounding box center [681, 334] width 607 height 502
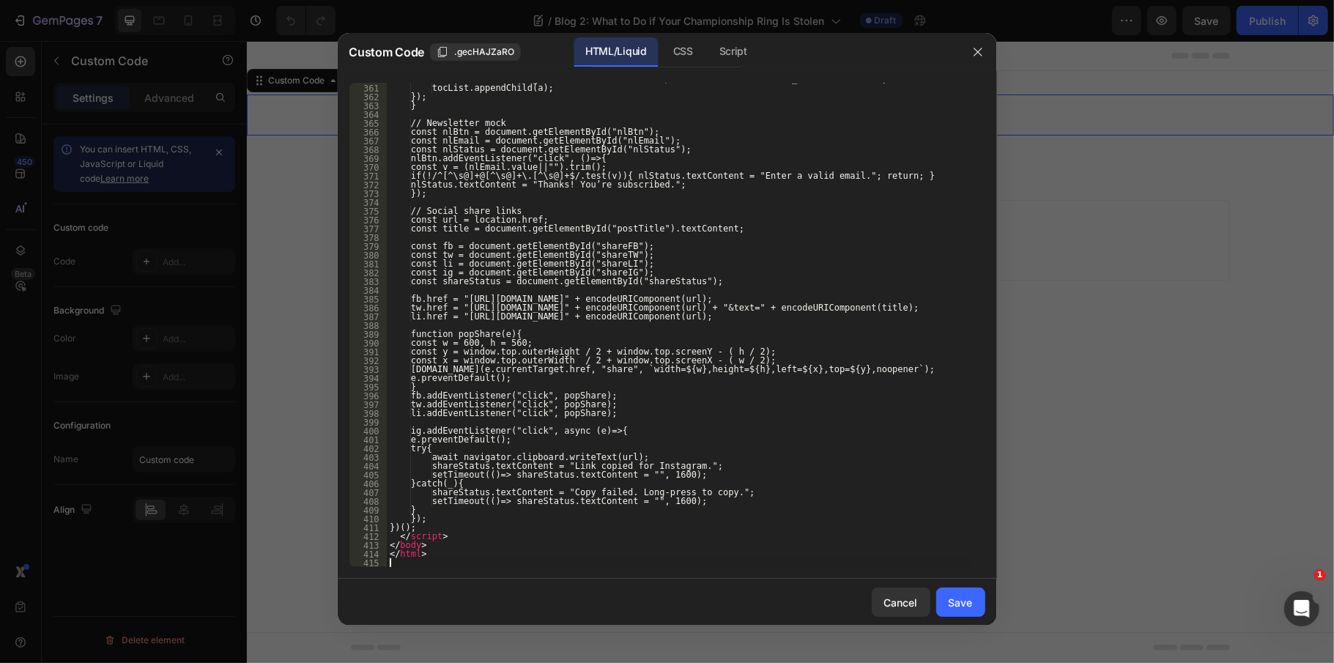
scroll to position [3347, 0]
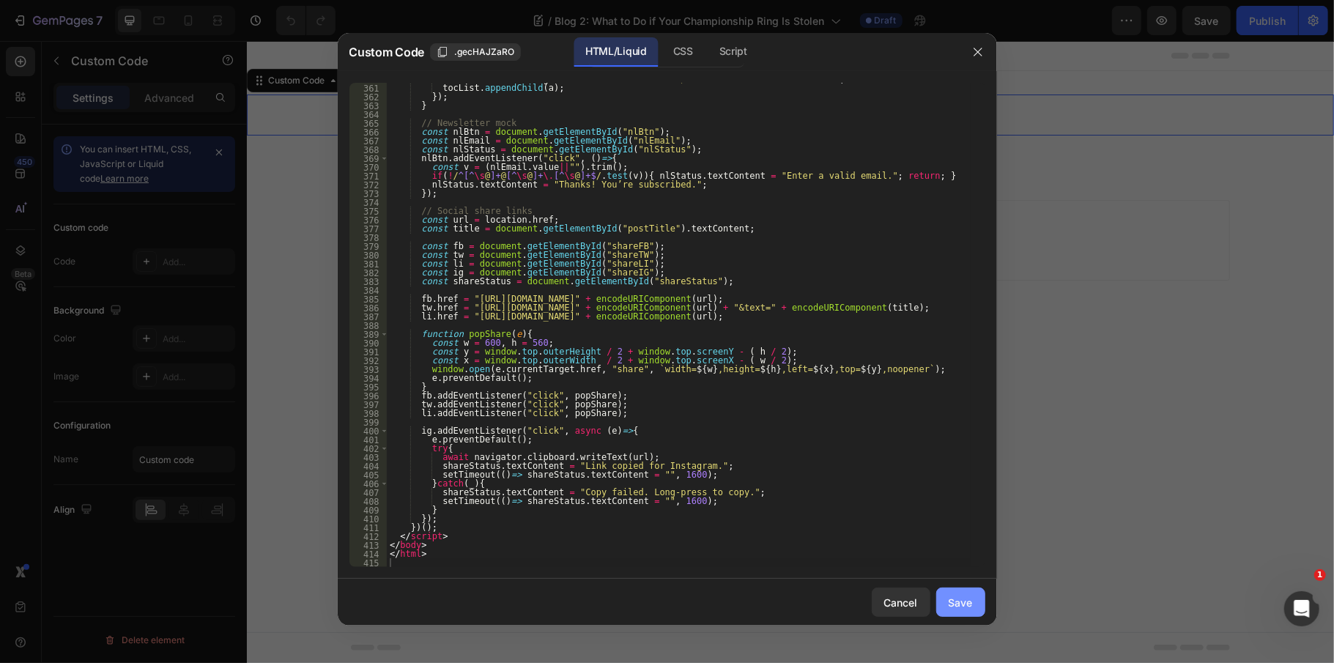
click at [957, 607] on div "Save" at bounding box center [960, 602] width 24 height 15
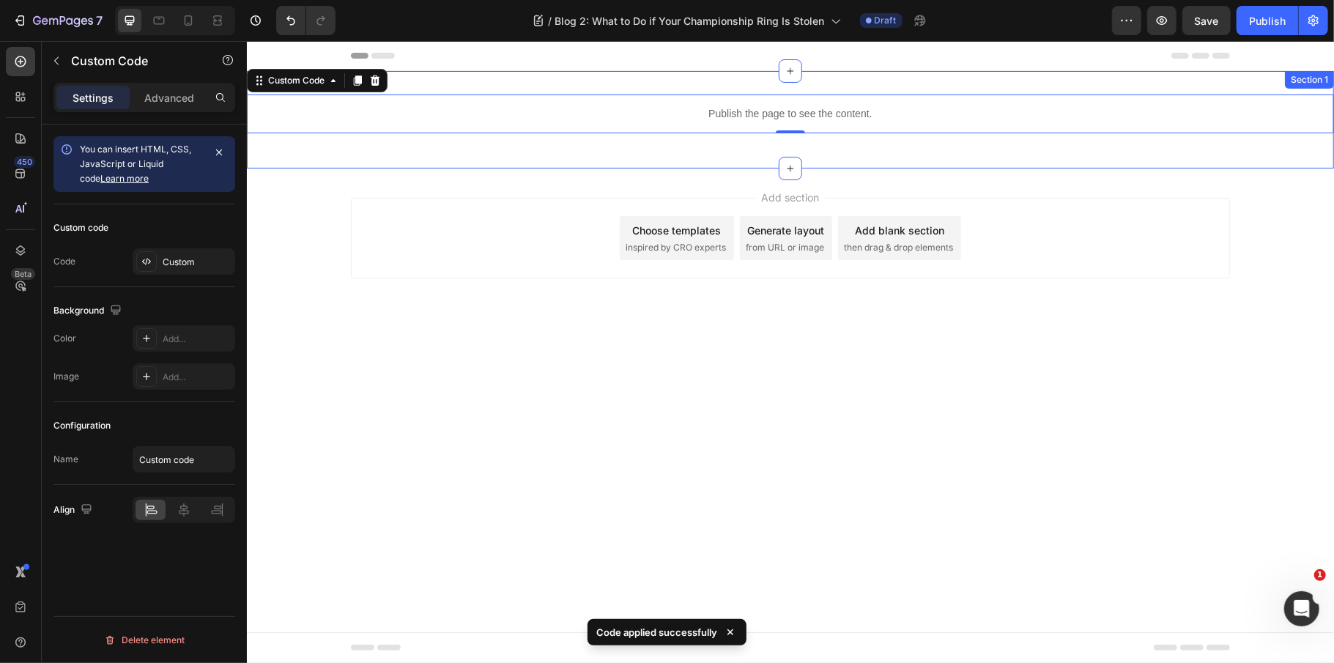
click at [639, 152] on div "Publish the page to see the content. Custom Code 0 Row Section 1" at bounding box center [789, 118] width 1087 height 97
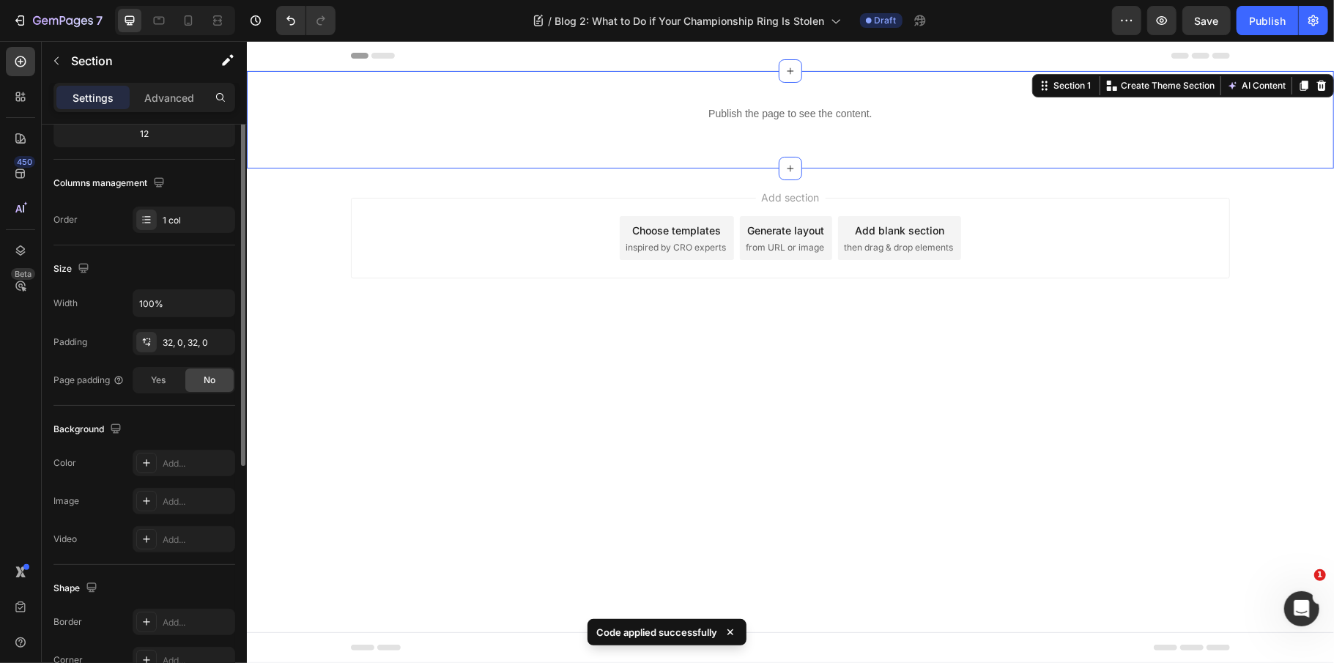
scroll to position [293, 0]
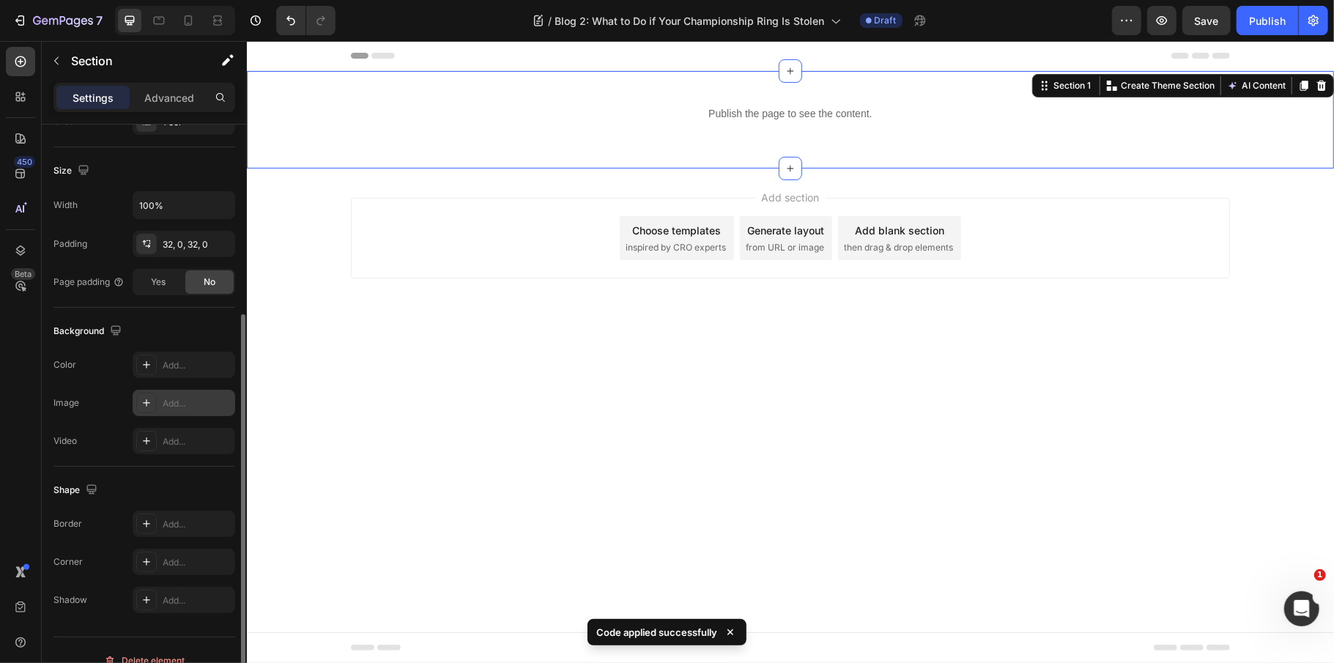
click at [189, 404] on div "Add..." at bounding box center [197, 403] width 69 height 13
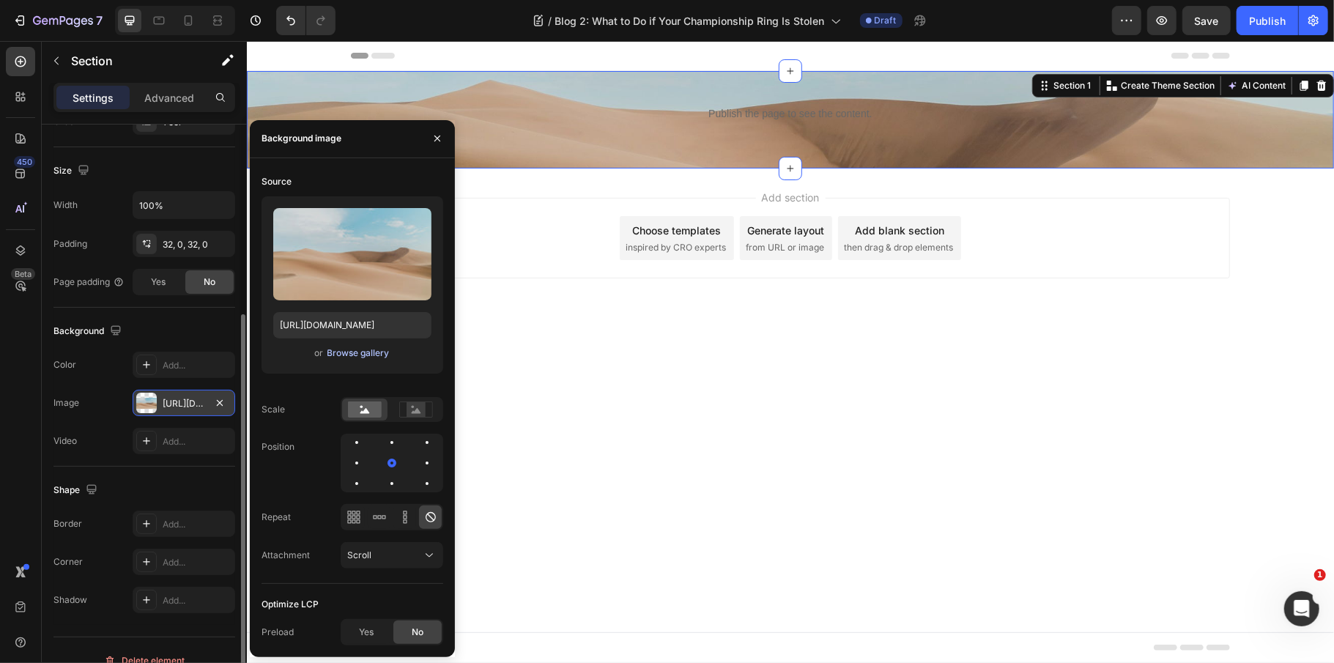
click at [382, 346] on button "Browse gallery" at bounding box center [359, 353] width 64 height 15
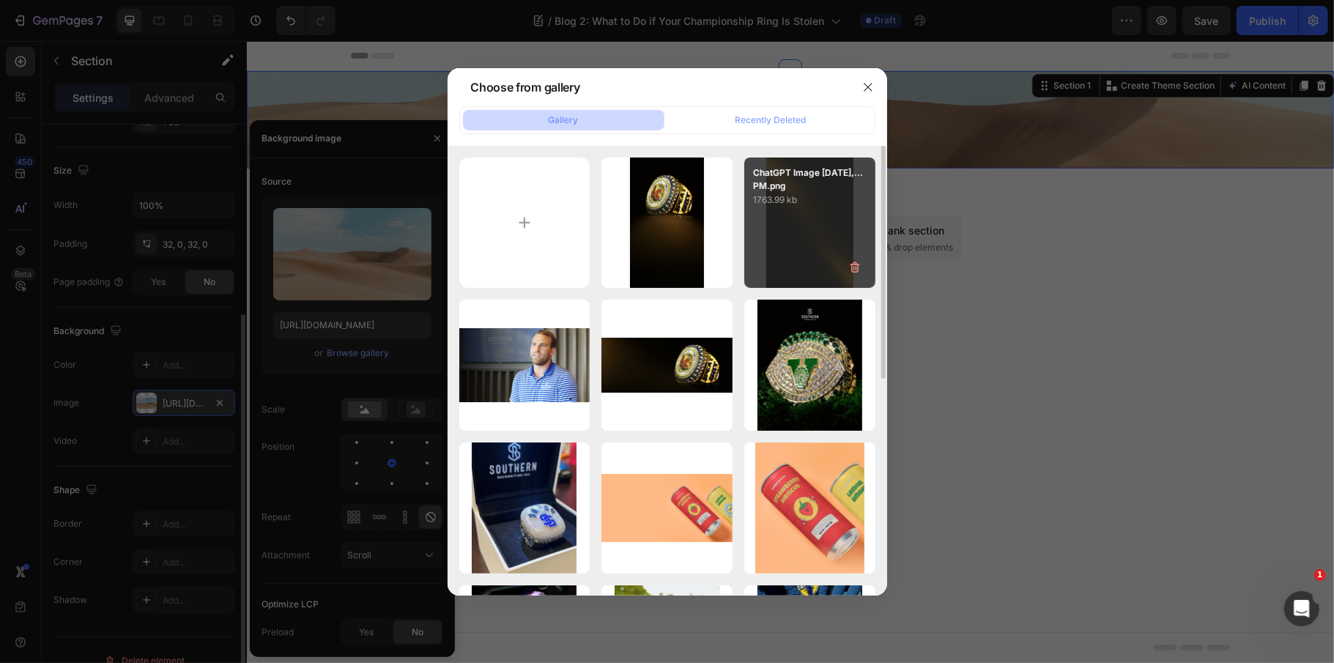
click at [801, 255] on div "ChatGPT Image Aug 25,...PM.png 1763.99 kb" at bounding box center [809, 222] width 131 height 131
type input "https://cdn.shopify.com/s/files/1/0530/8881/3236/files/gempages_494420152121558…"
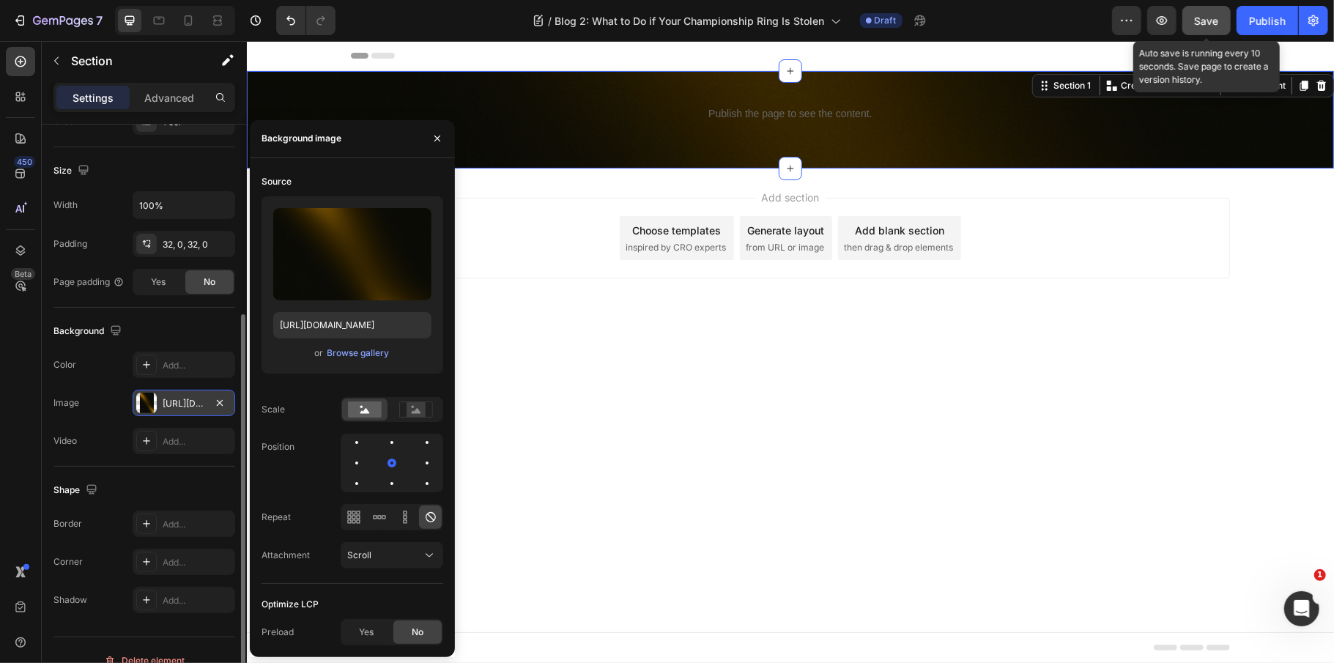
click at [1209, 15] on span "Save" at bounding box center [1207, 21] width 24 height 12
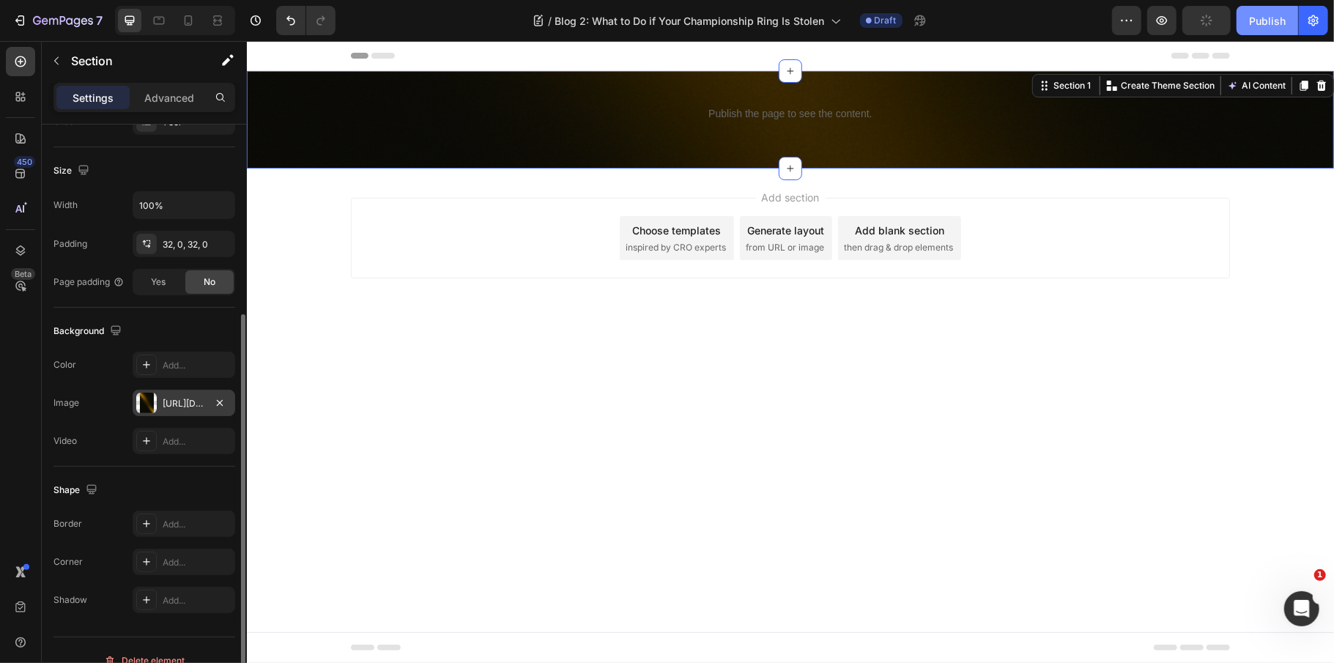
click at [1286, 21] on button "Publish" at bounding box center [1267, 20] width 62 height 29
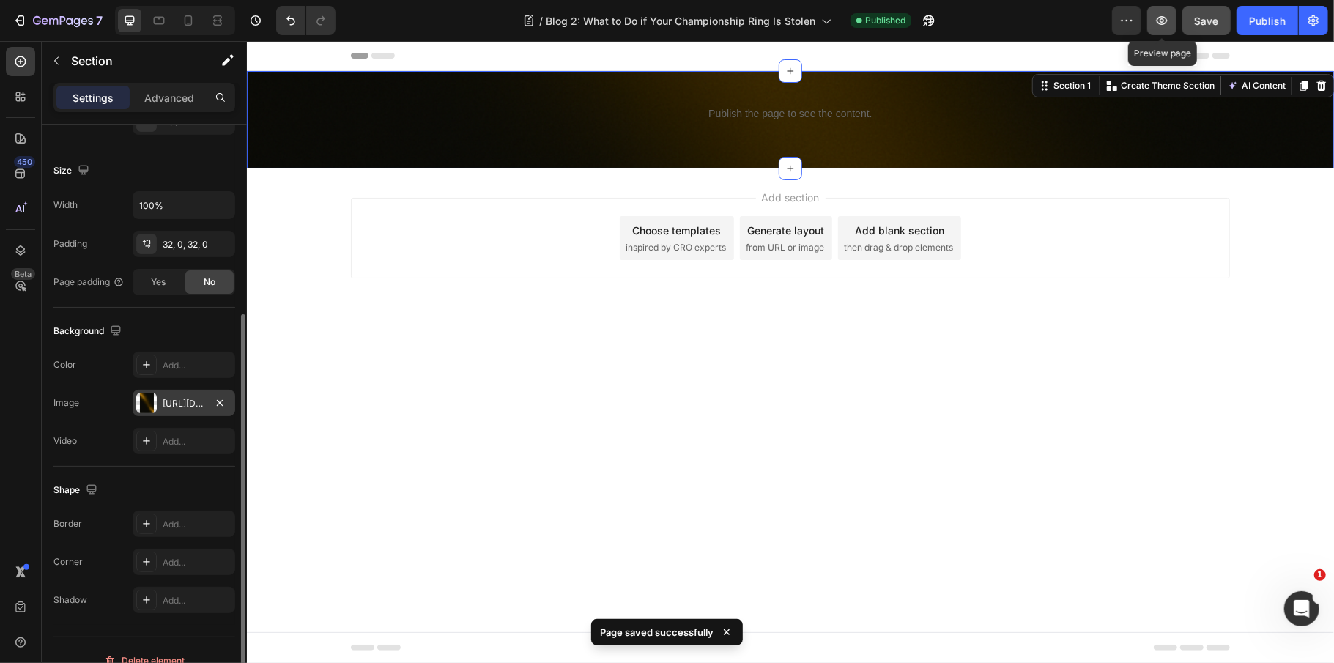
click at [1156, 9] on button "button" at bounding box center [1161, 20] width 29 height 29
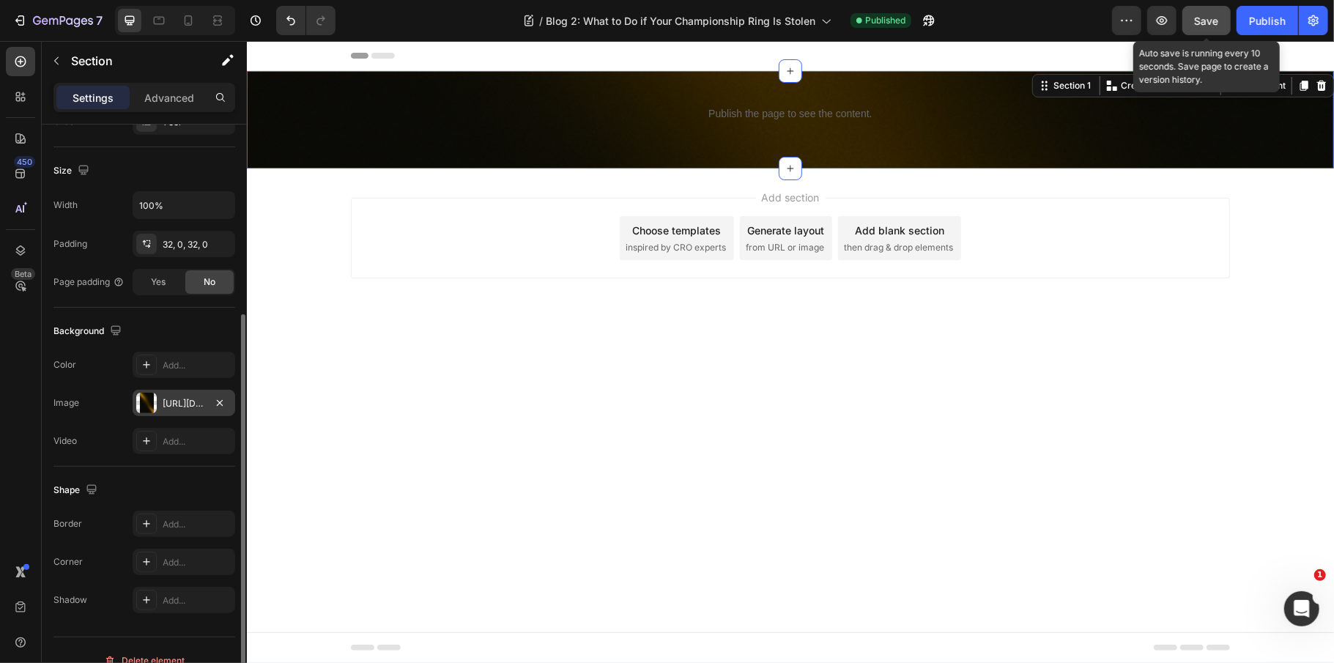
click at [1210, 18] on span "Save" at bounding box center [1207, 21] width 24 height 12
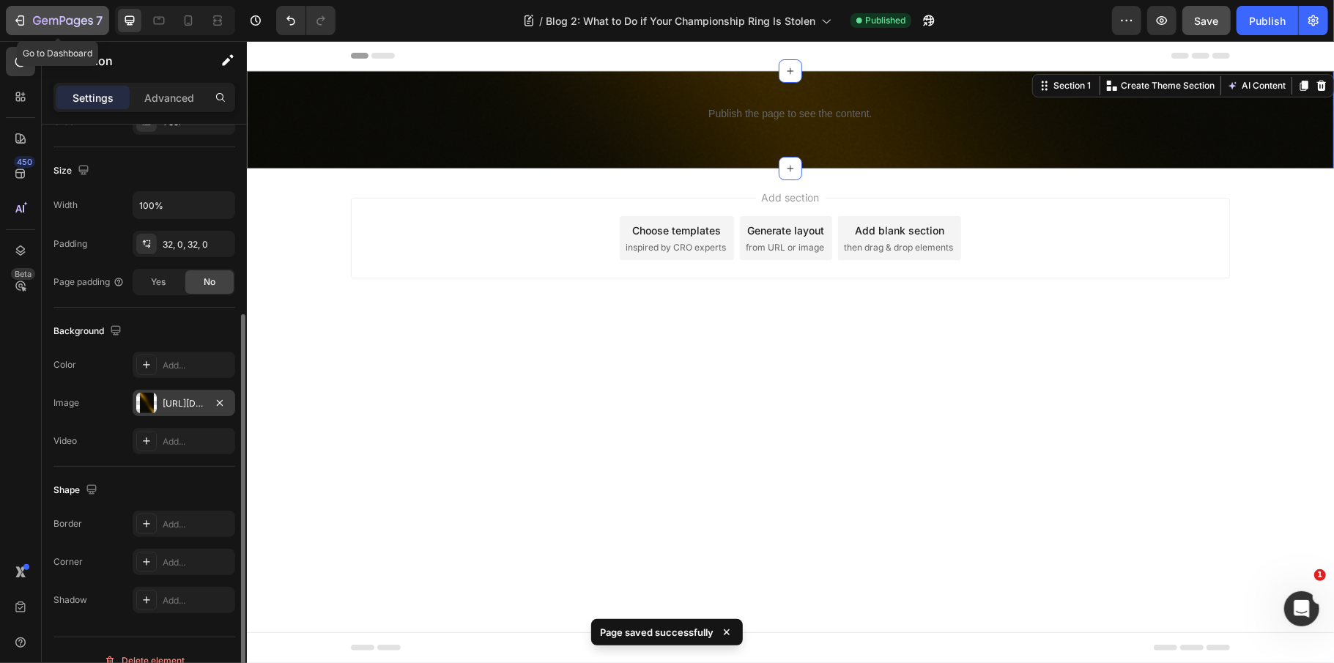
click at [51, 21] on icon "button" at bounding box center [63, 21] width 60 height 12
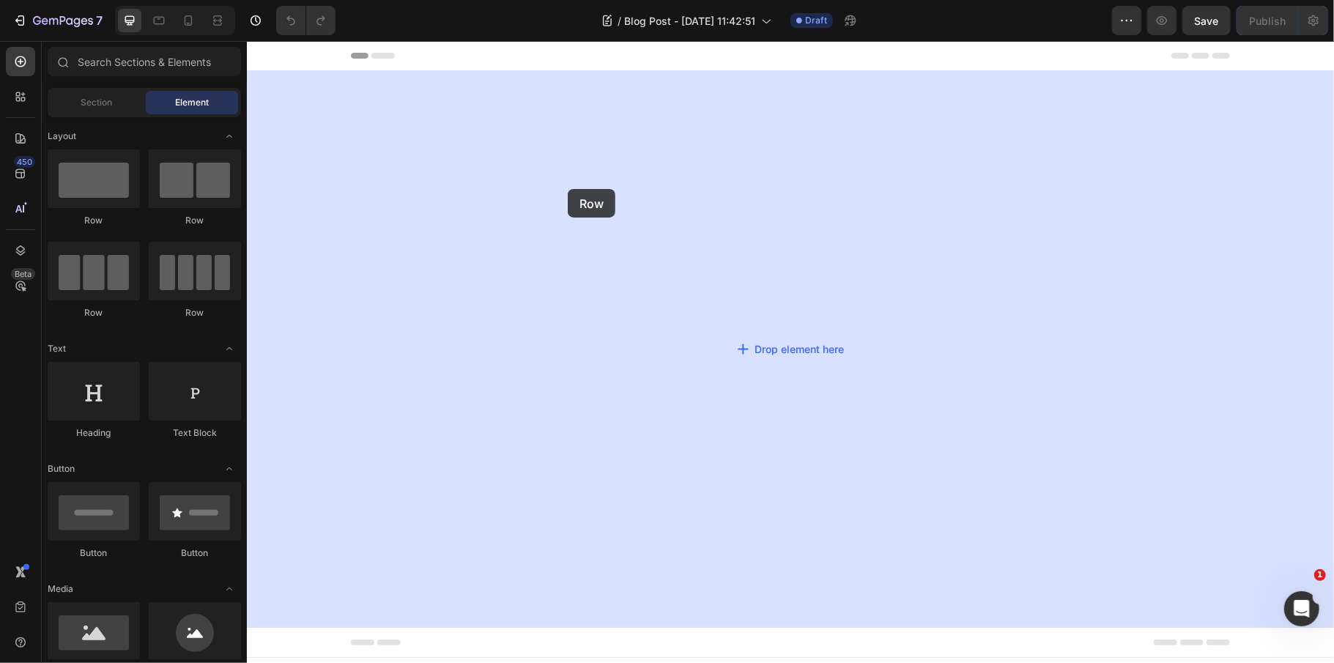
drag, startPoint x: 350, startPoint y: 241, endPoint x: 354, endPoint y: 191, distance: 50.0
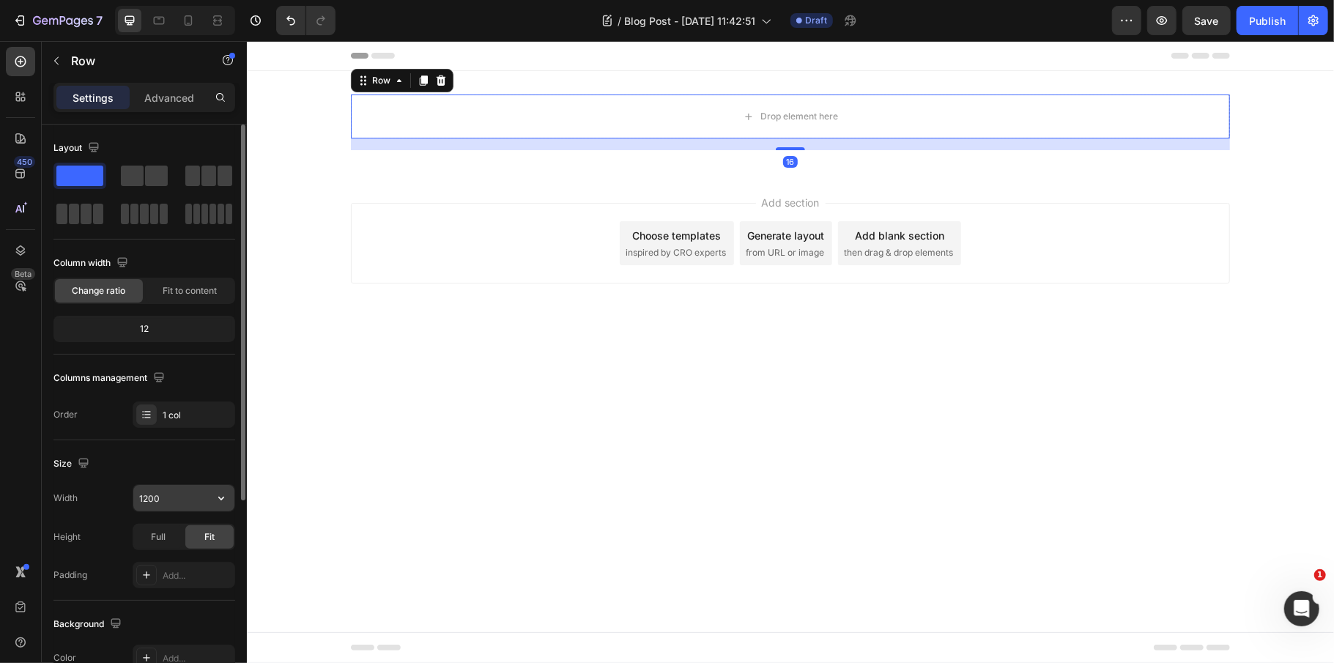
click at [188, 498] on input "1200" at bounding box center [183, 498] width 101 height 26
click at [218, 502] on icon "button" at bounding box center [221, 498] width 15 height 15
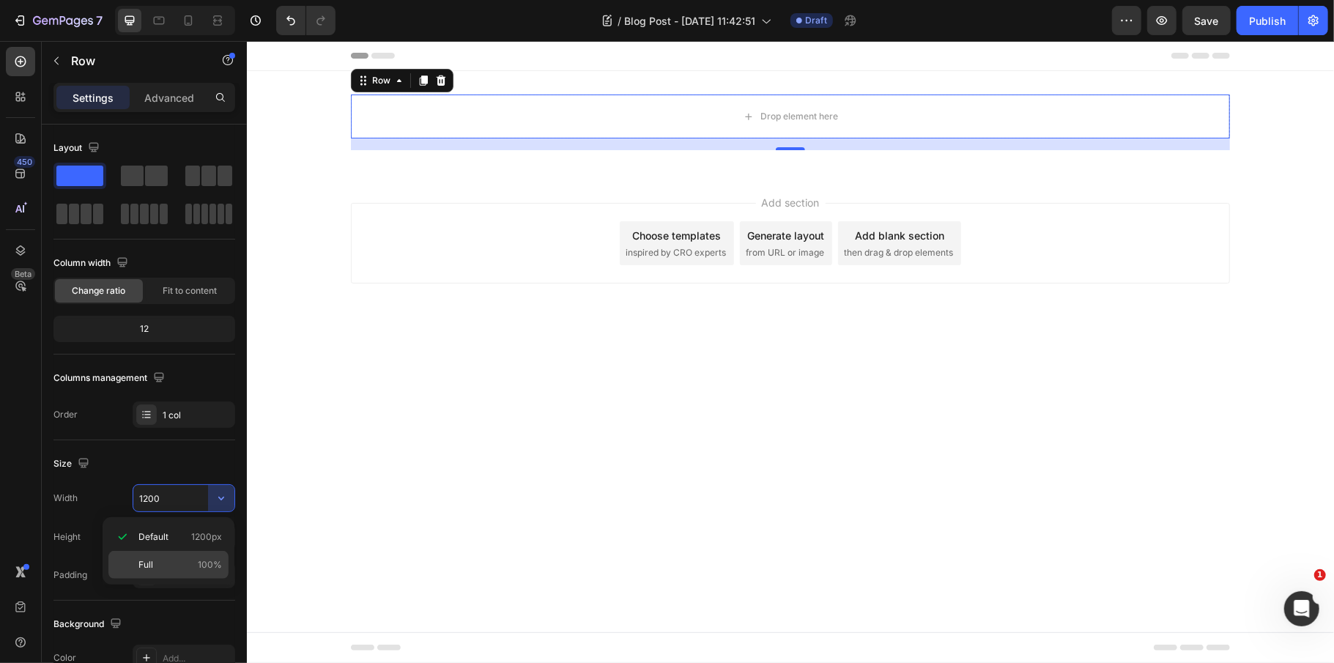
click at [195, 564] on p "Full 100%" at bounding box center [179, 564] width 83 height 13
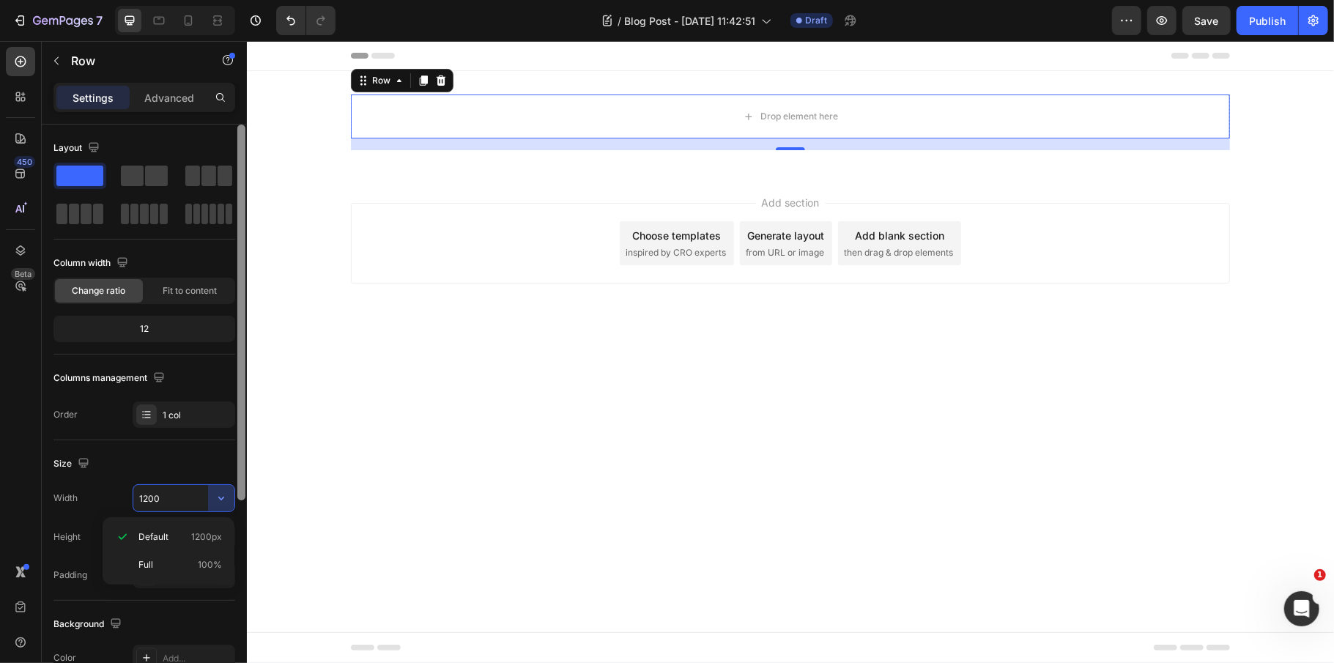
type input "100%"
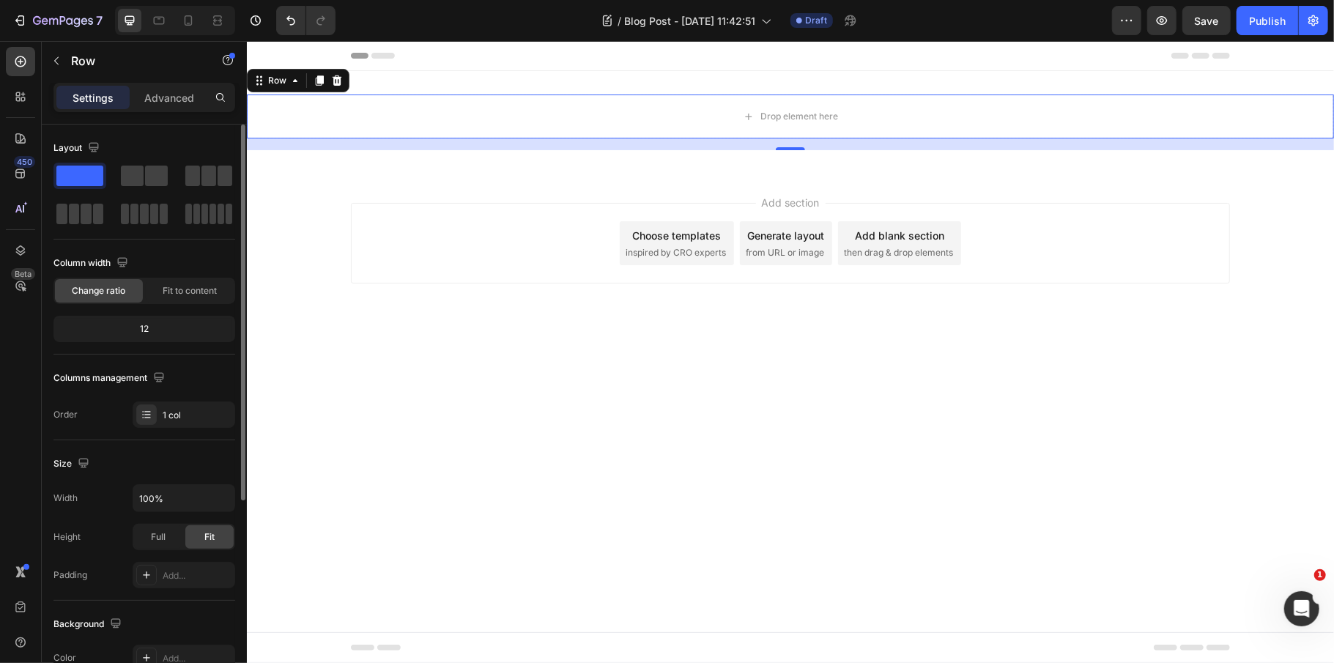
scroll to position [315, 0]
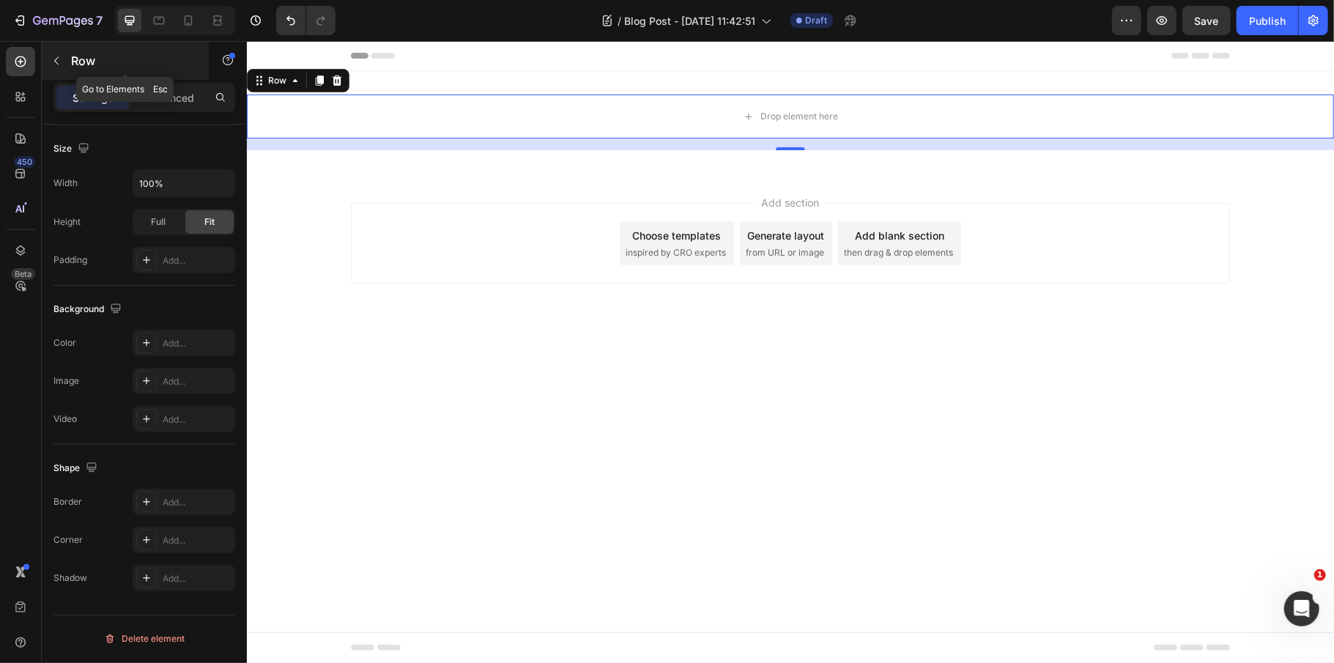
click at [68, 60] on div "Row" at bounding box center [125, 61] width 167 height 38
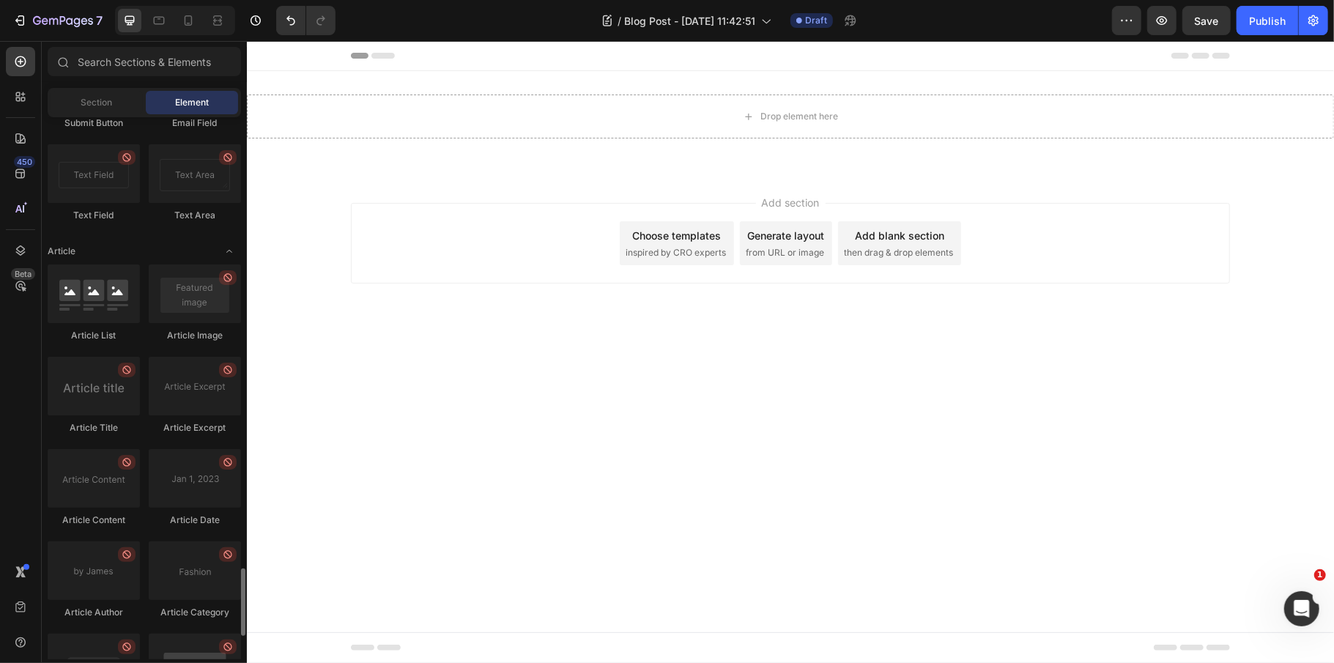
scroll to position [3800, 0]
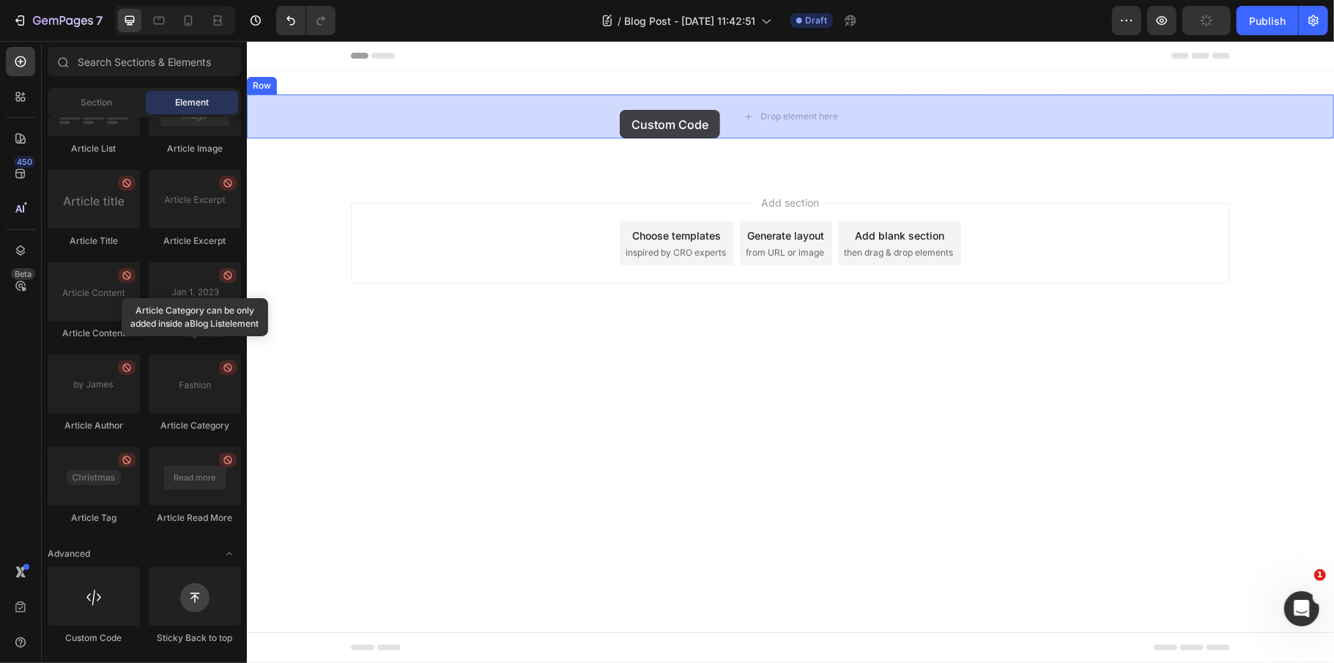
drag, startPoint x: 335, startPoint y: 666, endPoint x: 619, endPoint y: 86, distance: 646.0
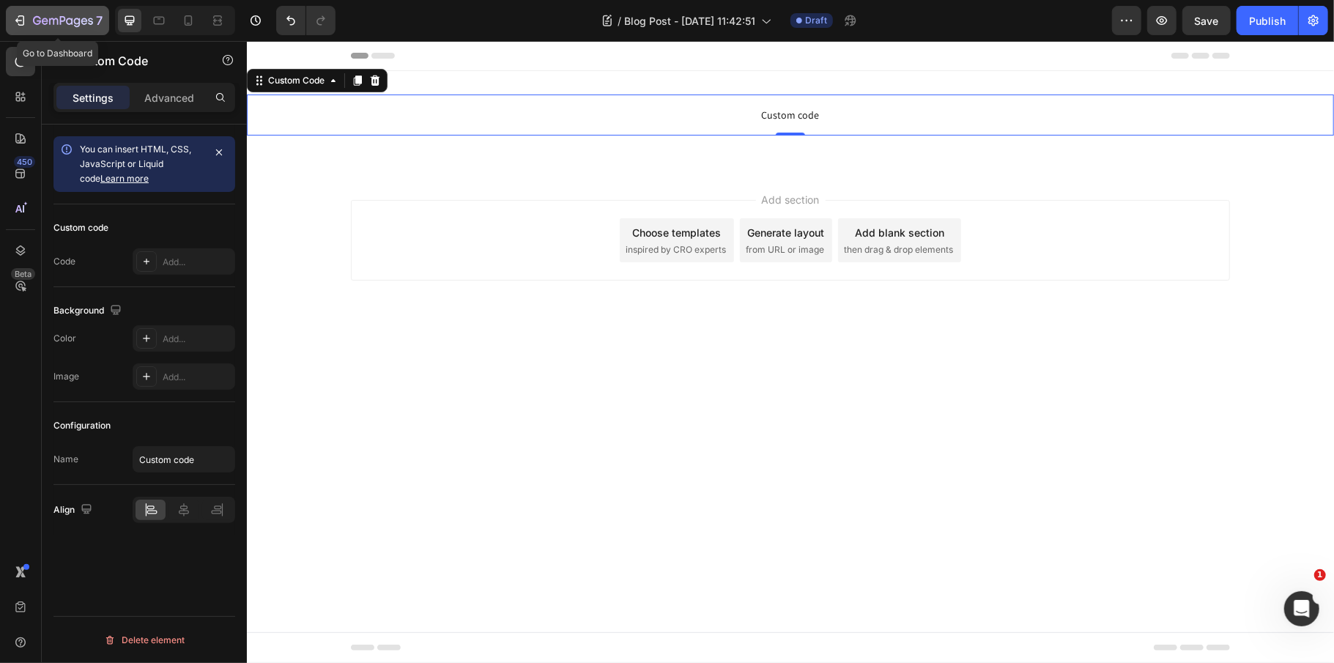
click at [57, 15] on icon "button" at bounding box center [63, 21] width 60 height 12
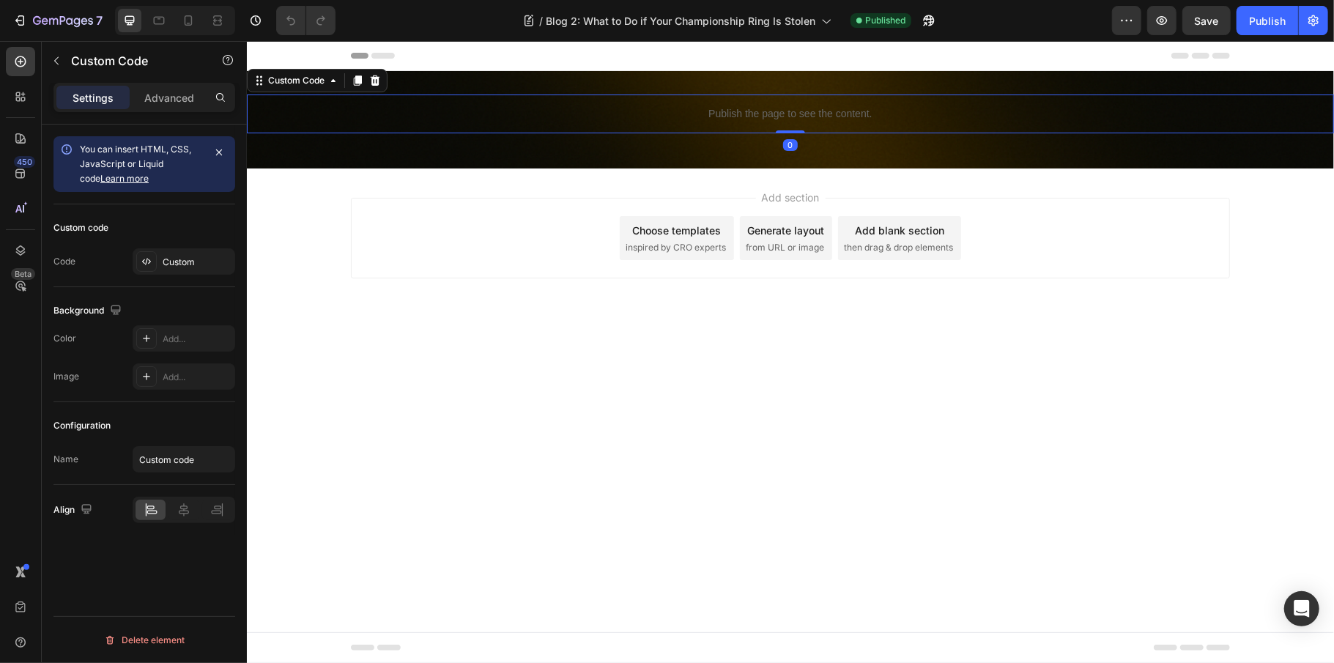
click at [715, 120] on p "Publish the page to see the content." at bounding box center [789, 112] width 1087 height 15
click at [199, 256] on div "Custom" at bounding box center [197, 262] width 69 height 13
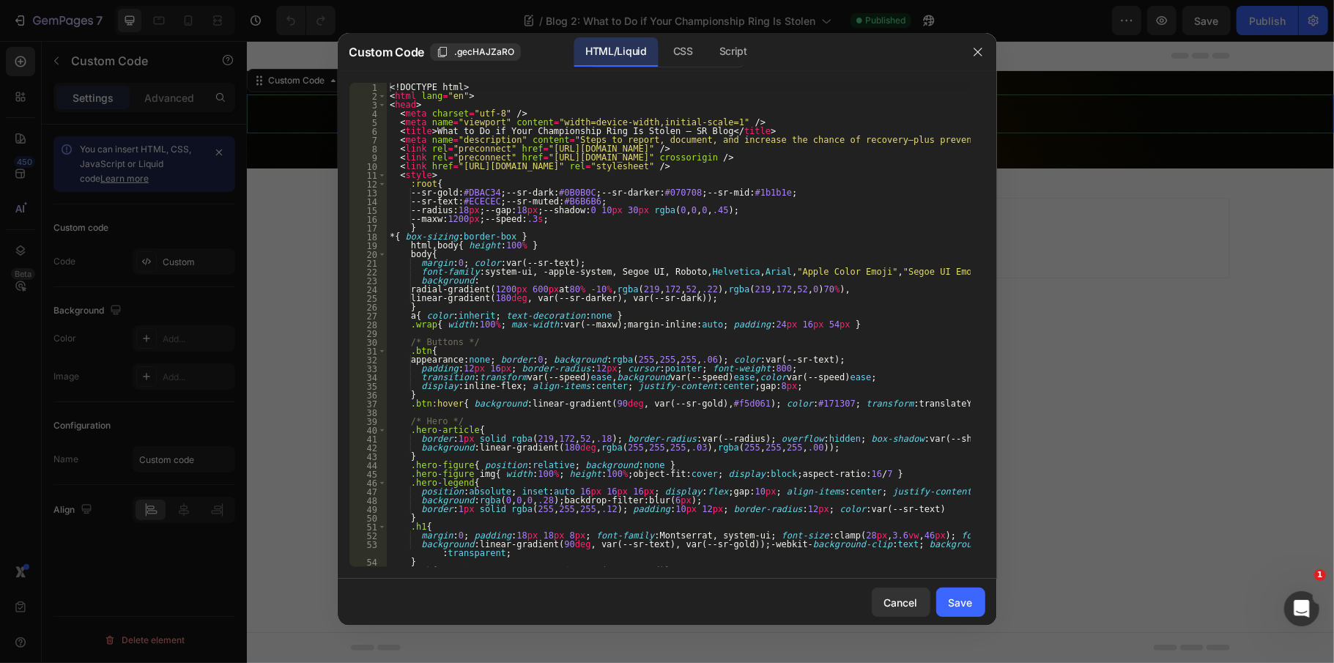
click at [601, 258] on div "<! DOCTYPE html > < html lang = "en" > < head > < meta charset = "utf-8" /> < m…" at bounding box center [679, 334] width 584 height 502
type textarea "</html>"
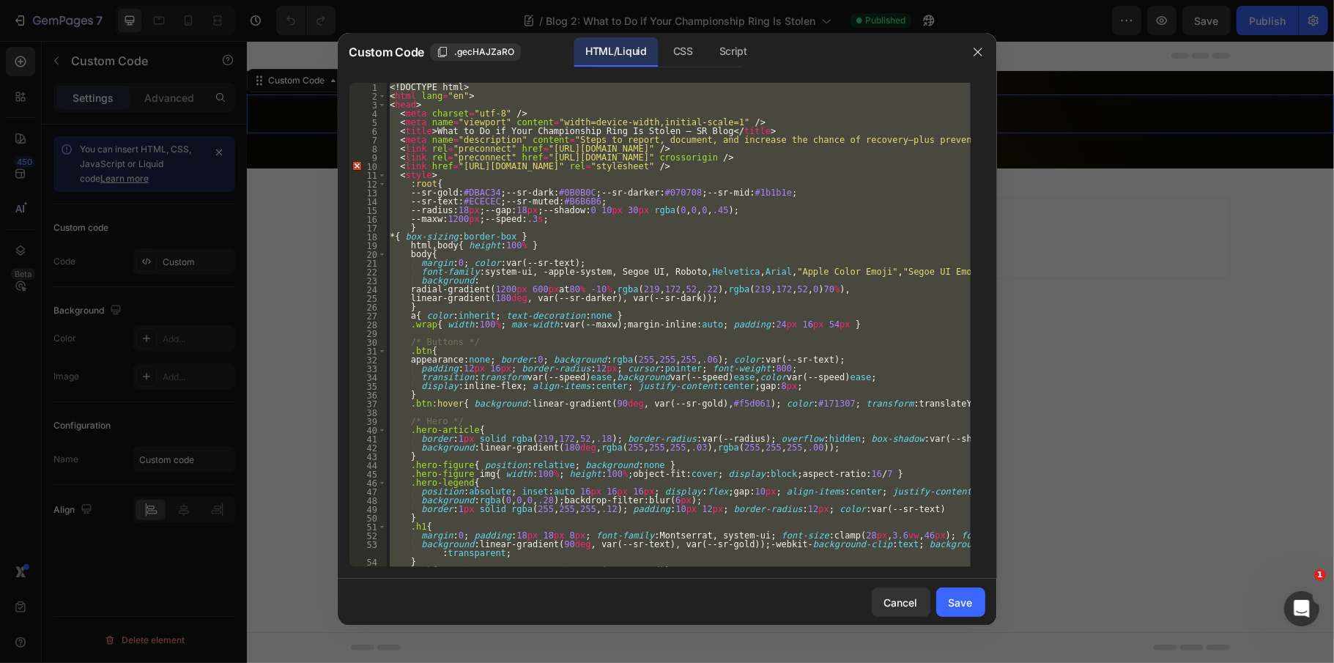
paste textarea
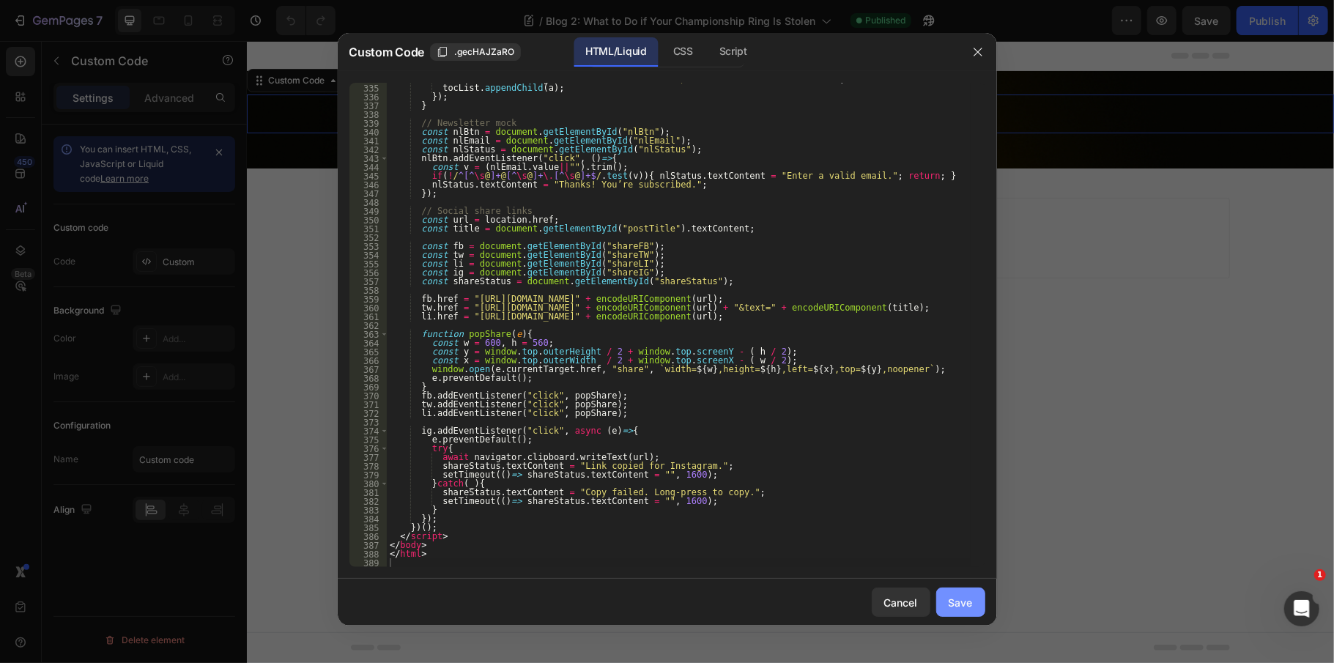
click at [961, 595] on div "Save" at bounding box center [960, 602] width 24 height 15
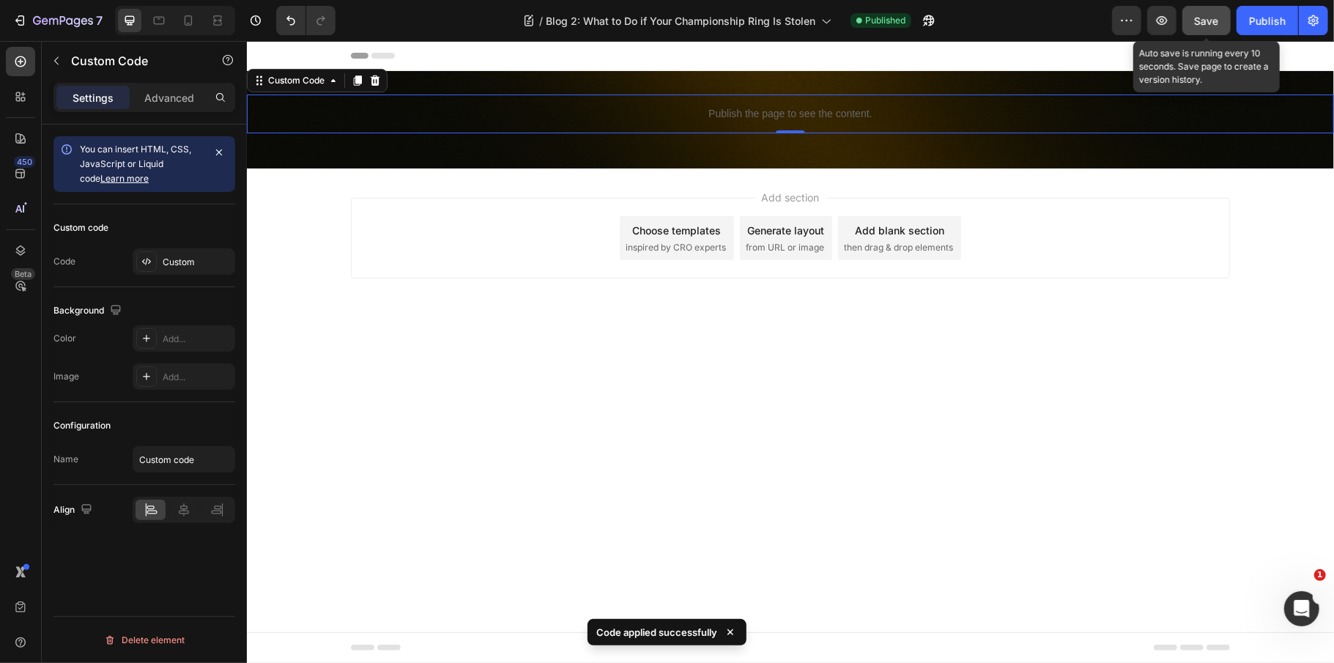
click at [1198, 19] on span "Save" at bounding box center [1207, 21] width 24 height 12
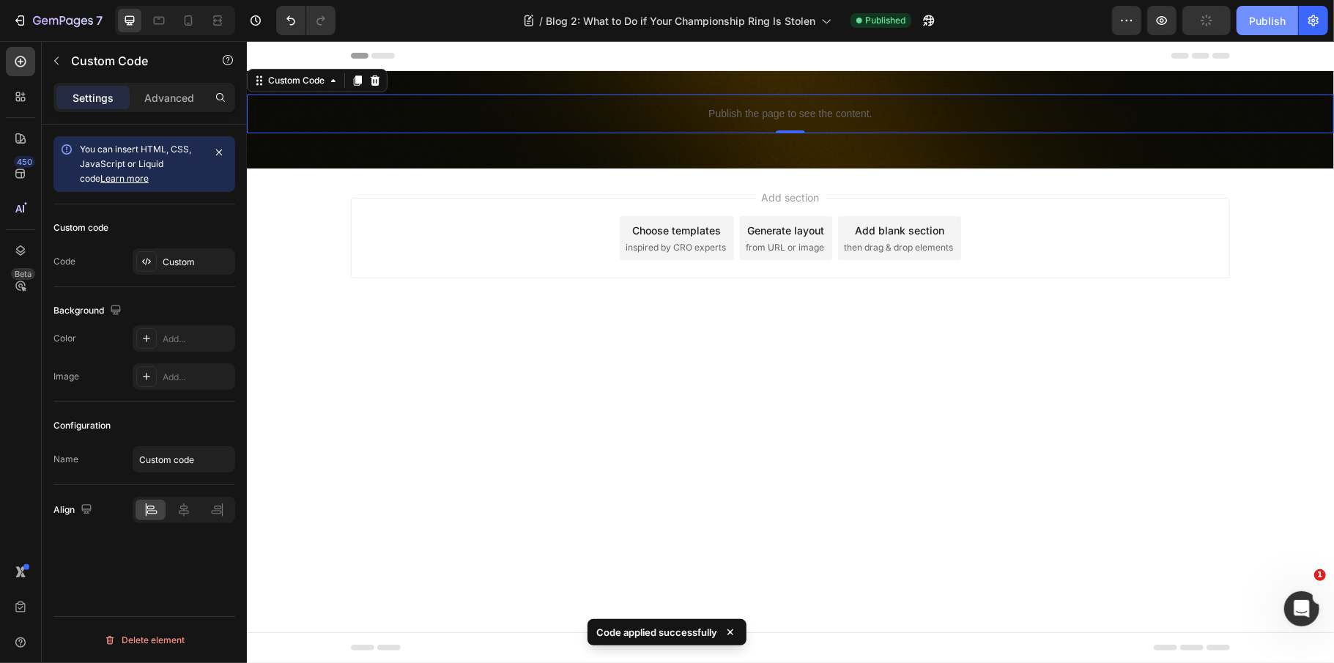
click at [1276, 22] on div "Publish" at bounding box center [1267, 20] width 37 height 15
click at [1164, 16] on icon "button" at bounding box center [1162, 20] width 11 height 9
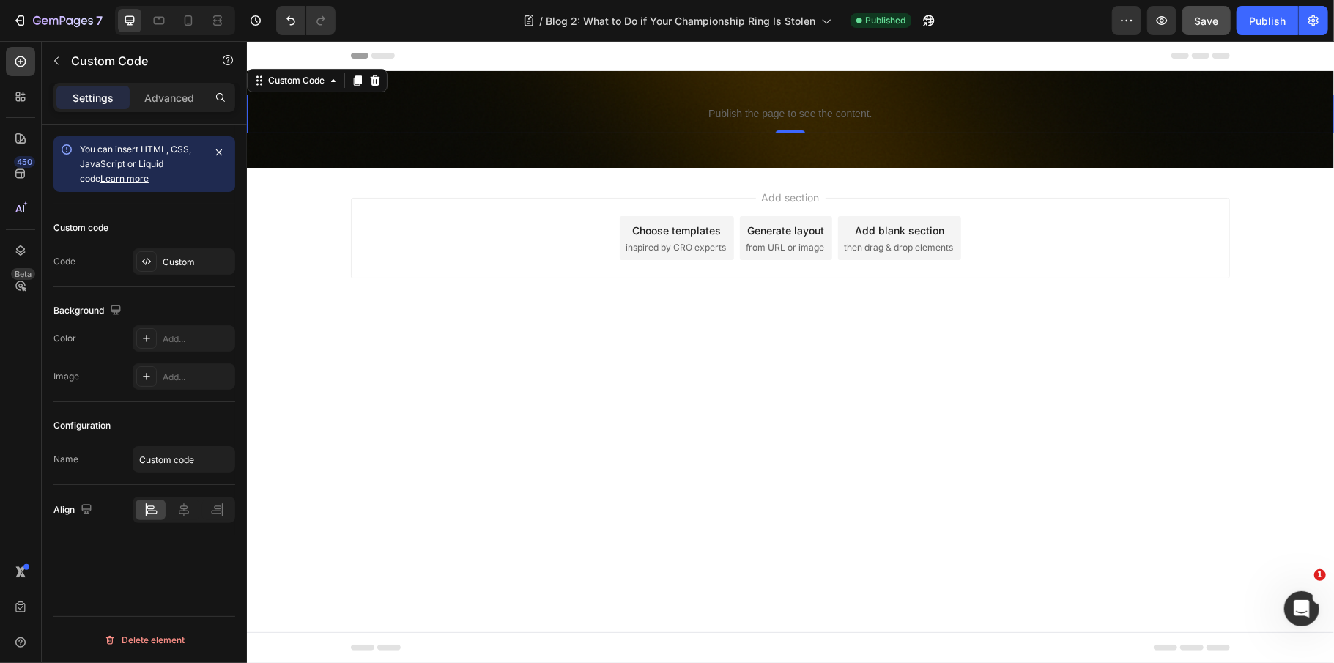
click at [693, 108] on p "Publish the page to see the content." at bounding box center [789, 112] width 1087 height 15
click at [190, 267] on div "Custom" at bounding box center [197, 262] width 69 height 13
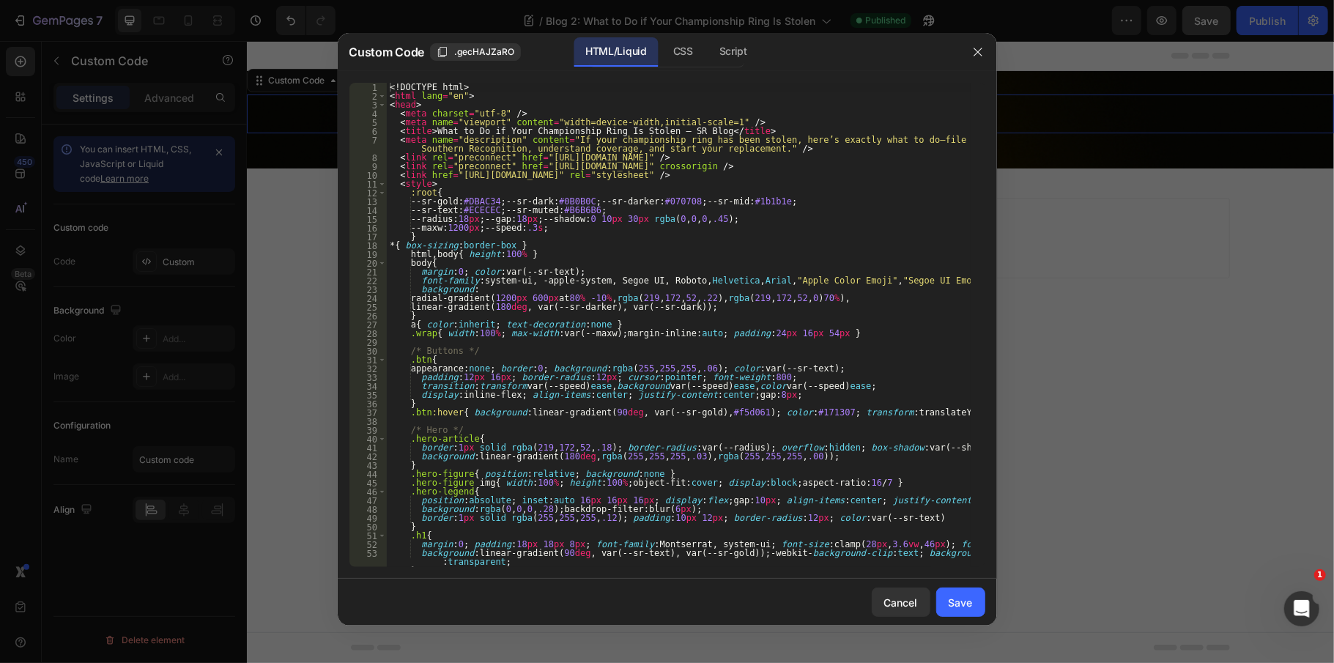
click at [630, 291] on div "<! DOCTYPE html > < html lang = "en" > < head > < meta charset = "utf-8" /> < m…" at bounding box center [679, 334] width 584 height 502
type textarea "</html>"
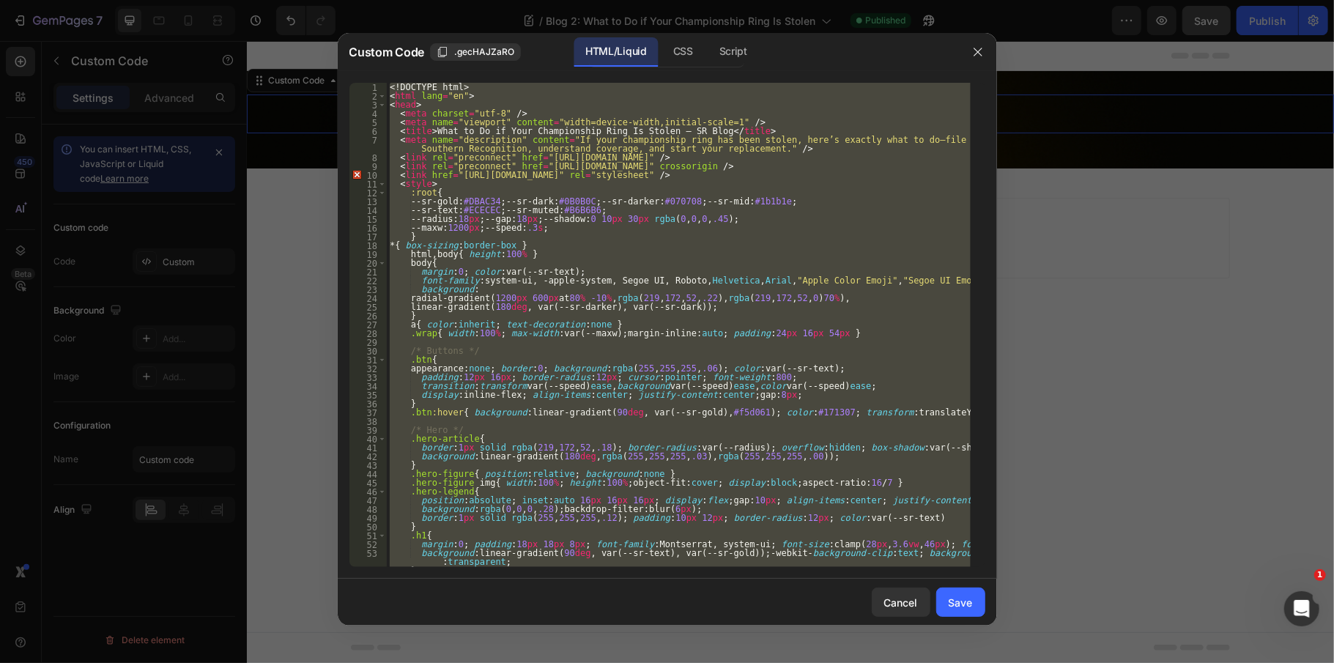
paste textarea
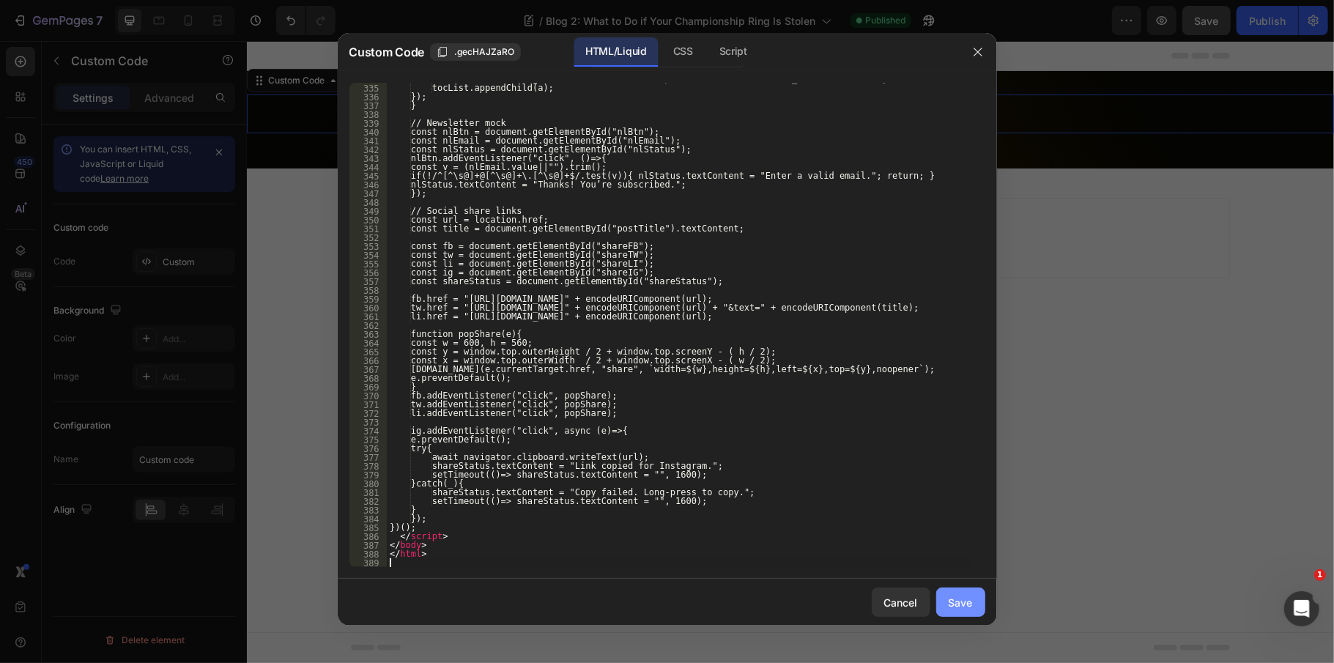
click at [959, 604] on div "Save" at bounding box center [960, 602] width 24 height 15
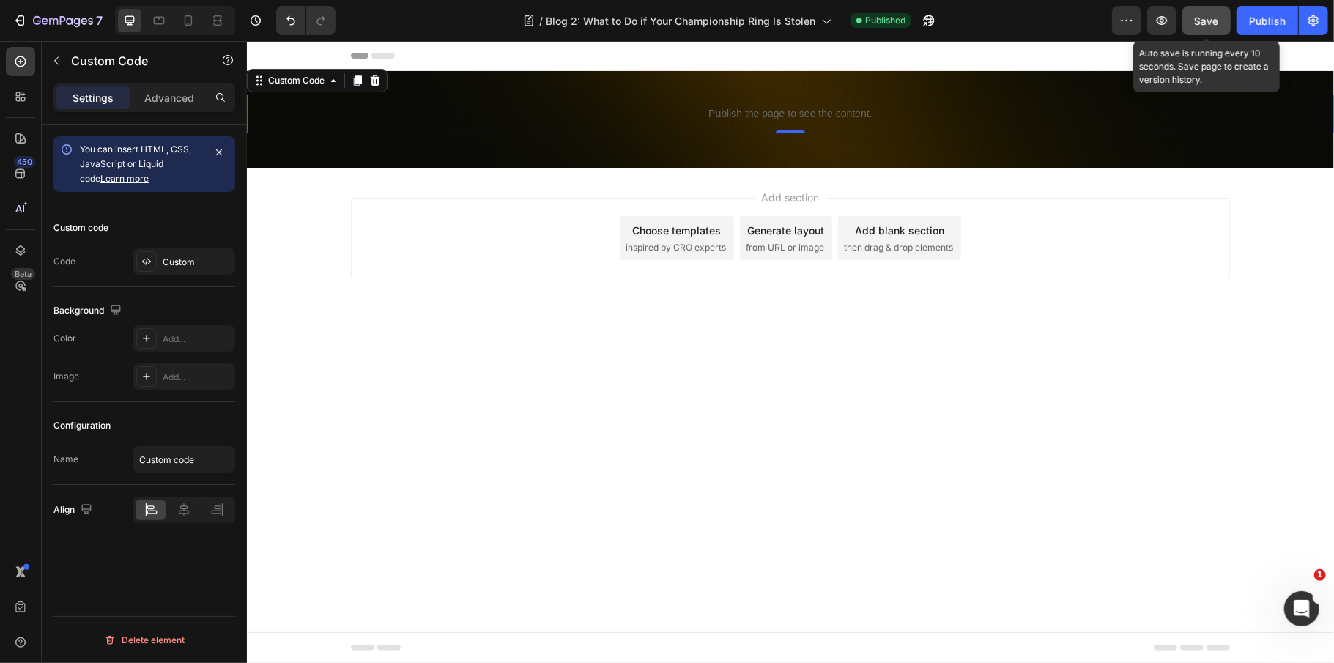
click at [1195, 26] on div "Save" at bounding box center [1207, 20] width 24 height 15
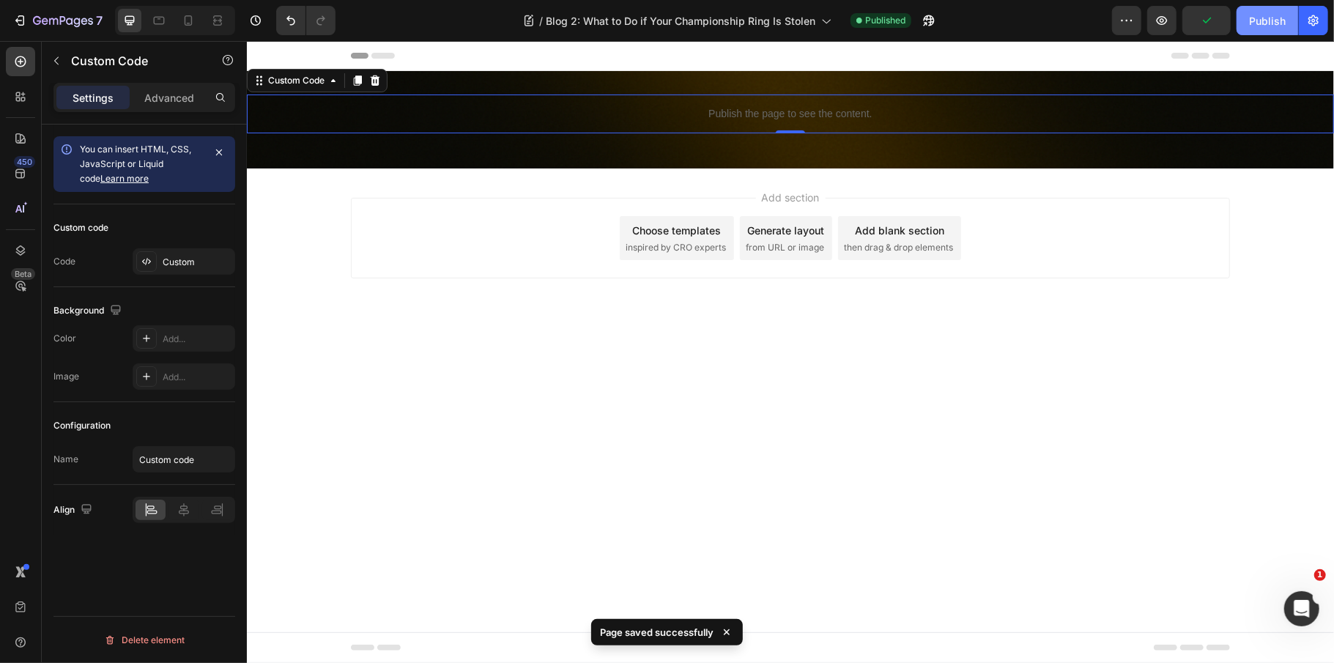
click at [1277, 24] on div "Publish" at bounding box center [1267, 20] width 37 height 15
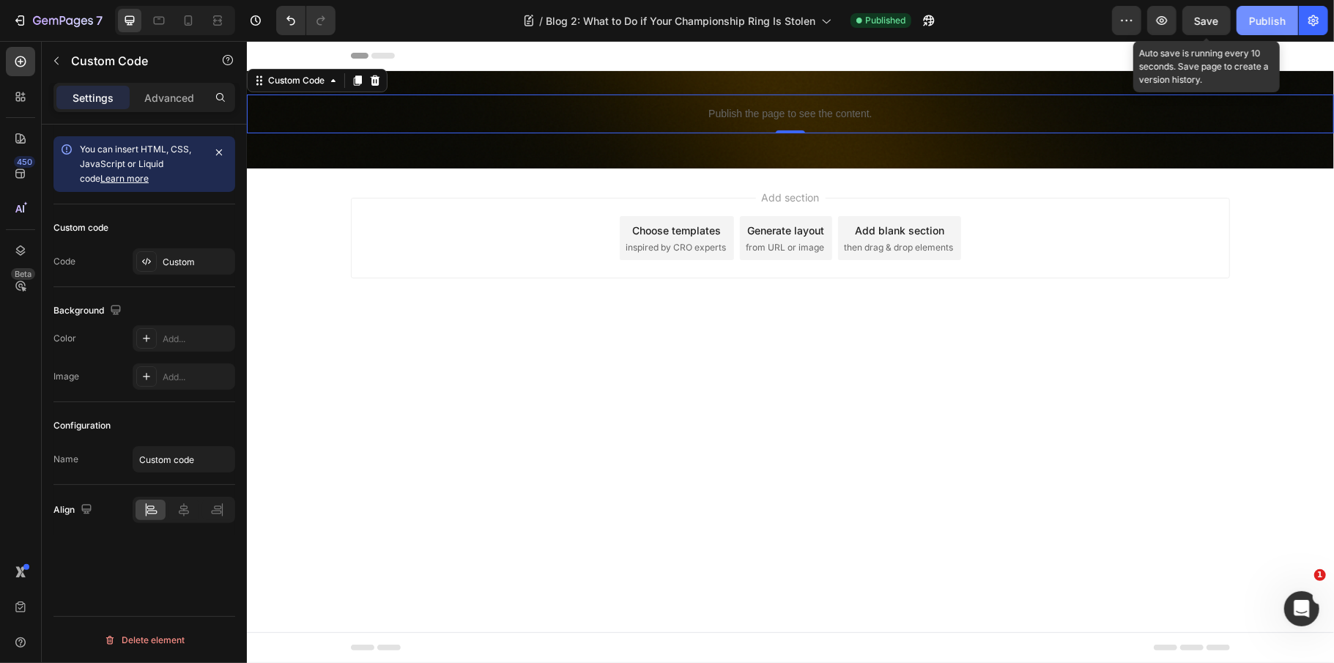
click at [1238, 18] on button "Publish" at bounding box center [1267, 20] width 62 height 29
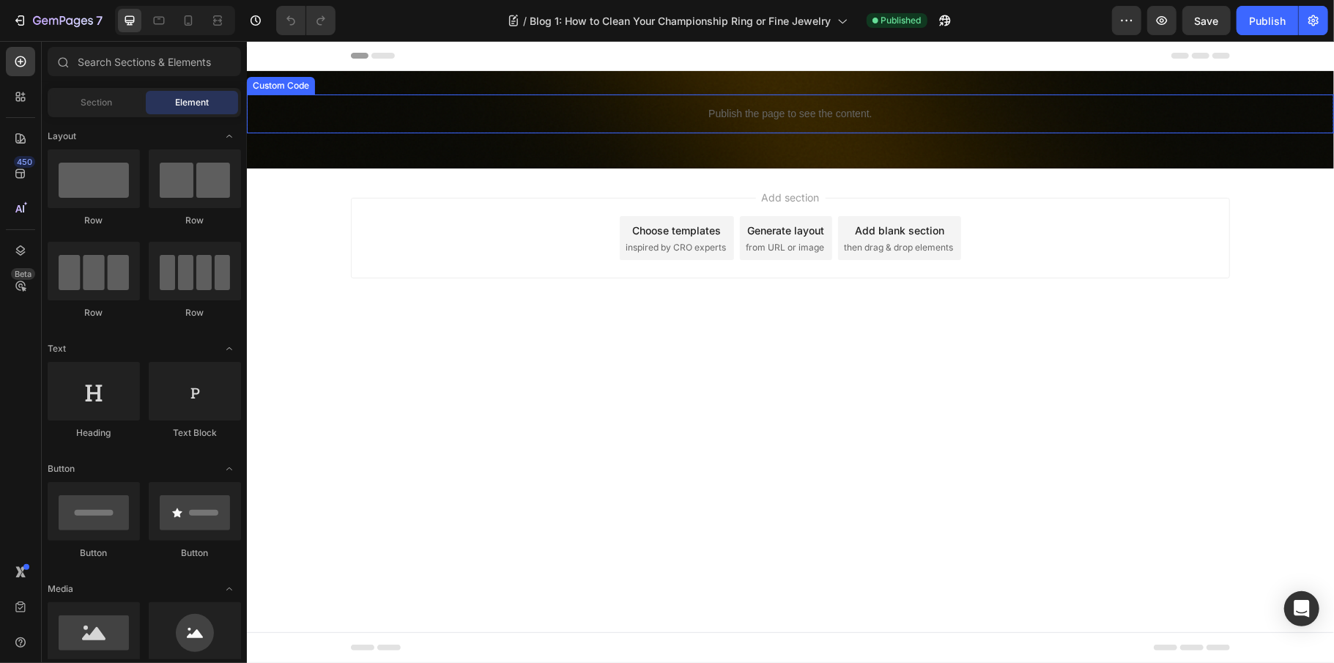
click at [719, 108] on p "Publish the page to see the content." at bounding box center [789, 112] width 1087 height 15
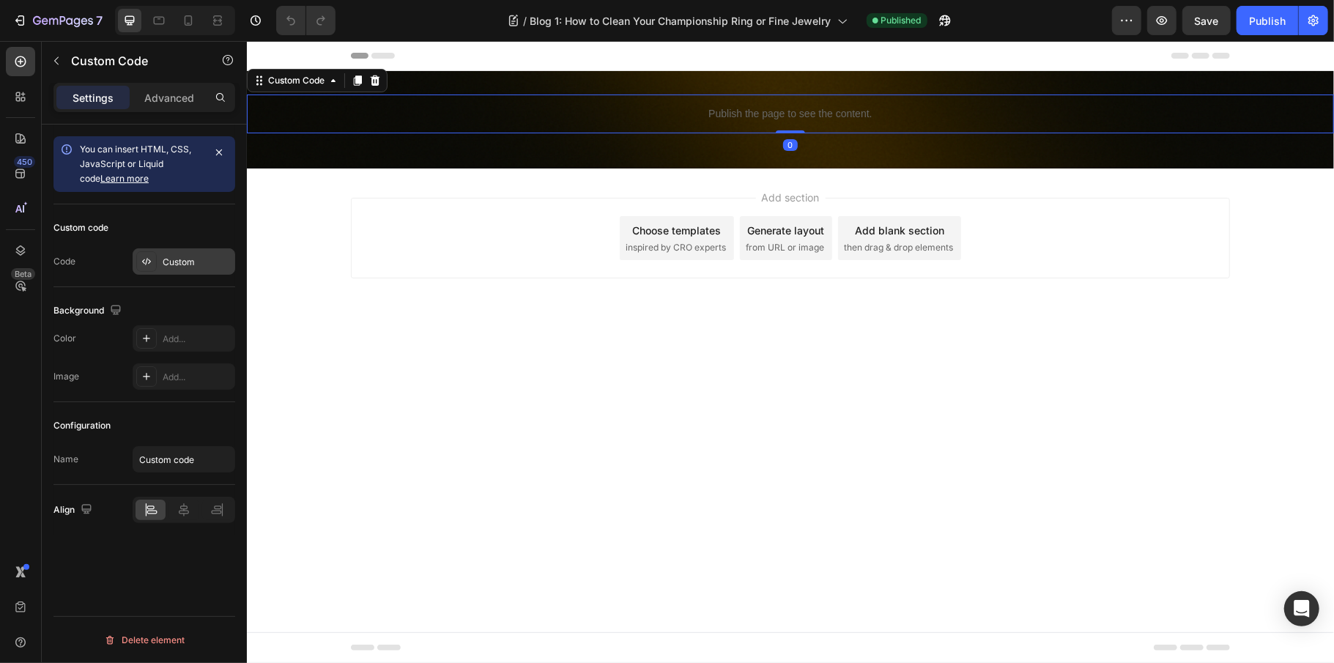
click at [176, 271] on div "Custom" at bounding box center [184, 261] width 103 height 26
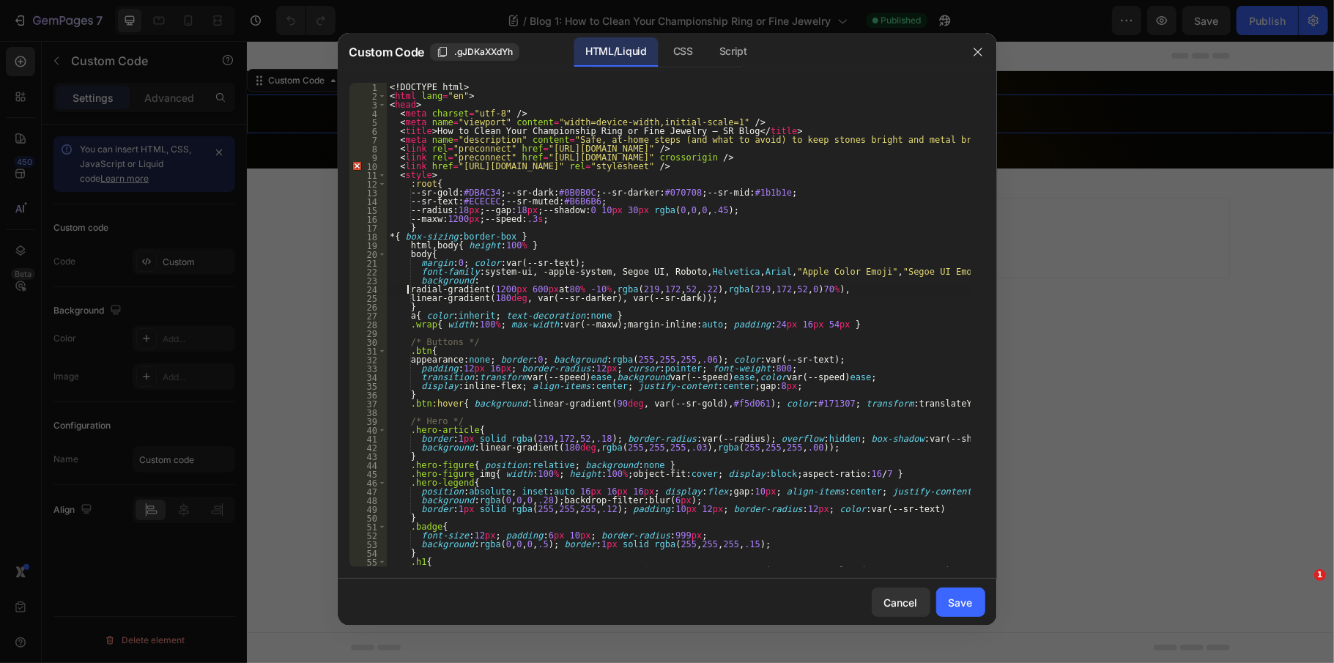
click at [409, 288] on div "<! DOCTYPE html > < html lang = "en" > < head > < meta charset = "utf-8" /> < m…" at bounding box center [679, 338] width 584 height 511
click at [510, 302] on div "<! DOCTYPE html > < html lang = "en" > < head > < meta charset = "utf-8" /> < m…" at bounding box center [679, 338] width 584 height 511
type textarea "</html>"
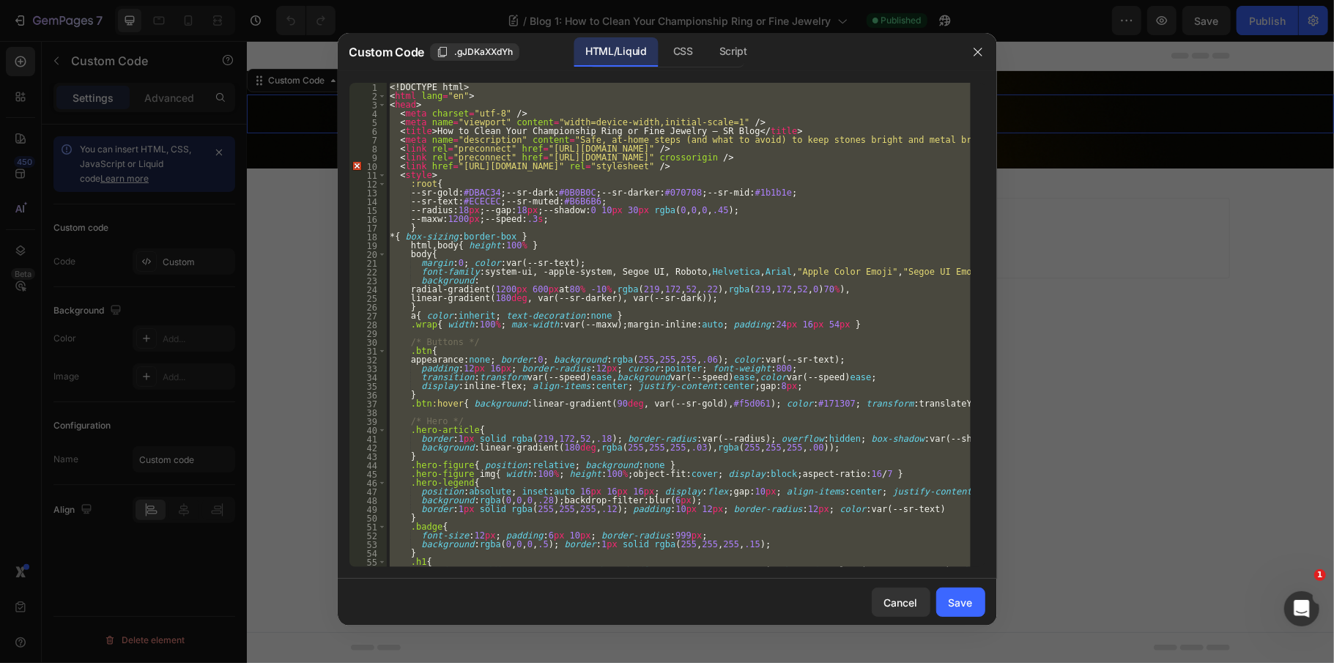
paste textarea
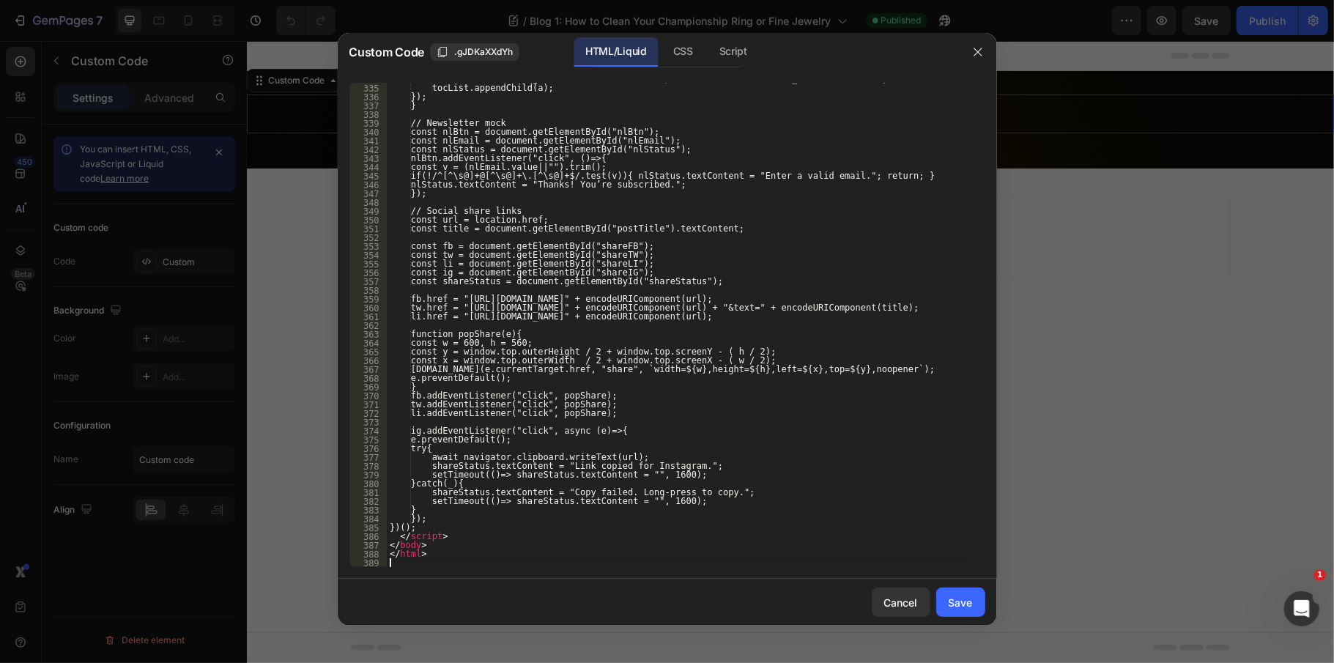
scroll to position [3171, 0]
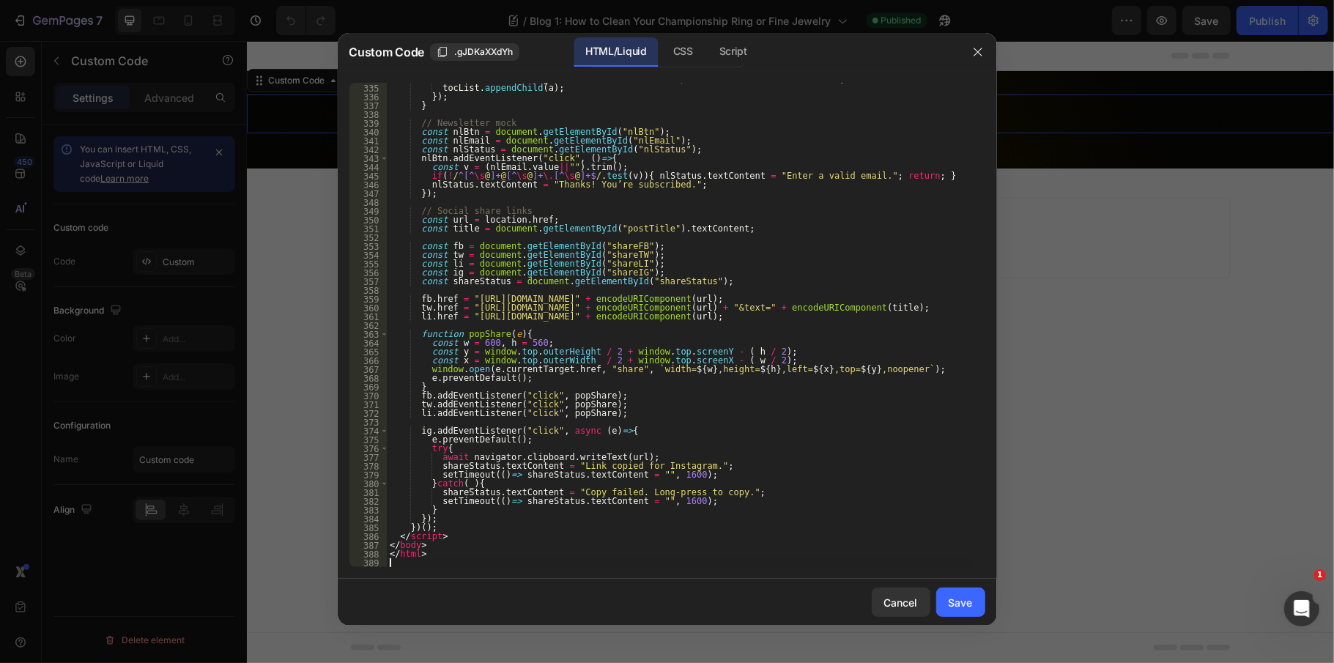
type textarea "</html>"
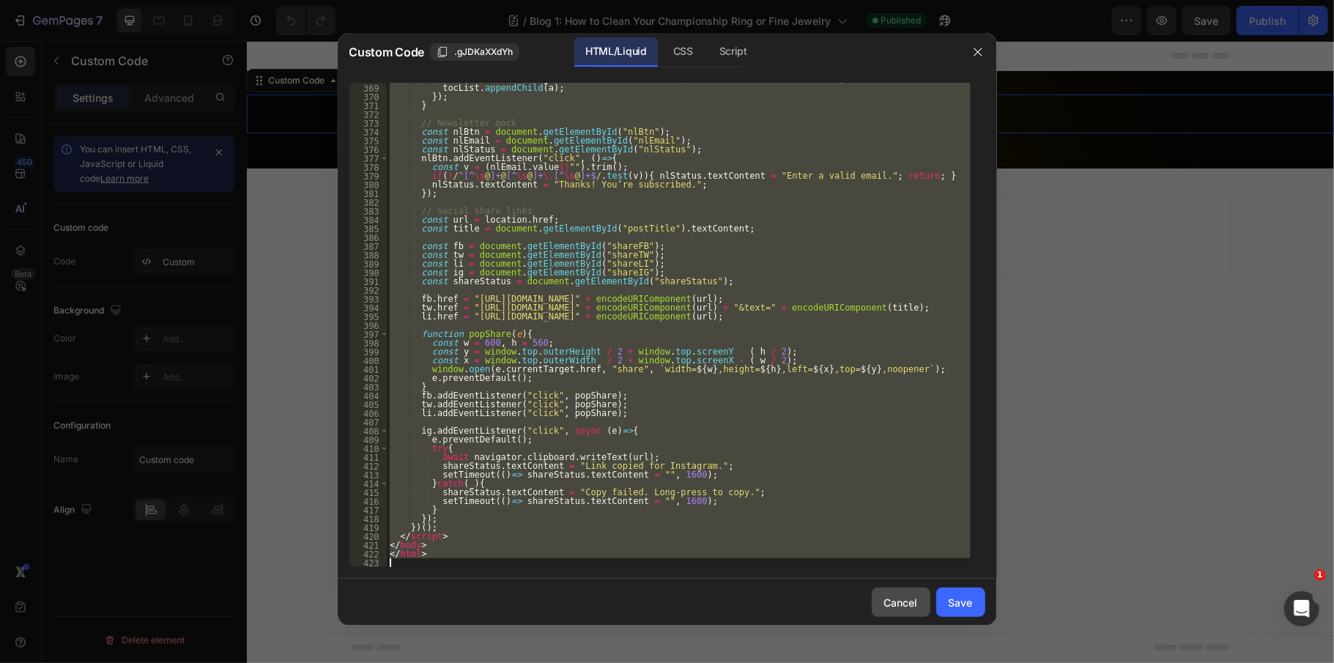
click at [910, 598] on div "Cancel" at bounding box center [901, 602] width 34 height 15
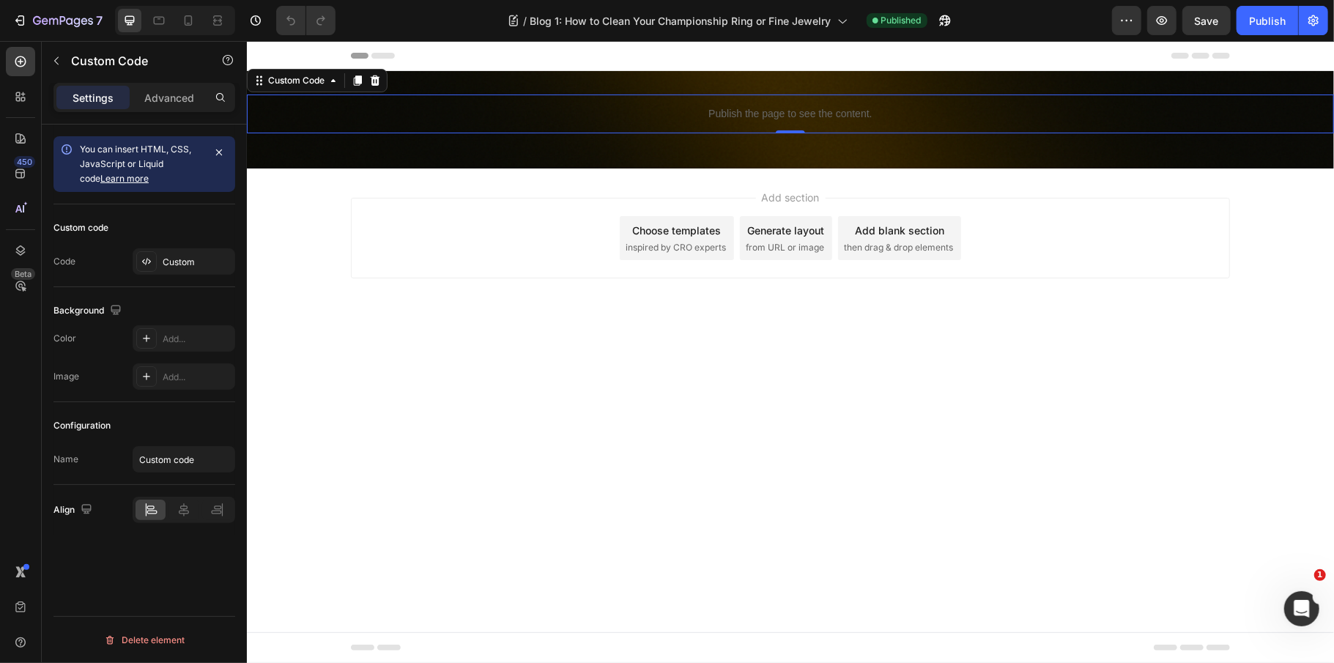
click at [1064, 390] on body "Header Publish the page to see the content. Custom Code 0 Row Section 1 Root St…" at bounding box center [789, 351] width 1087 height 622
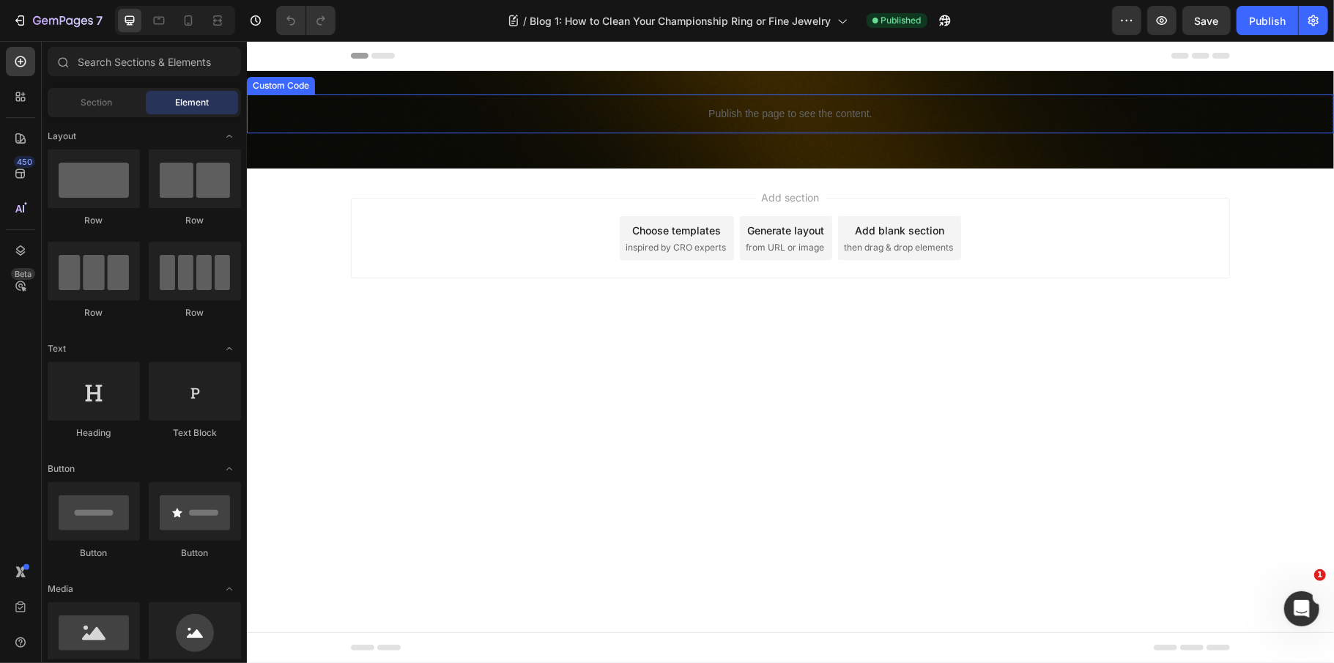
click at [691, 122] on div "Publish the page to see the content." at bounding box center [789, 113] width 1087 height 39
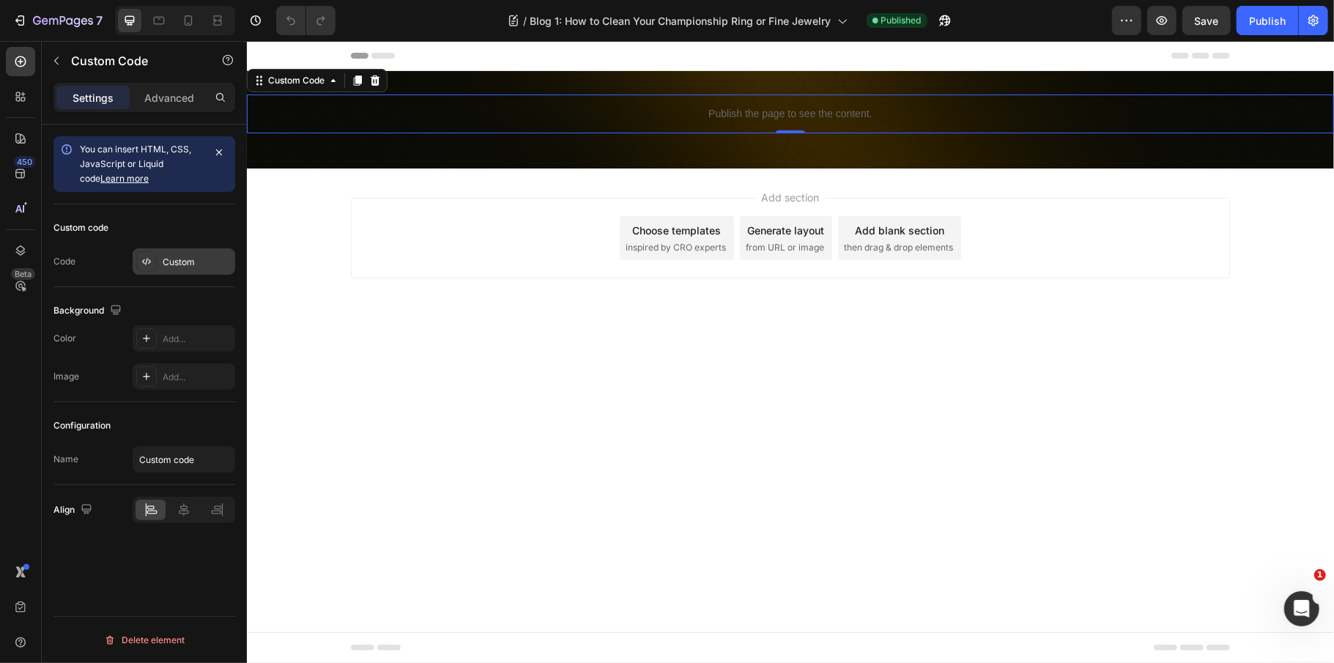
click at [208, 256] on div "Custom" at bounding box center [197, 262] width 69 height 13
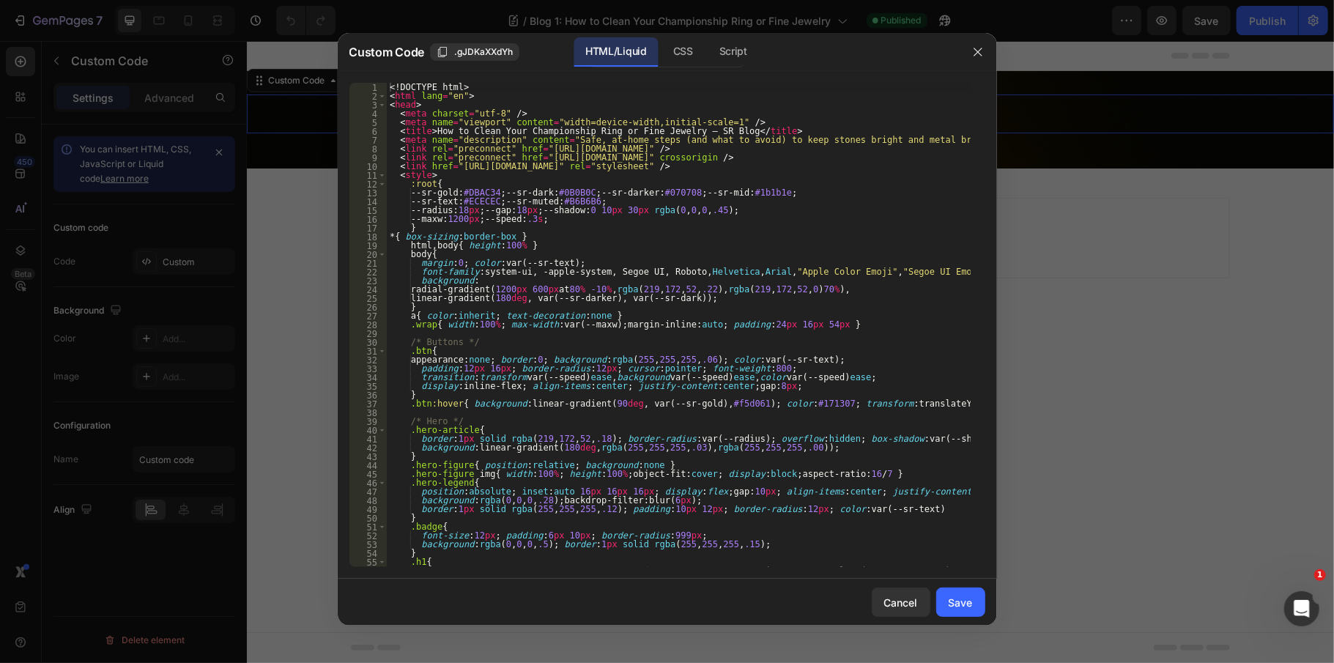
click at [463, 253] on div "<! DOCTYPE html > < html lang = "en" > < head > < meta charset = "utf-8" /> < m…" at bounding box center [679, 338] width 584 height 511
type textarea "</html>"
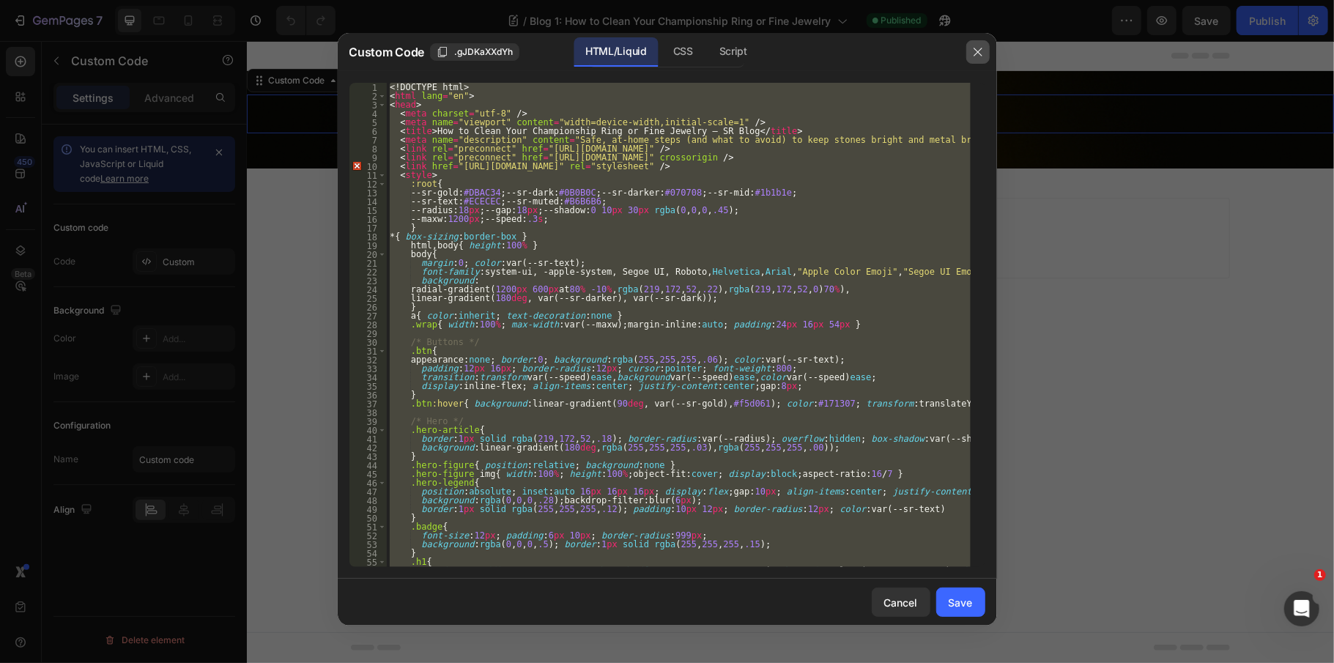
click at [972, 51] on icon "button" at bounding box center [978, 52] width 12 height 12
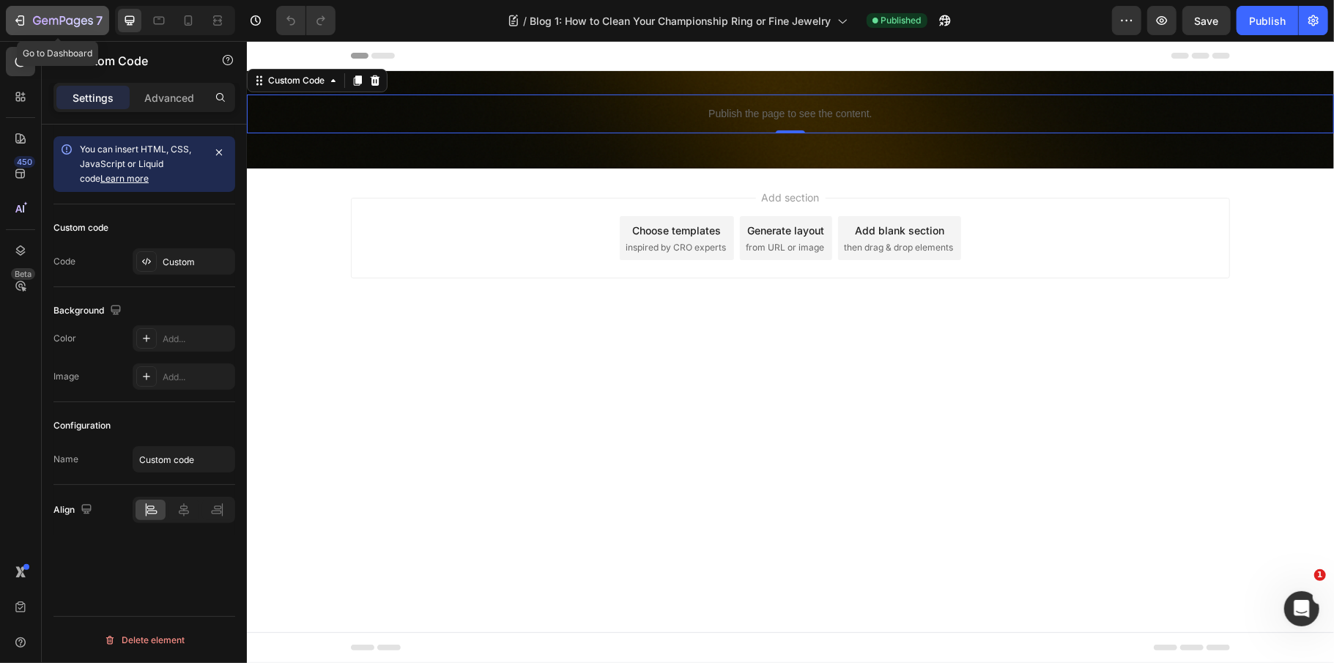
click at [47, 18] on icon "button" at bounding box center [45, 21] width 7 height 7
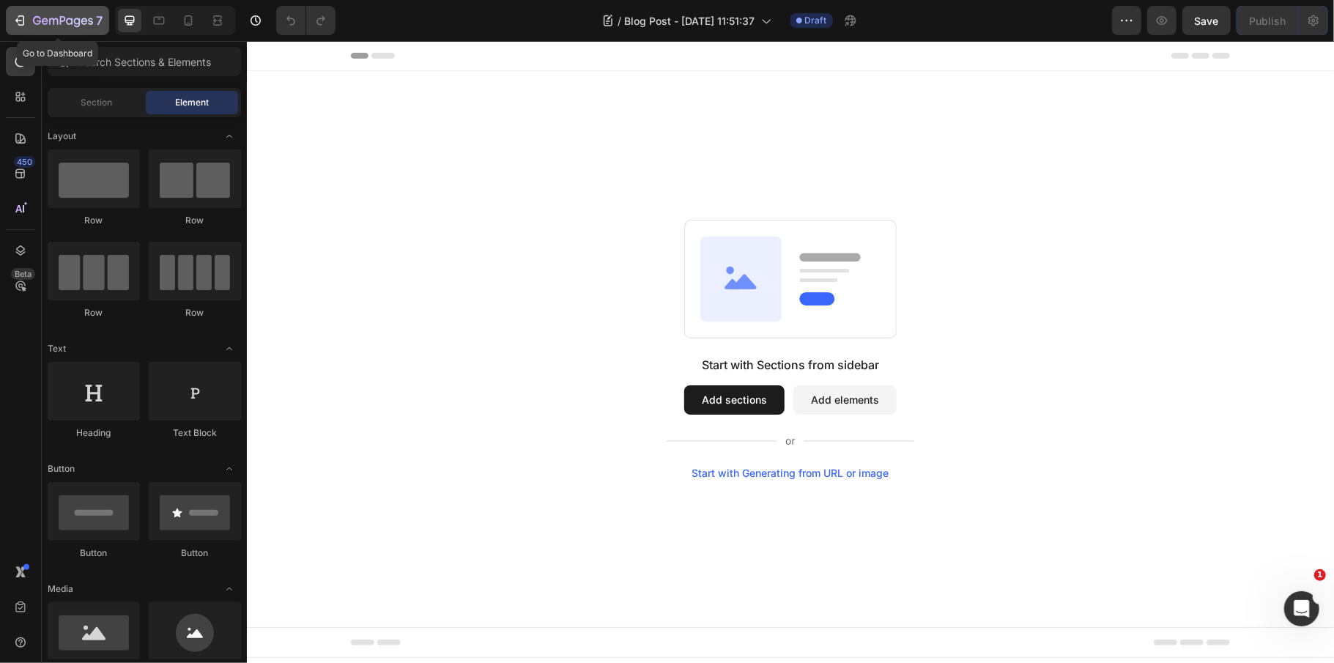
click at [50, 16] on icon "button" at bounding box center [63, 21] width 60 height 12
drag, startPoint x: 30, startPoint y: 7, endPoint x: 62, endPoint y: 22, distance: 35.4
click at [30, 7] on button "7" at bounding box center [57, 20] width 103 height 29
click at [41, 27] on icon "button" at bounding box center [63, 21] width 60 height 12
click at [42, 16] on icon "button" at bounding box center [63, 21] width 60 height 12
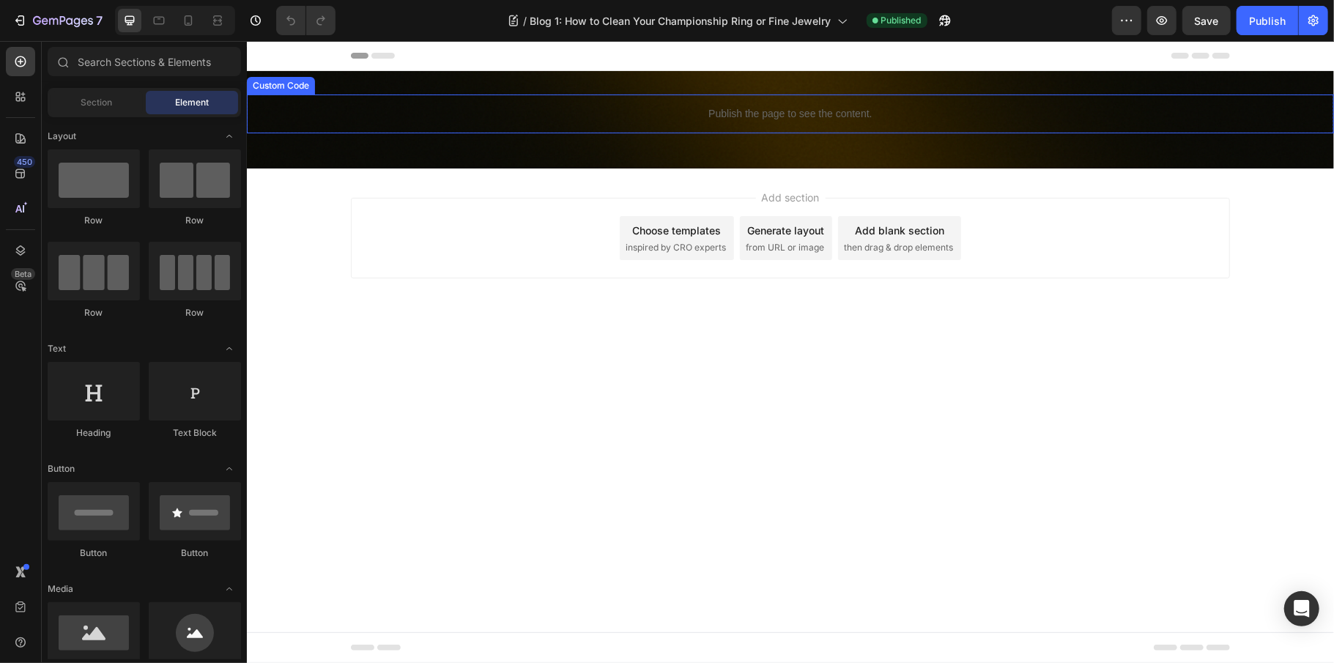
click at [945, 119] on p "Publish the page to see the content." at bounding box center [789, 112] width 1087 height 15
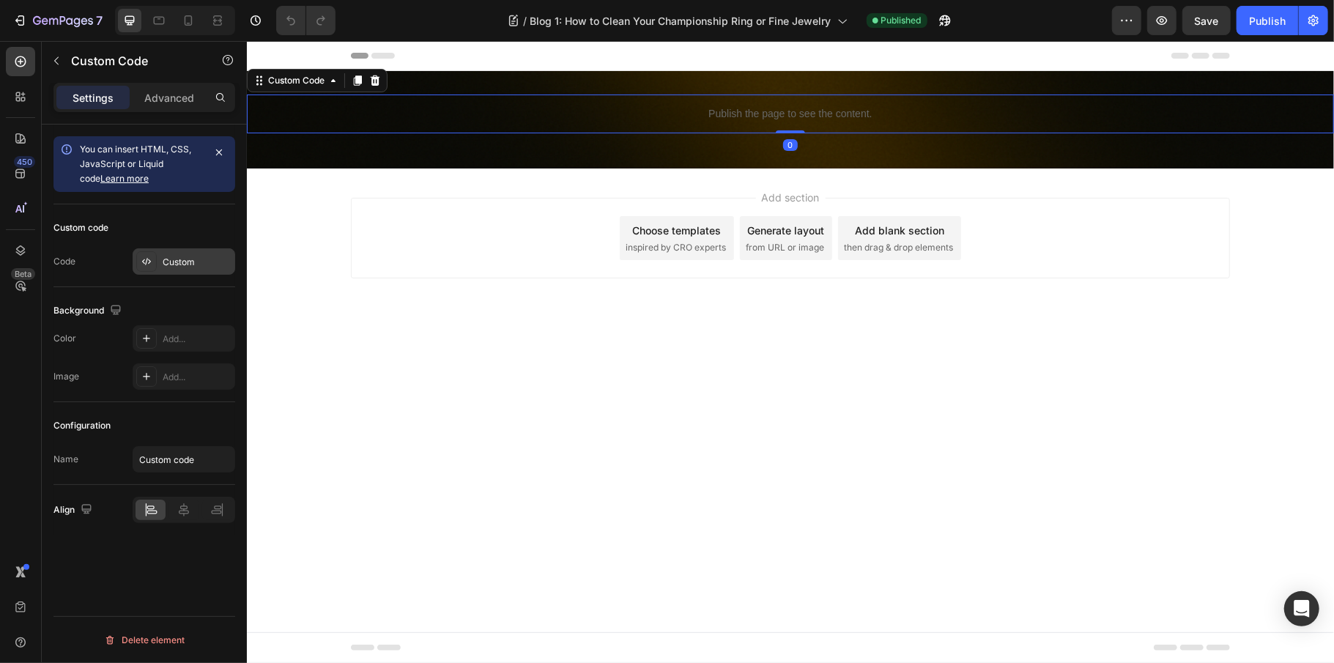
click at [188, 265] on div "Custom" at bounding box center [197, 262] width 69 height 13
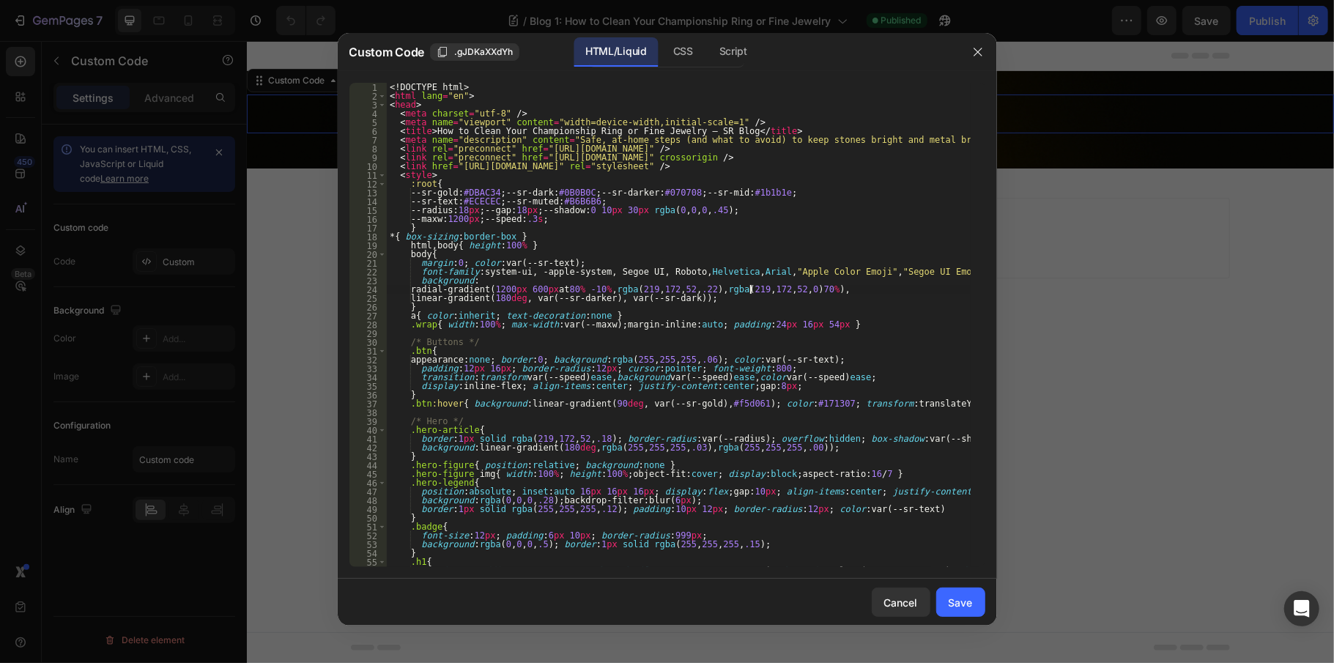
click at [751, 289] on div "<! DOCTYPE html > < html lang = "en" > < head > < meta charset = "utf-8" /> < m…" at bounding box center [679, 338] width 584 height 511
type textarea "</html>"
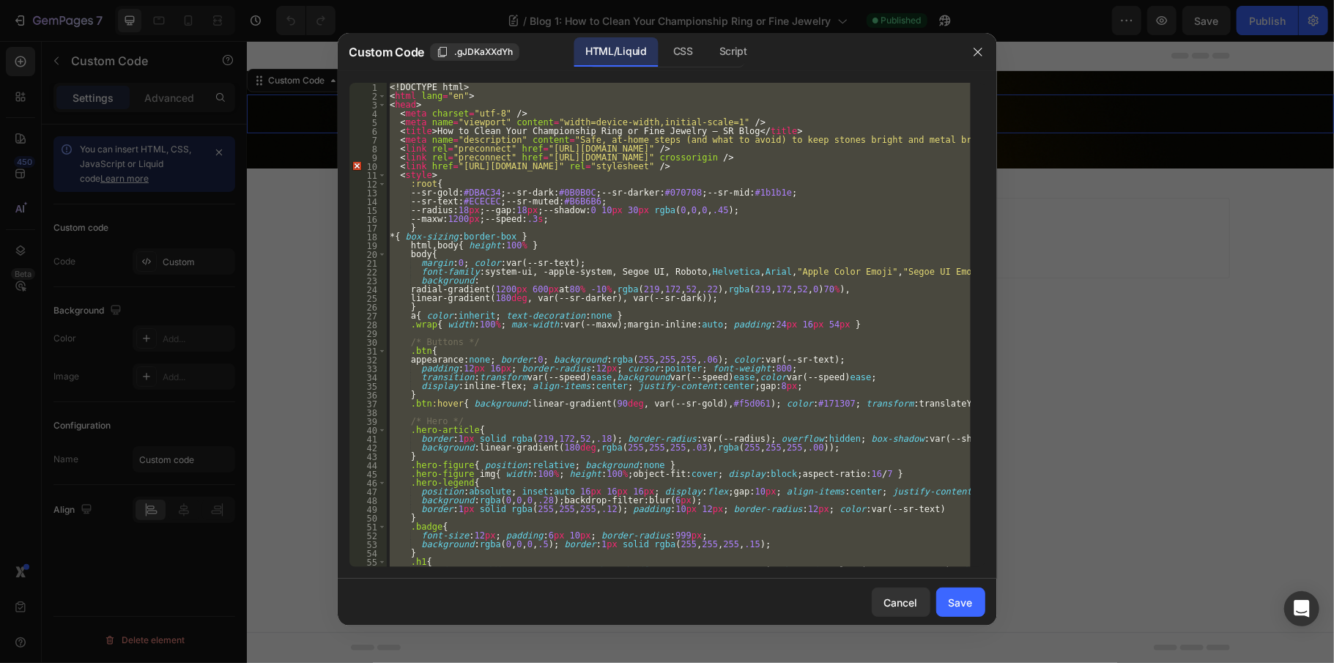
paste textarea
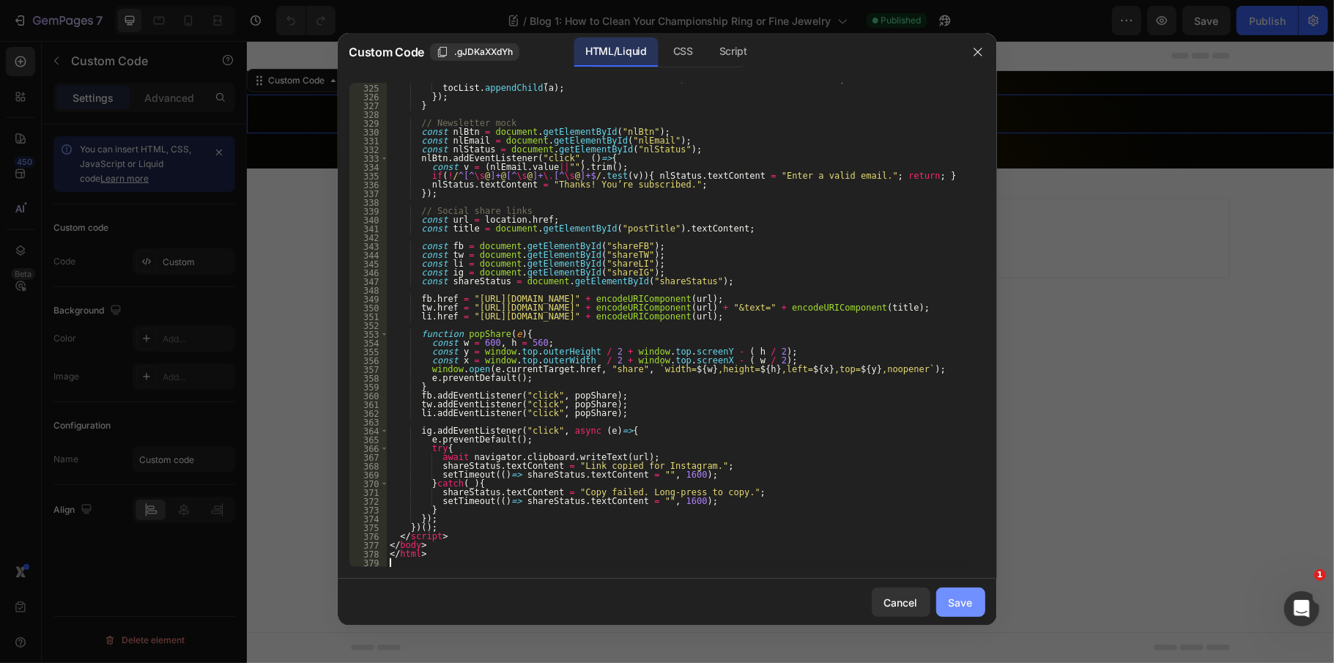
click at [959, 602] on div "Save" at bounding box center [960, 602] width 24 height 15
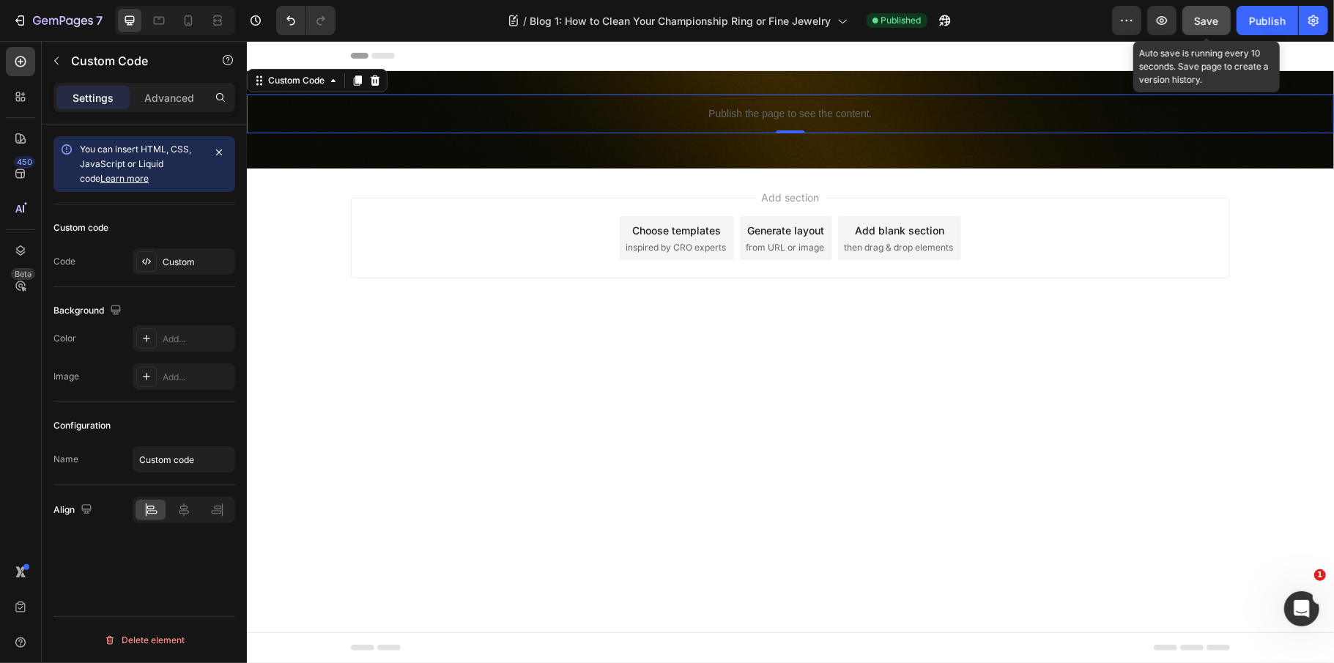
click at [1211, 21] on span "Save" at bounding box center [1207, 21] width 24 height 12
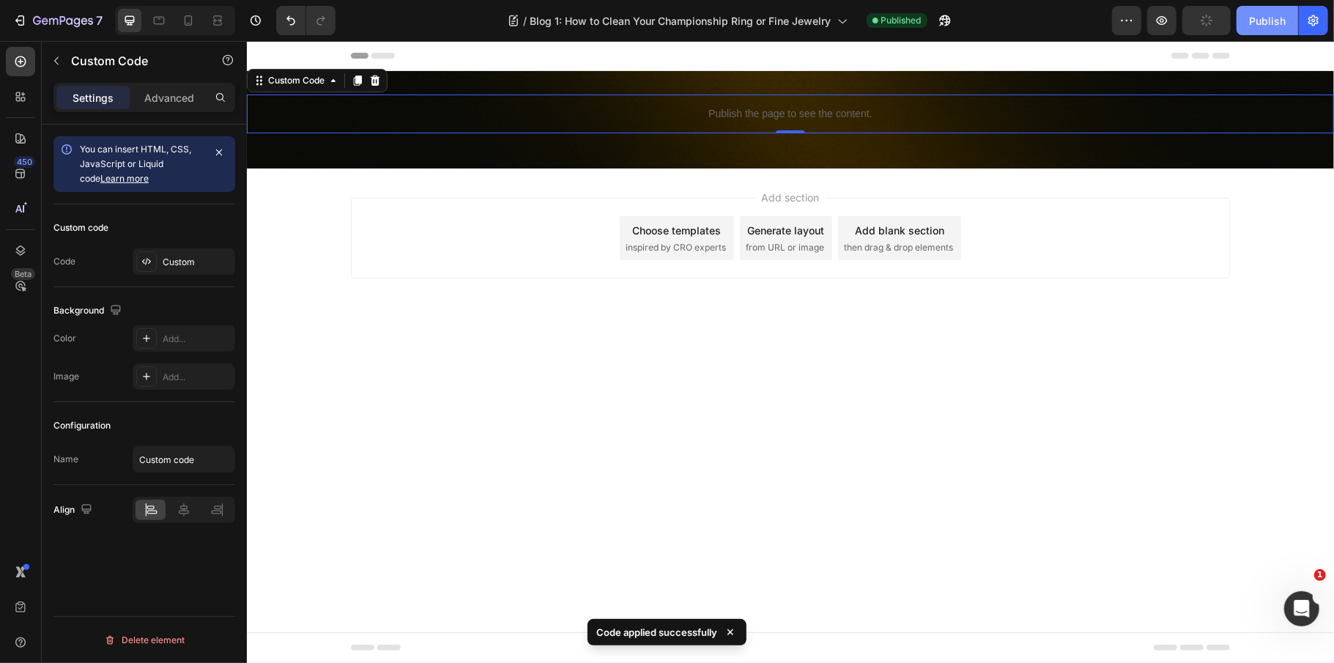
click at [1247, 24] on button "Publish" at bounding box center [1267, 20] width 62 height 29
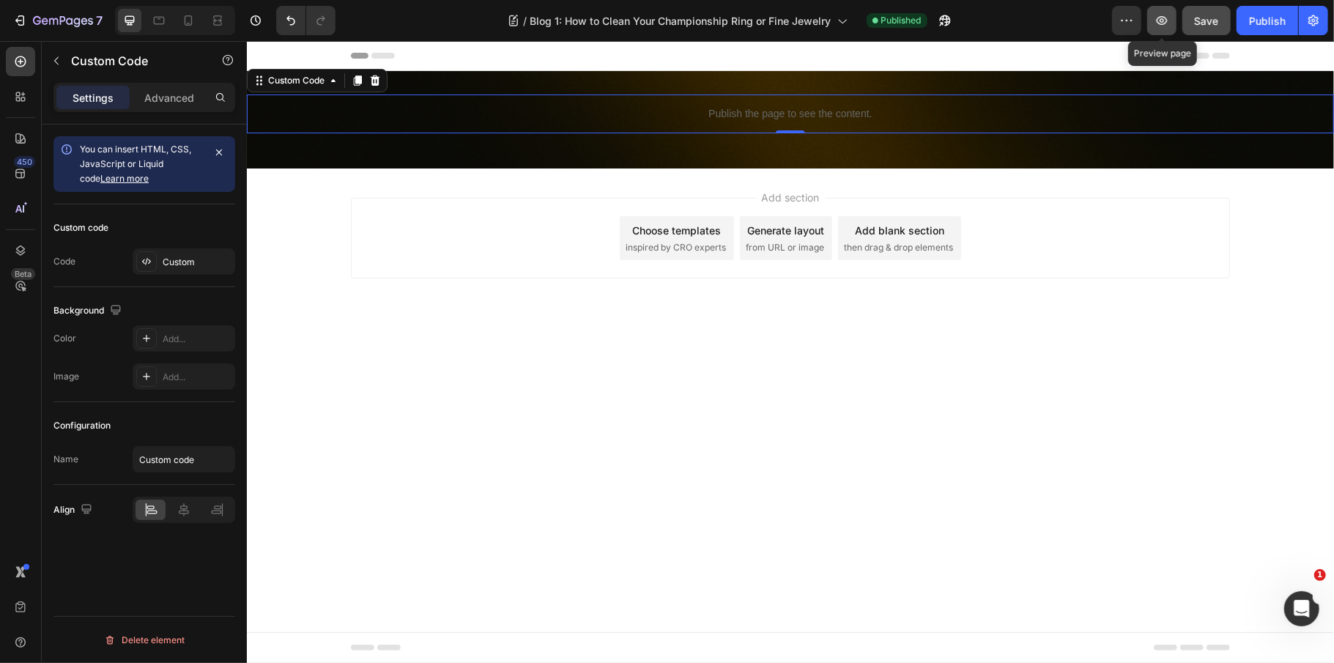
click at [1159, 16] on icon "button" at bounding box center [1161, 20] width 15 height 15
click at [1172, 25] on button "button" at bounding box center [1161, 20] width 29 height 29
drag, startPoint x: 1203, startPoint y: 18, endPoint x: 1231, endPoint y: 18, distance: 28.6
click at [1204, 18] on span "Save" at bounding box center [1207, 21] width 24 height 12
click at [1249, 16] on div "Publish" at bounding box center [1267, 20] width 37 height 15
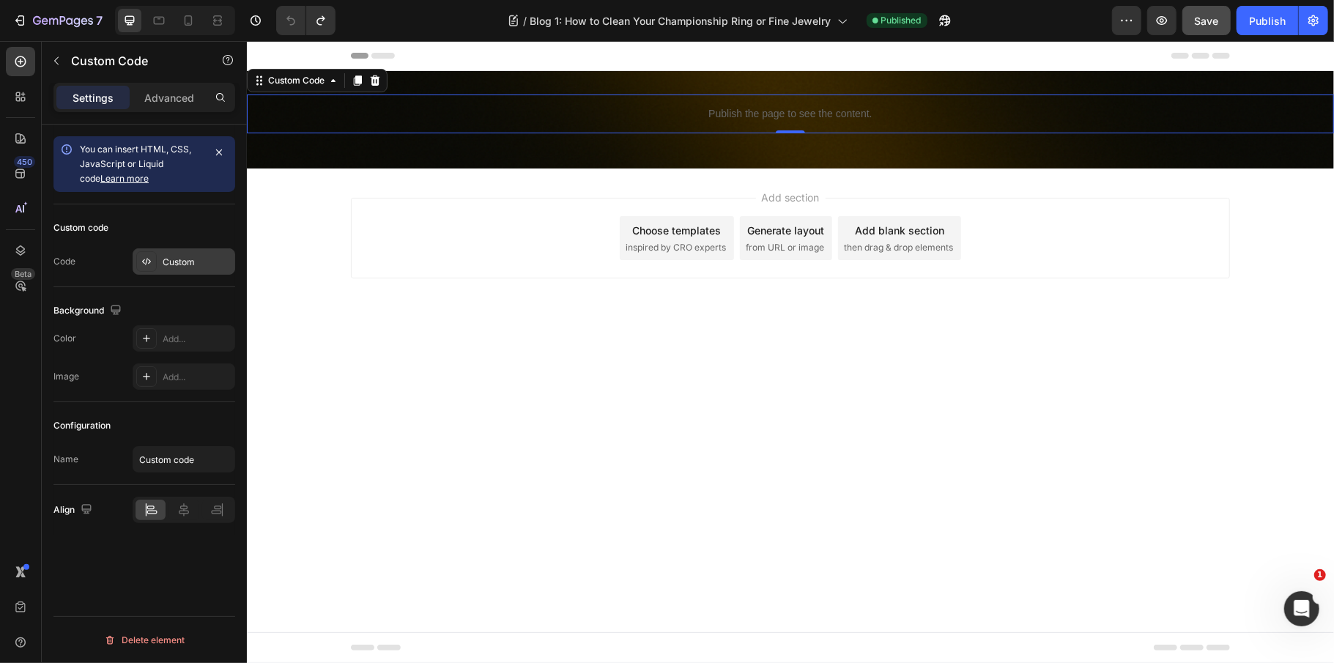
click at [182, 265] on div "Custom" at bounding box center [197, 262] width 69 height 13
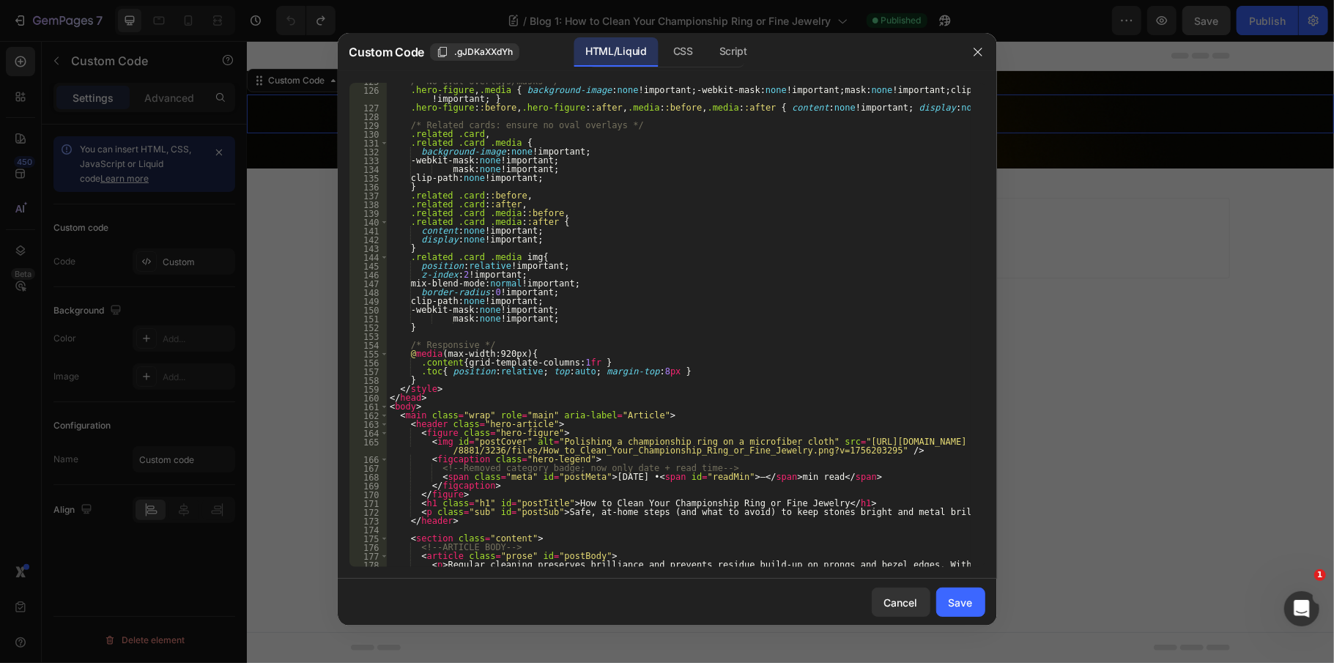
scroll to position [1289, 0]
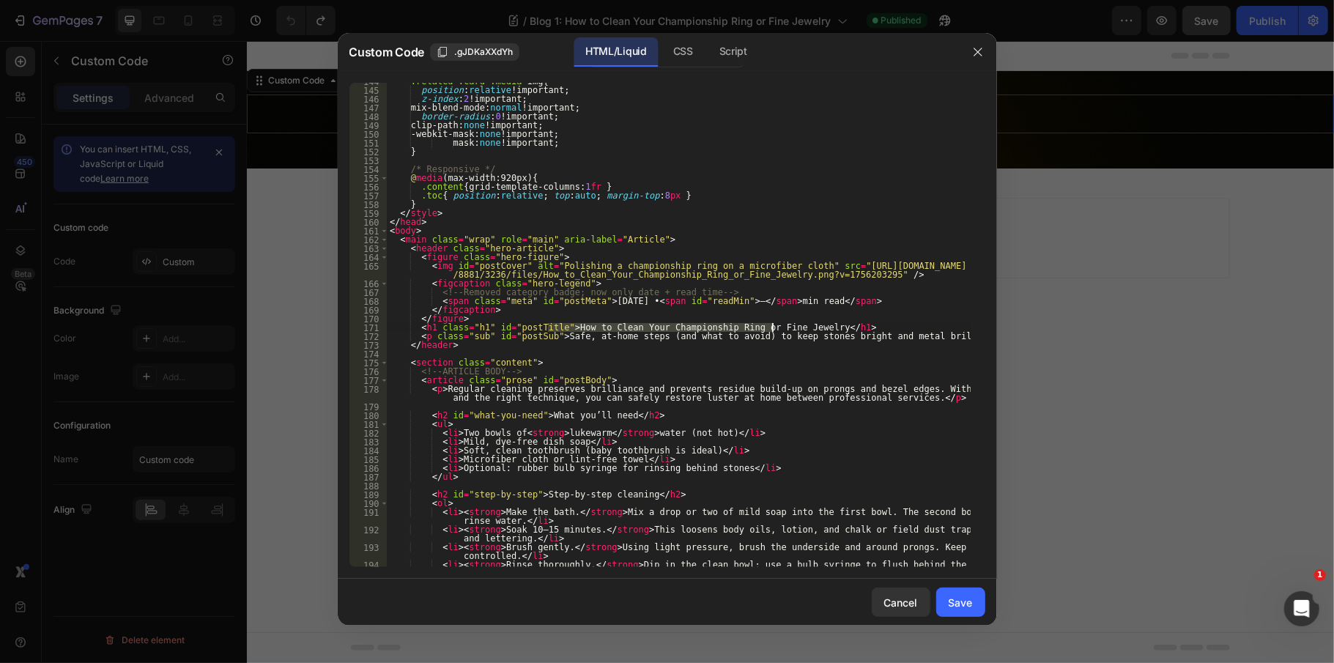
drag, startPoint x: 546, startPoint y: 328, endPoint x: 773, endPoint y: 329, distance: 227.1
click at [773, 329] on div ".related .card .media img { position : relative !important ; z-index : 2 !impor…" at bounding box center [679, 328] width 584 height 502
drag, startPoint x: 438, startPoint y: 387, endPoint x: 850, endPoint y: 401, distance: 411.9
click at [850, 401] on div ".related .card .media img { position : relative !important ; z-index : 2 !impor…" at bounding box center [679, 328] width 584 height 502
paste textarea "Your championship ring isn’t just a piece of jewelry, it’s a symbol of your har…"
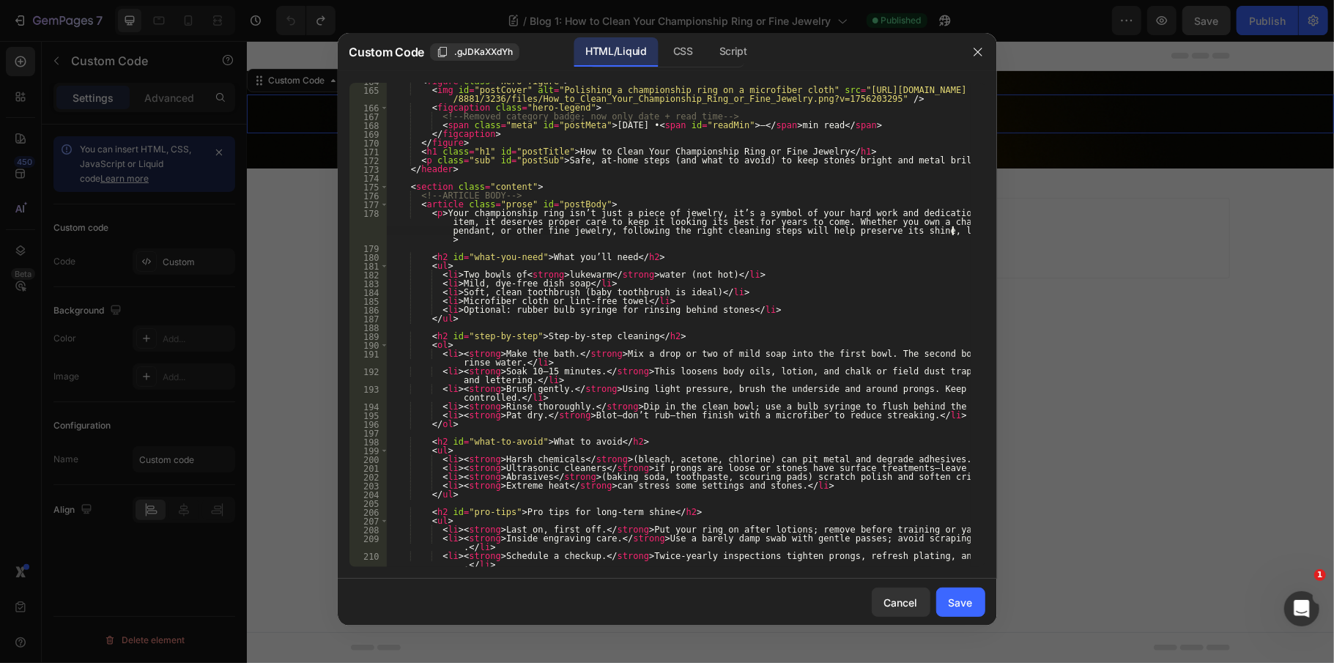
scroll to position [1406, 0]
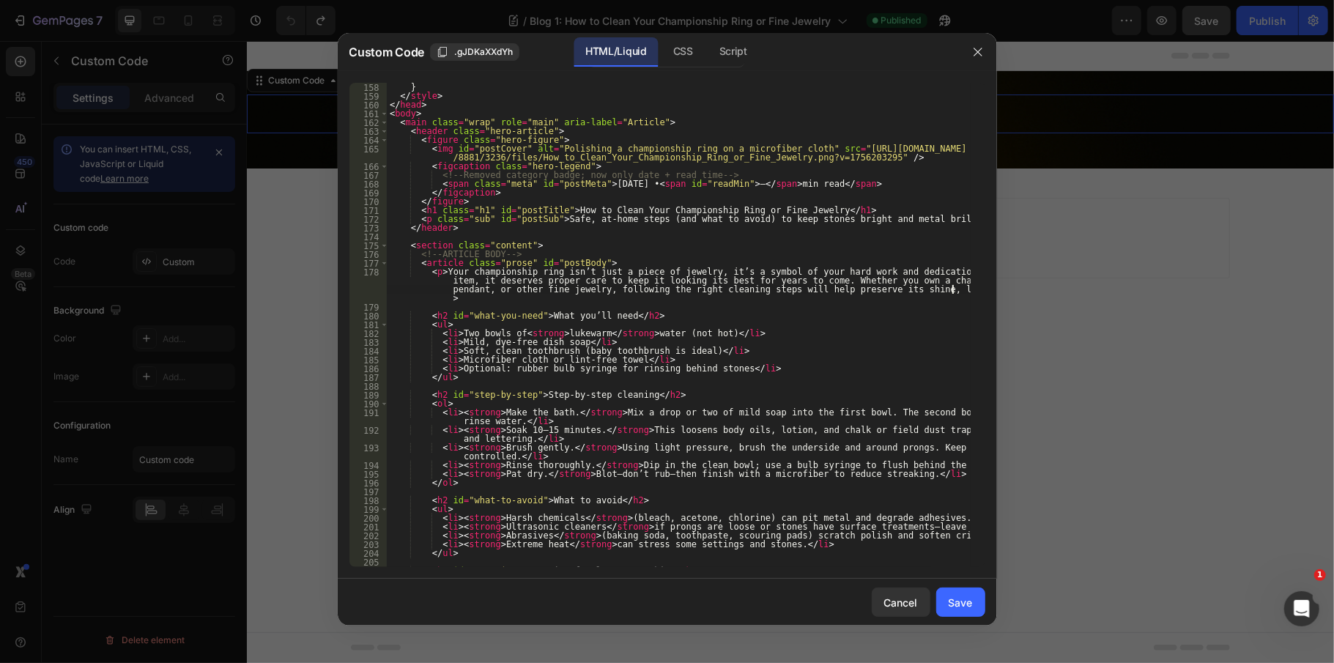
click at [590, 446] on div "} </ style > </ head > < body > < main class = "wrap" role = "main" aria-label …" at bounding box center [679, 334] width 584 height 502
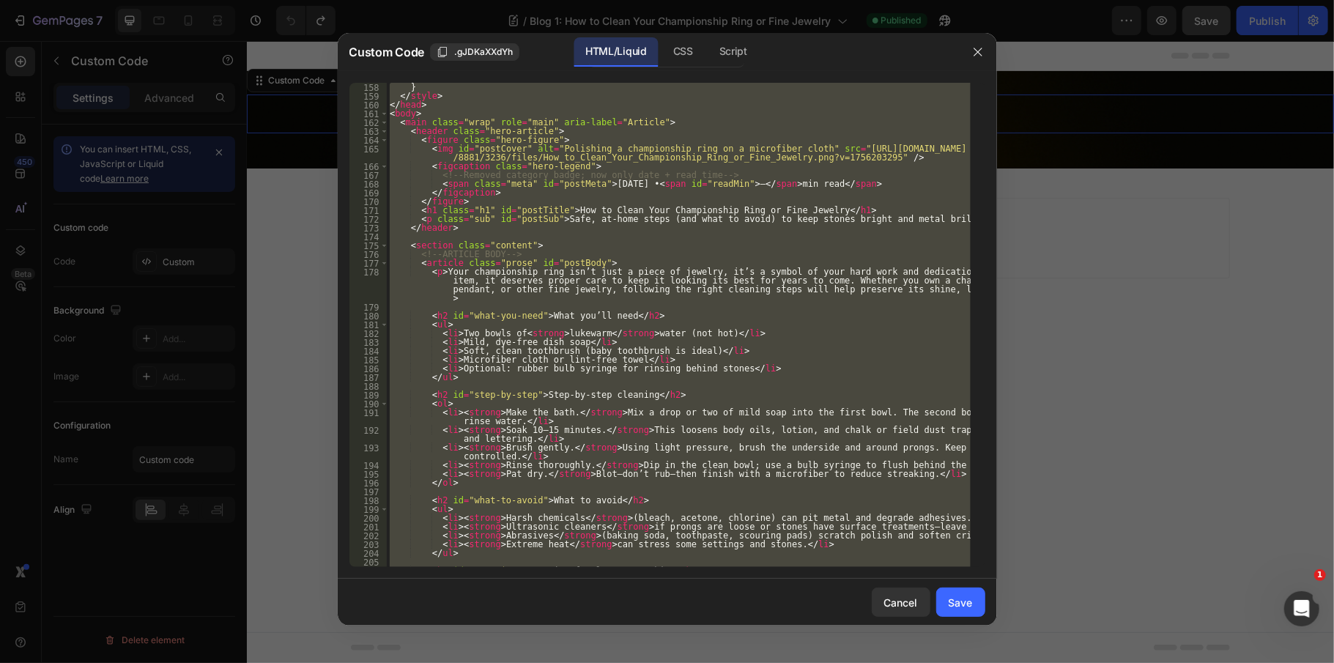
click at [567, 341] on div "} </ style > </ head > < body > < main class = "wrap" role = "main" aria-label …" at bounding box center [679, 325] width 584 height 484
click at [707, 130] on div "} </ style > </ head > < body > < main class = "wrap" role = "main" aria-label …" at bounding box center [679, 325] width 584 height 484
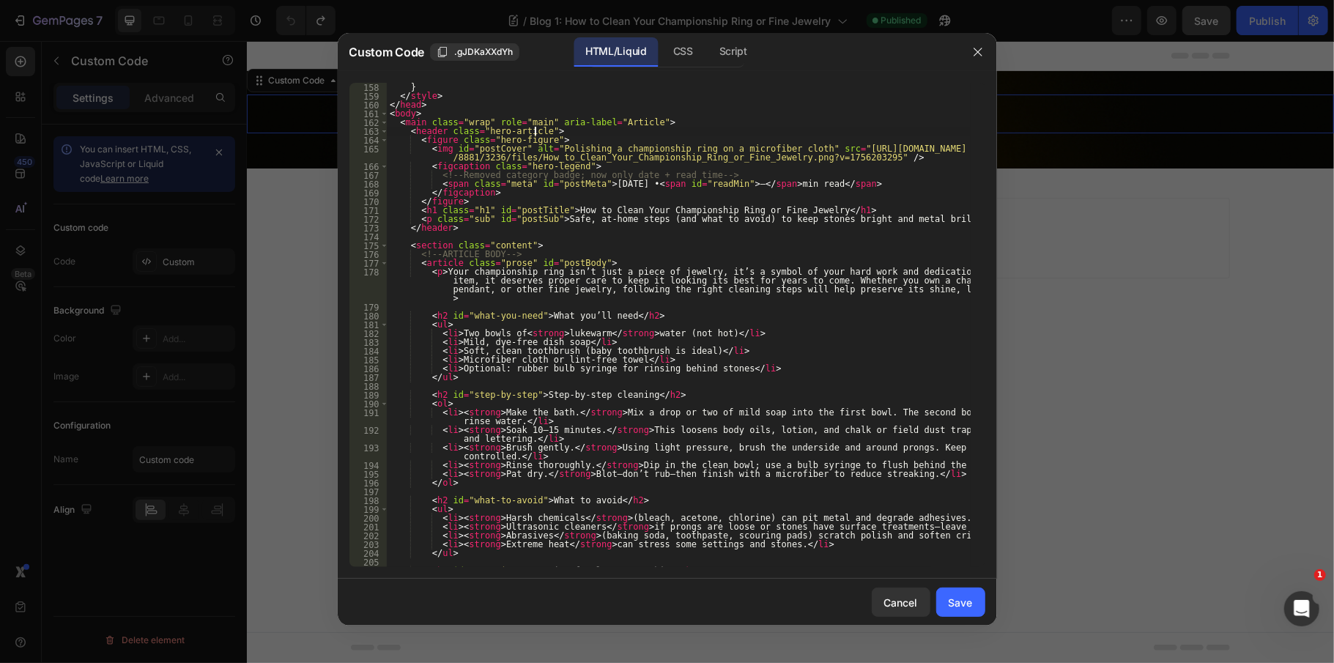
type textarea "</html>"
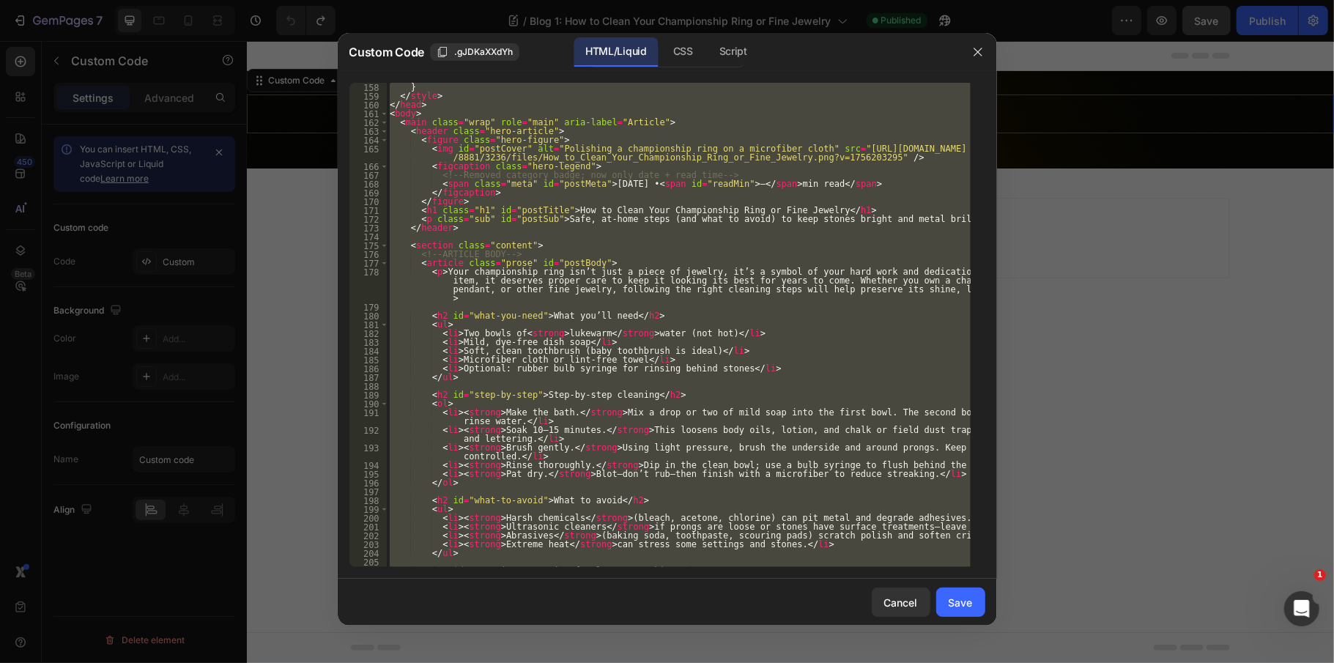
click at [1155, 229] on div at bounding box center [667, 331] width 1334 height 663
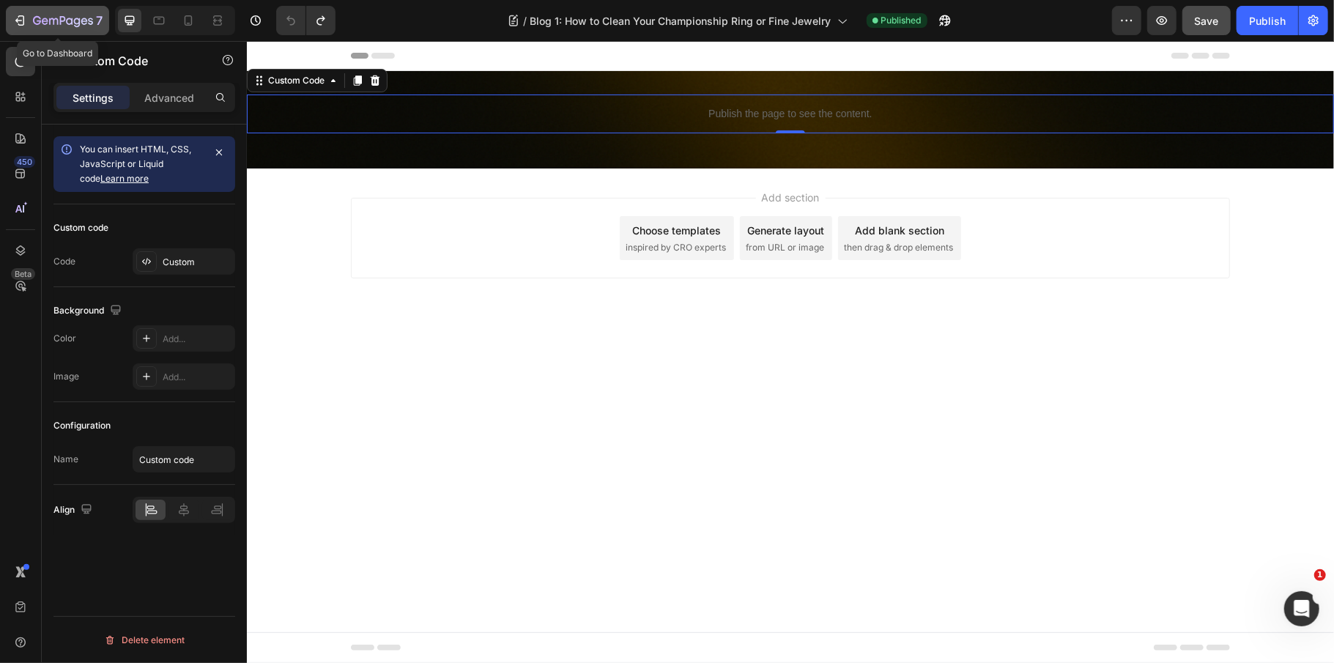
click at [62, 15] on icon "button" at bounding box center [63, 21] width 60 height 12
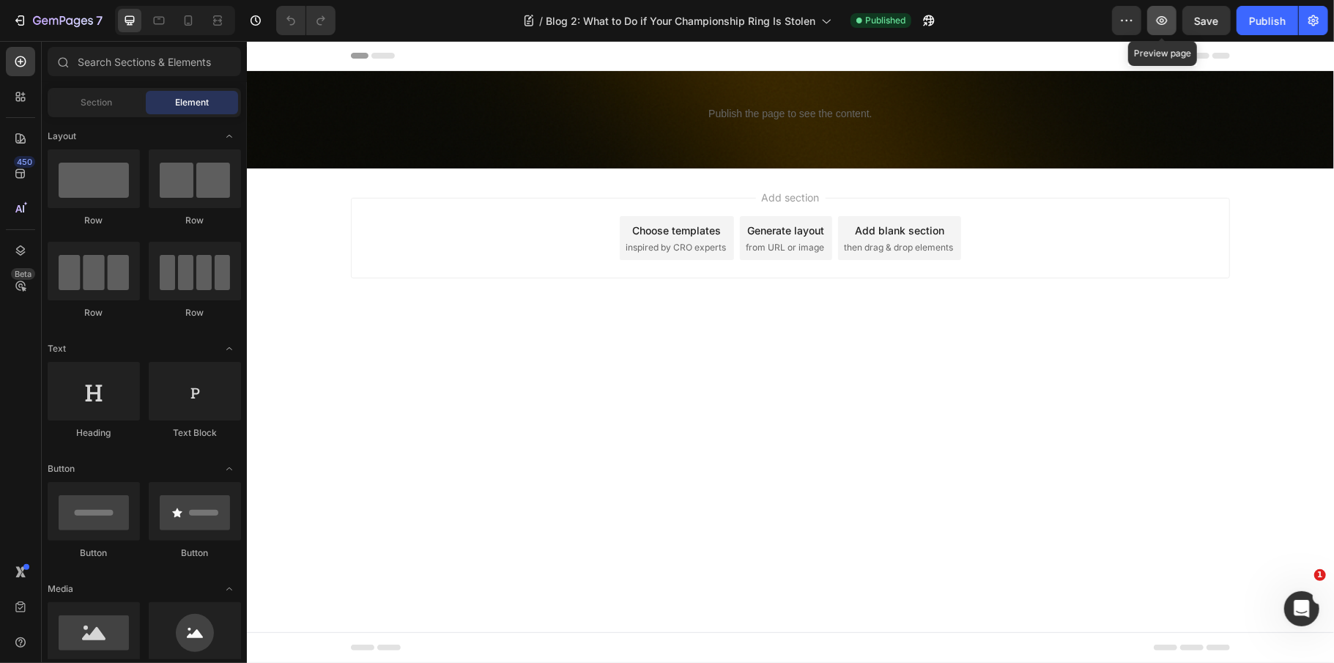
click at [1152, 21] on button "button" at bounding box center [1161, 20] width 29 height 29
click at [42, 24] on icon "button" at bounding box center [63, 21] width 60 height 12
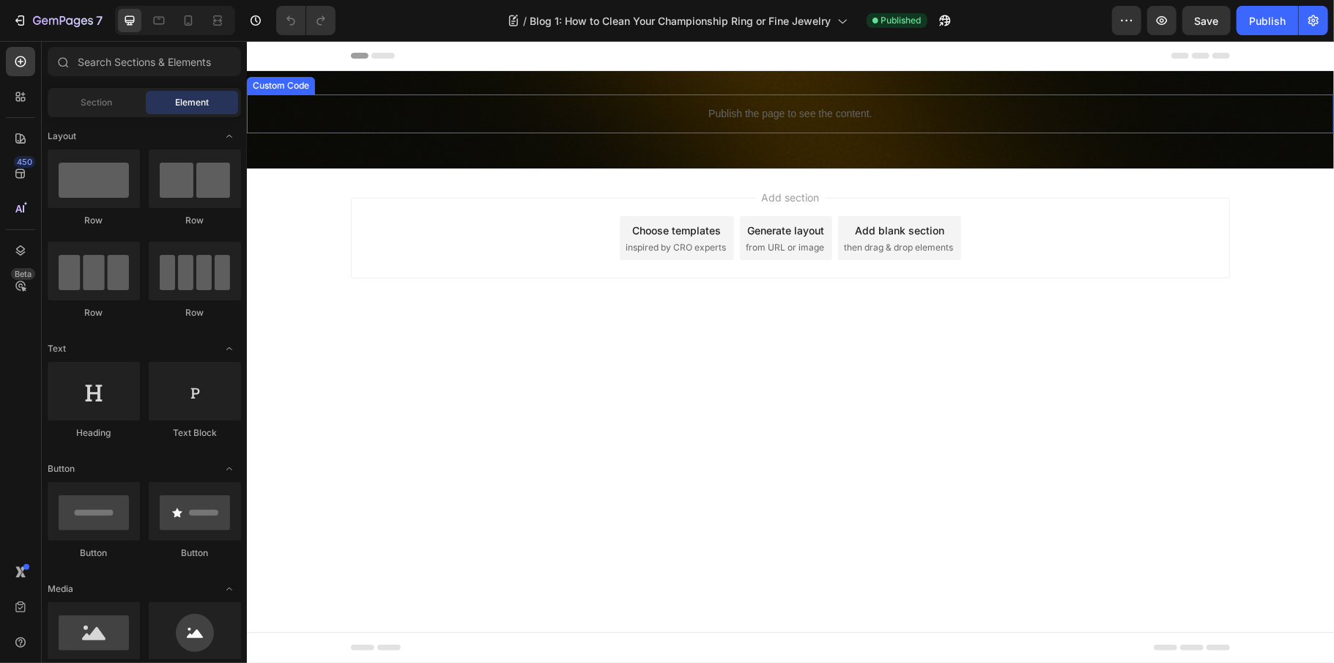
click at [801, 121] on div "Publish the page to see the content." at bounding box center [789, 113] width 1087 height 39
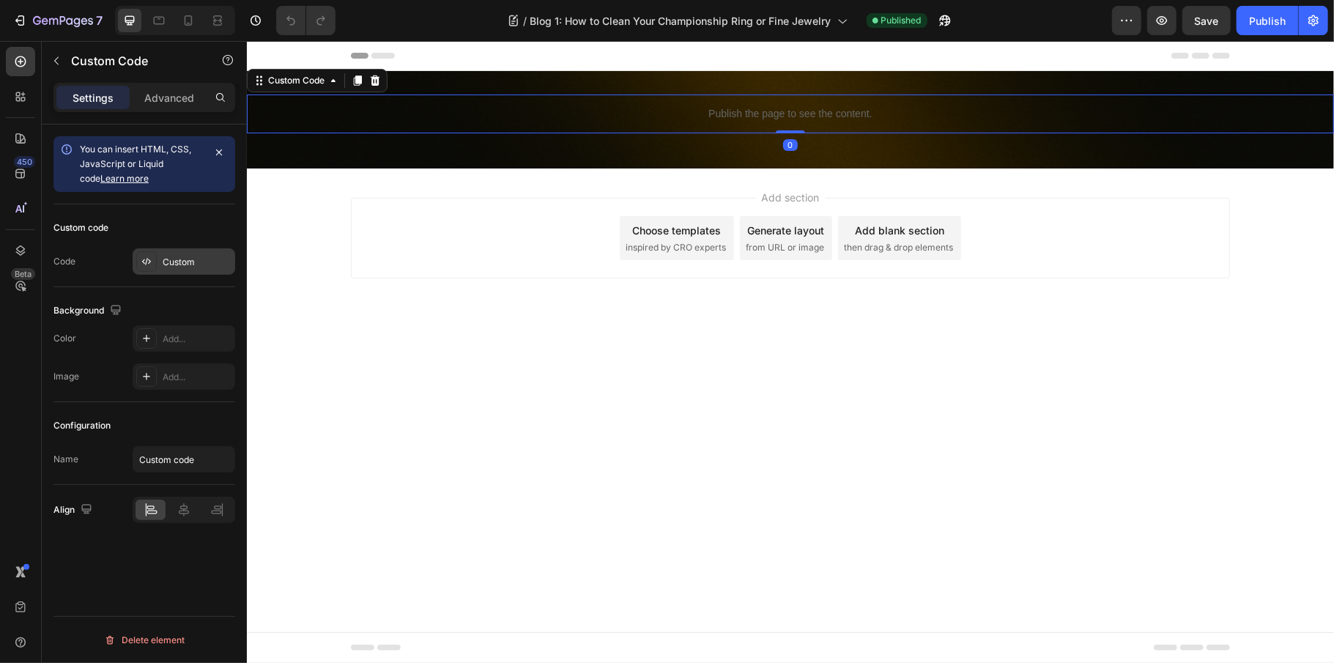
click at [189, 262] on div "Custom" at bounding box center [197, 262] width 69 height 13
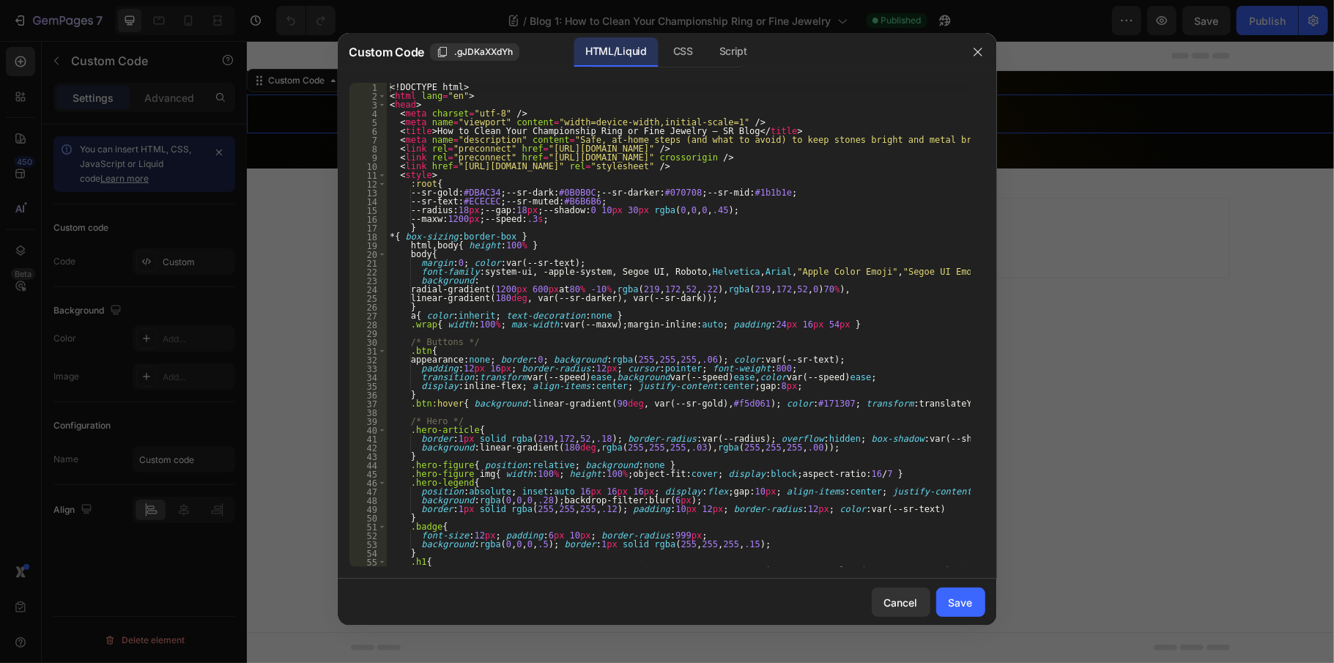
click at [536, 275] on div "<! DOCTYPE html > < html lang = "en" > < head > < meta charset = "utf-8" /> < m…" at bounding box center [679, 338] width 584 height 511
type textarea "</html>"
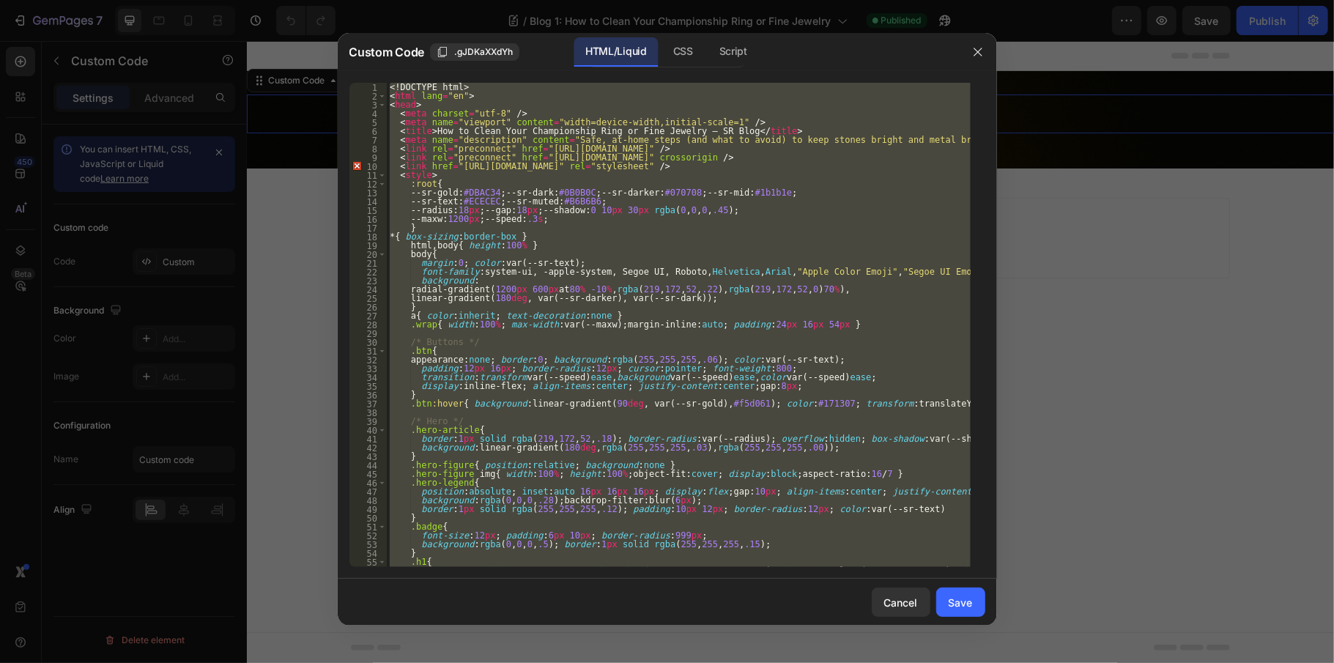
paste textarea
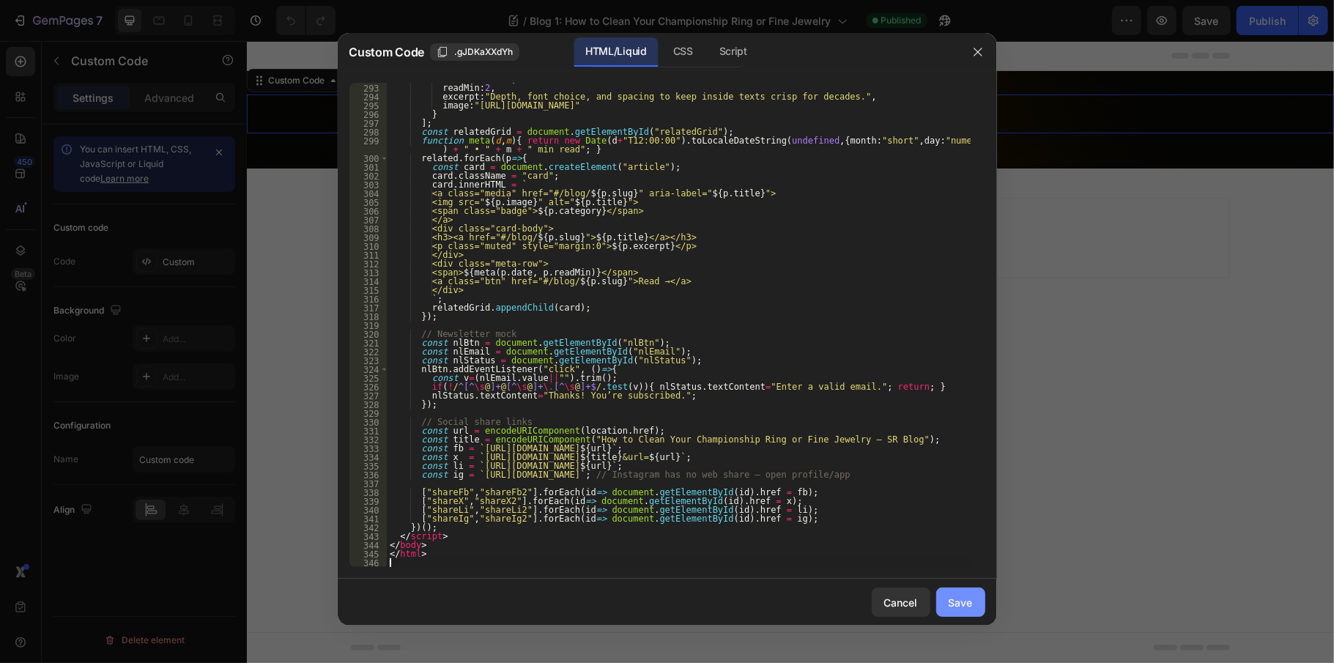
click at [957, 601] on div "Save" at bounding box center [960, 602] width 24 height 15
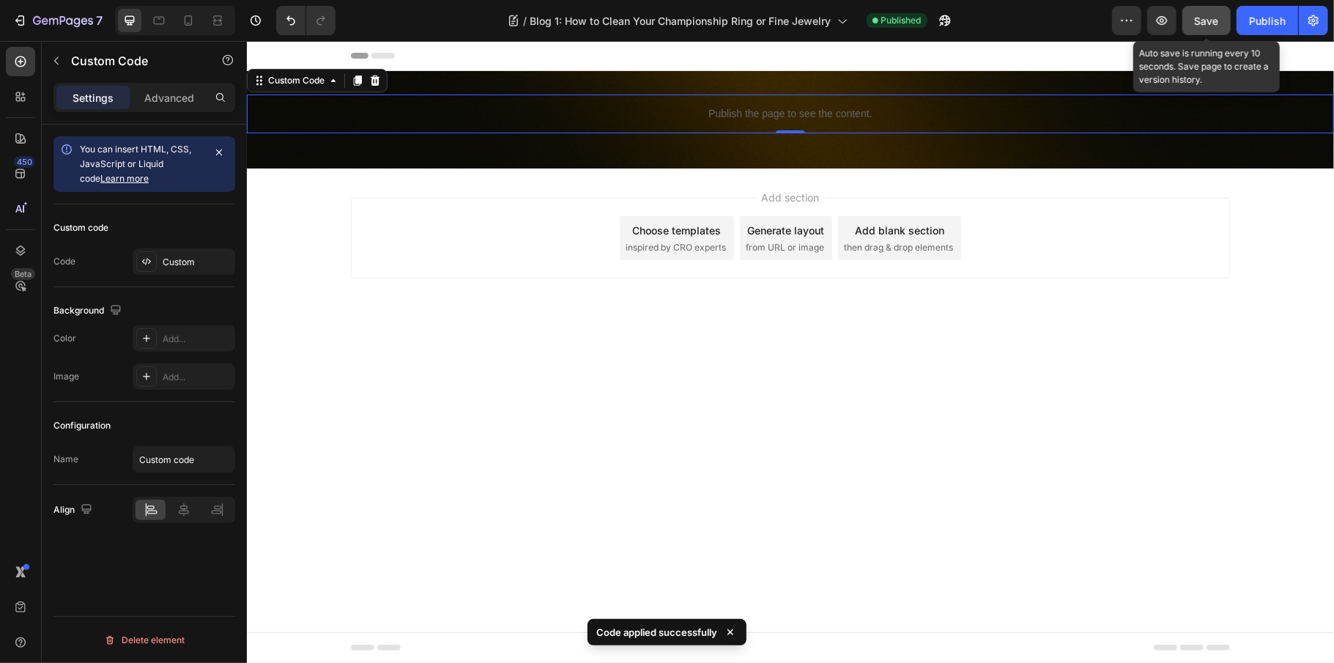
click at [1211, 30] on button "Save" at bounding box center [1206, 20] width 48 height 29
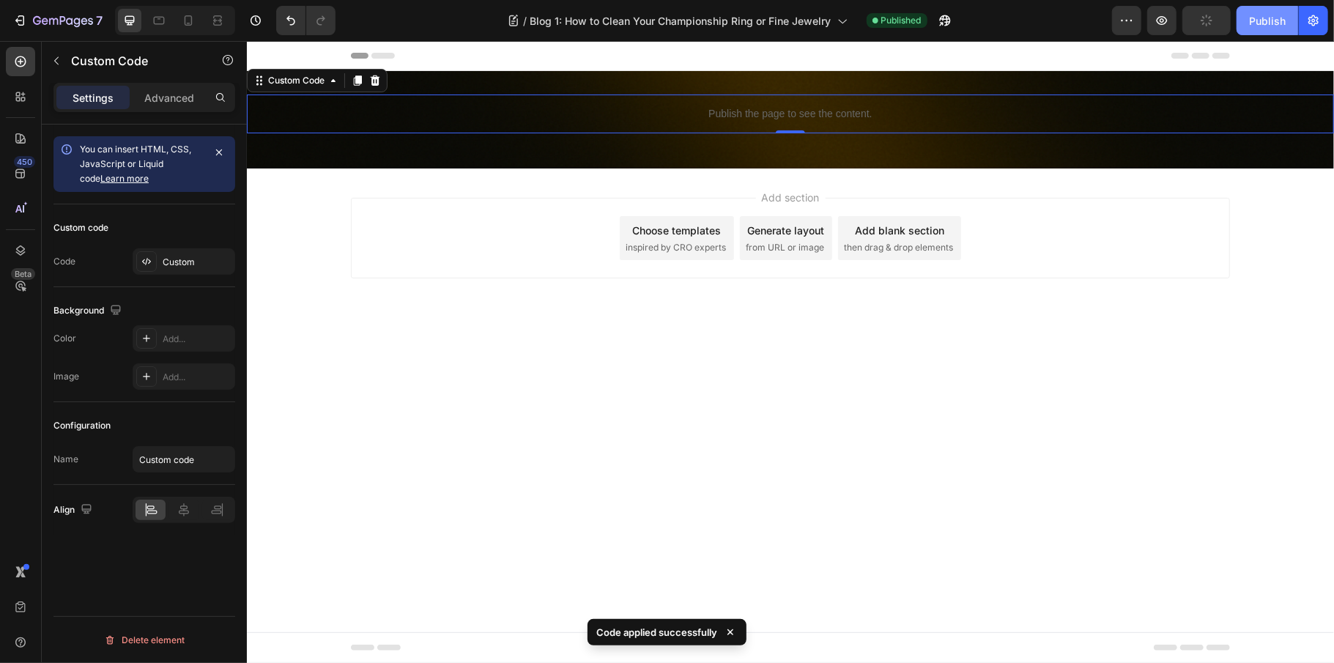
click at [1257, 28] on button "Publish" at bounding box center [1267, 20] width 62 height 29
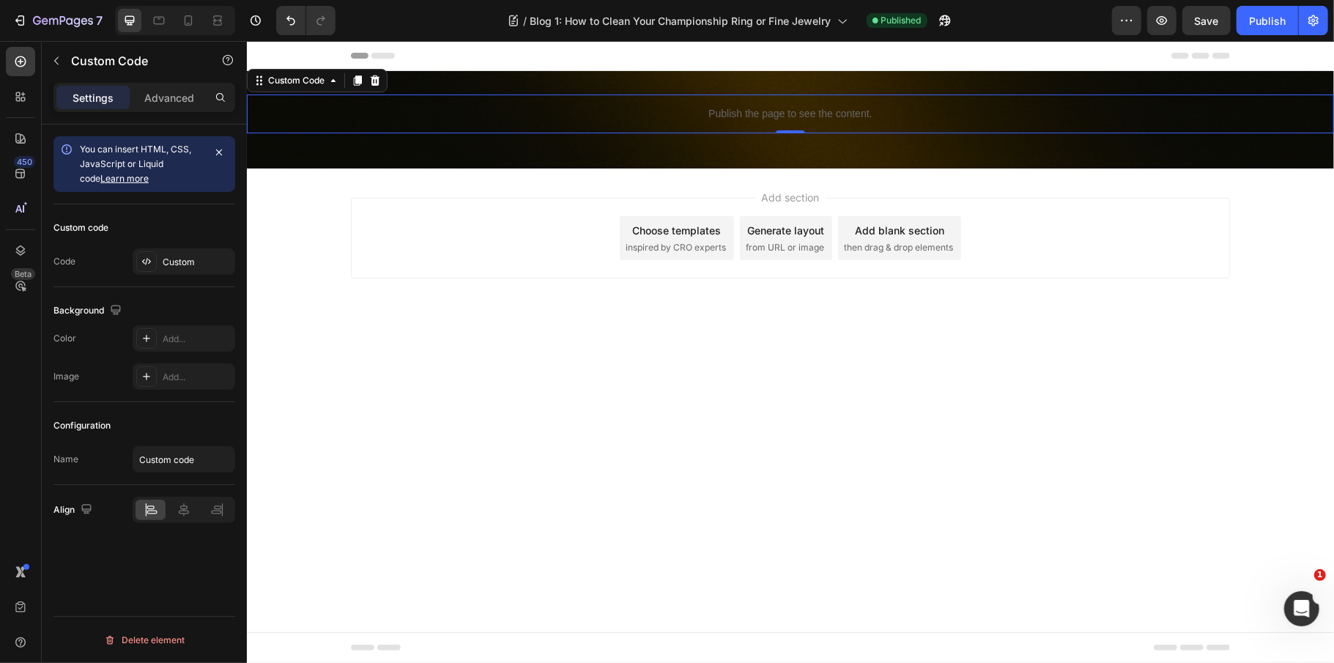
scroll to position [0, 0]
click at [1159, 16] on icon "button" at bounding box center [1161, 20] width 15 height 15
